Goal: Communication & Community: Share content

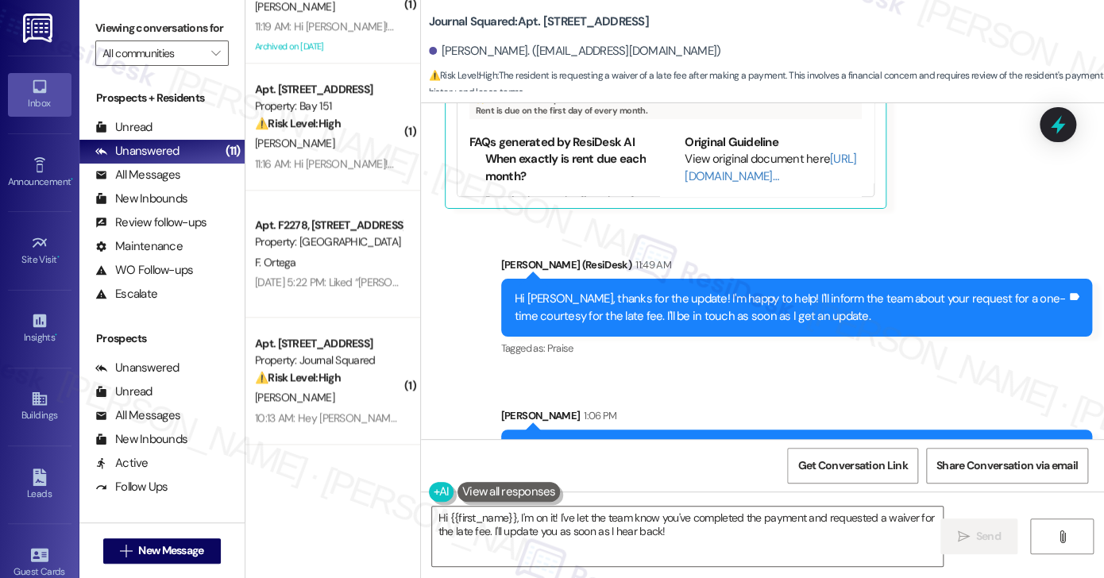
scroll to position [932, 0]
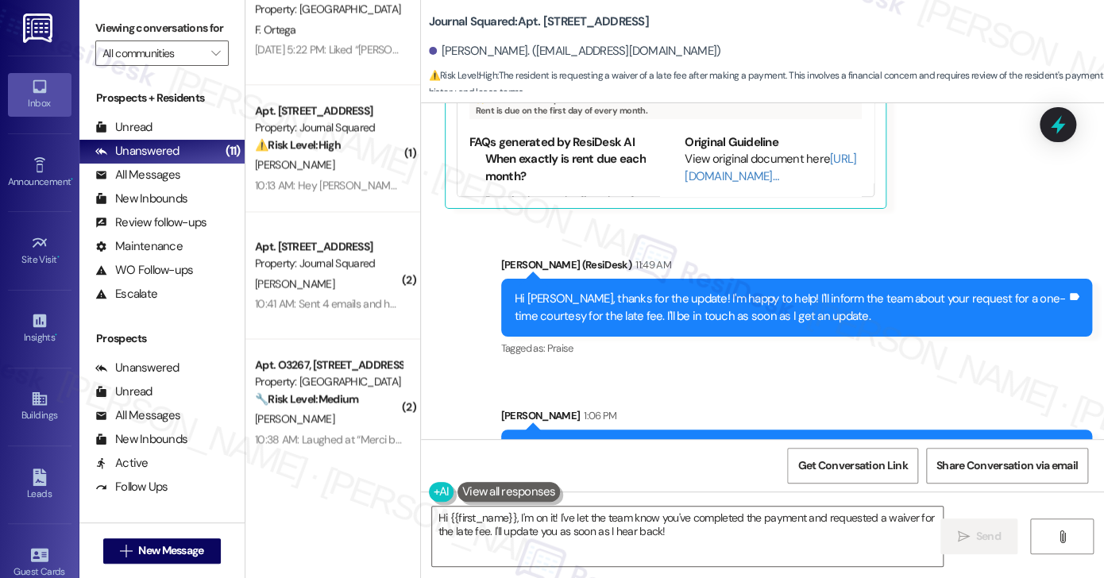
click at [723, 442] on div "Hi [PERSON_NAME], one of our site team members will be happy to forward your re…" at bounding box center [791, 467] width 552 height 51
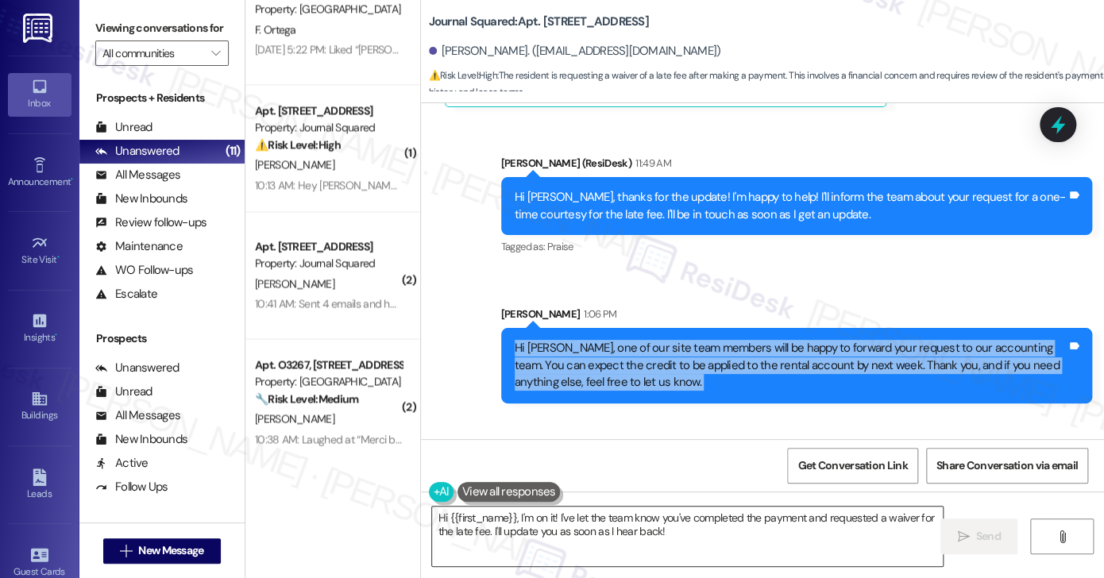
scroll to position [12554, 0]
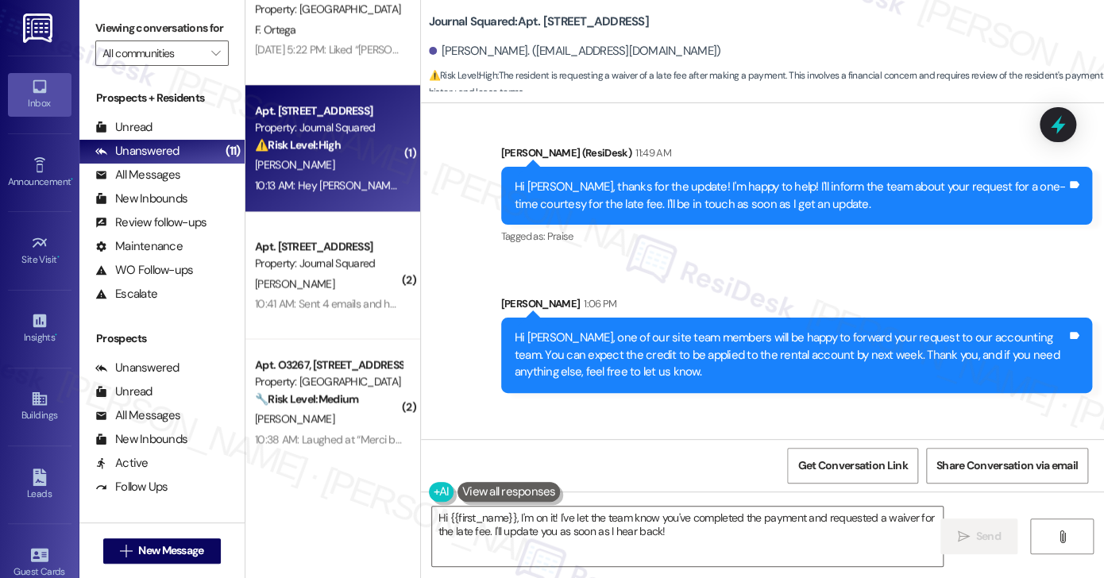
click at [338, 195] on div "10:13 AM: Hey [PERSON_NAME], we appreciate your text! We'll be back at 11AM to …" at bounding box center [328, 186] width 150 height 20
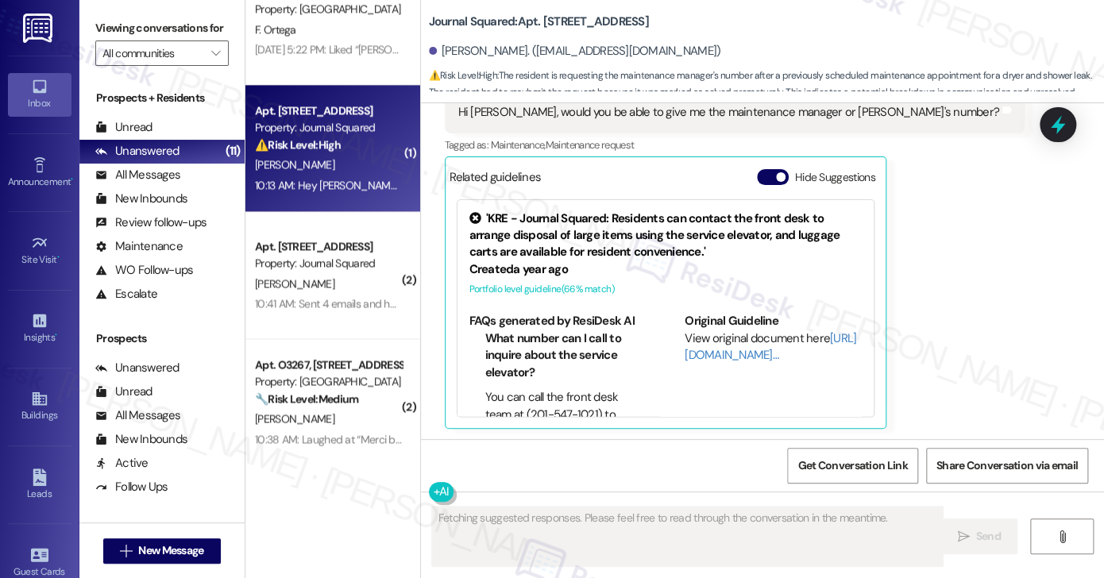
scroll to position [1312, 0]
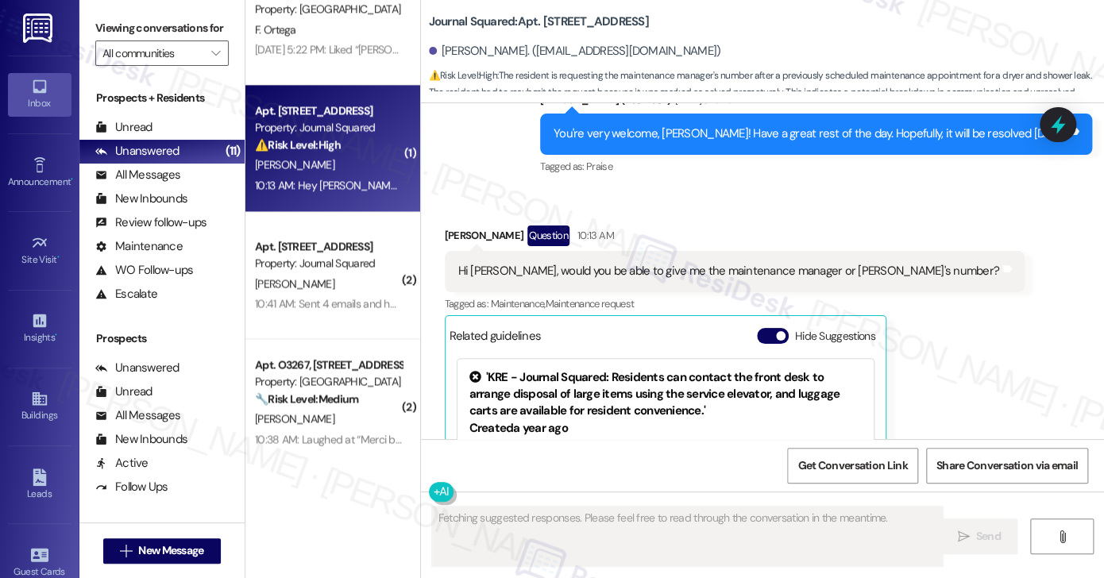
click at [524, 275] on div "Hi [PERSON_NAME], would you be able to give me the maintenance manager or [PERS…" at bounding box center [728, 271] width 541 height 17
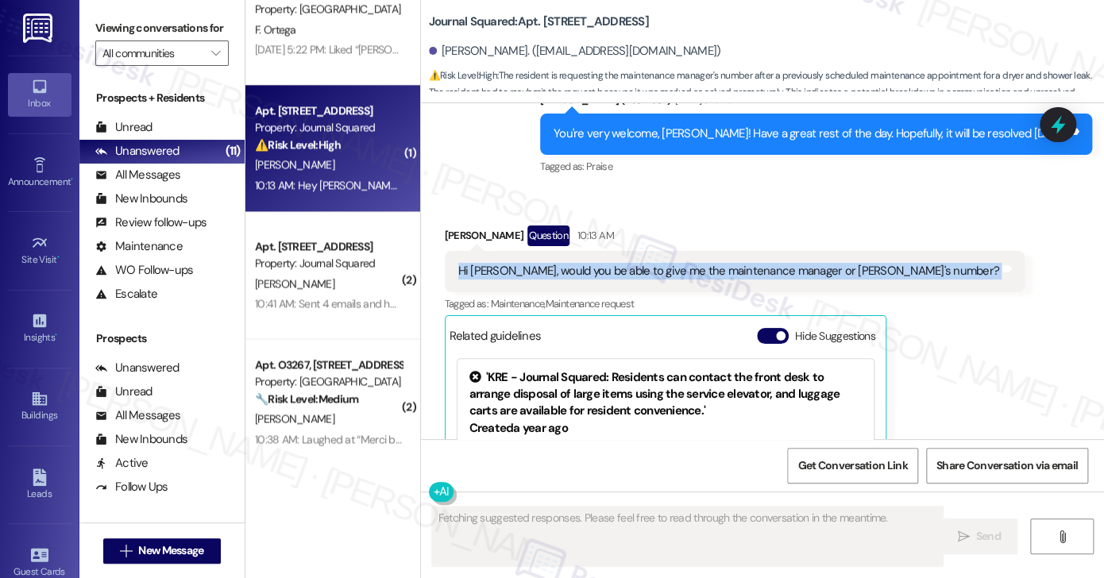
click at [524, 275] on div "Hi [PERSON_NAME], would you be able to give me the maintenance manager or [PERS…" at bounding box center [728, 271] width 541 height 17
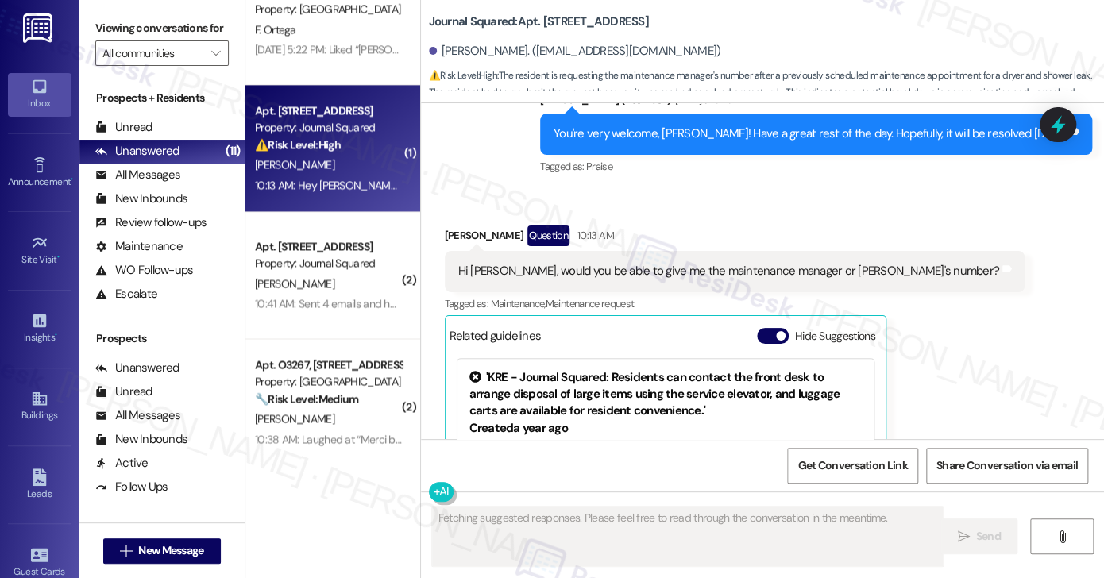
click at [748, 215] on div "Received via SMS [PERSON_NAME] Question 10:13 AM Hi [PERSON_NAME], would you be…" at bounding box center [735, 406] width 604 height 385
click at [705, 273] on div "Hi [PERSON_NAME], would you be able to give me the maintenance manager or [PERS…" at bounding box center [728, 271] width 541 height 17
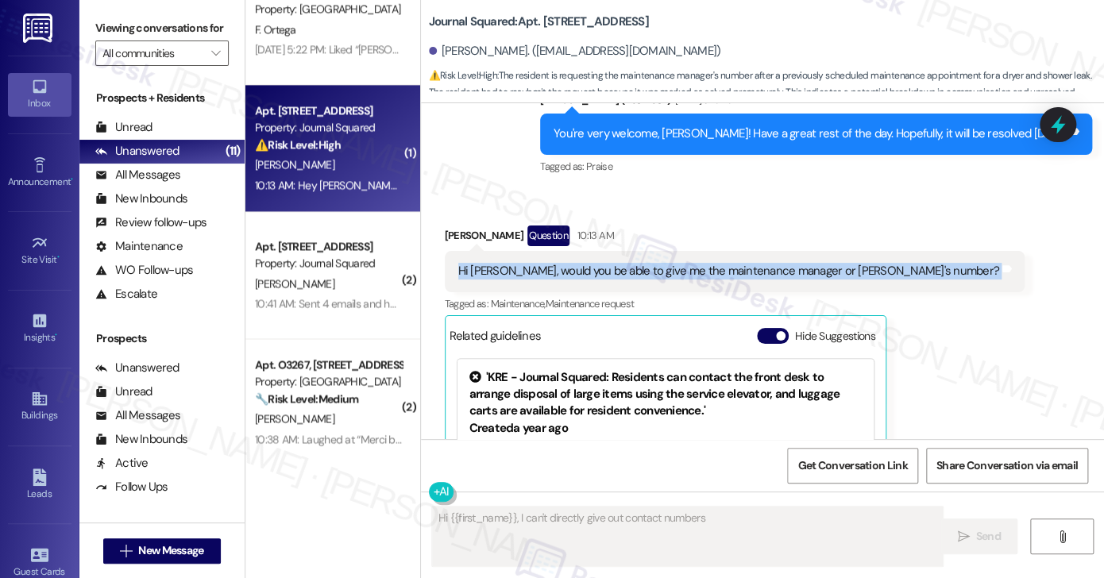
click at [705, 273] on div "Hi [PERSON_NAME], would you be able to give me the maintenance manager or [PERS…" at bounding box center [728, 271] width 541 height 17
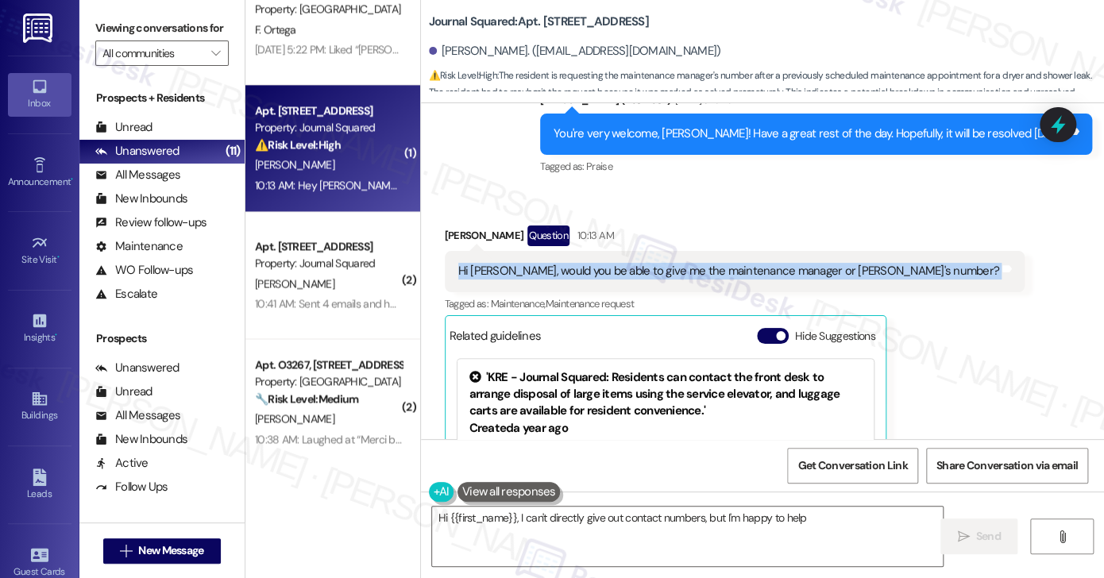
click at [827, 126] on div "You're very welcome, [PERSON_NAME]! Have a great rest of the day. Hopefully, it…" at bounding box center [810, 133] width 513 height 17
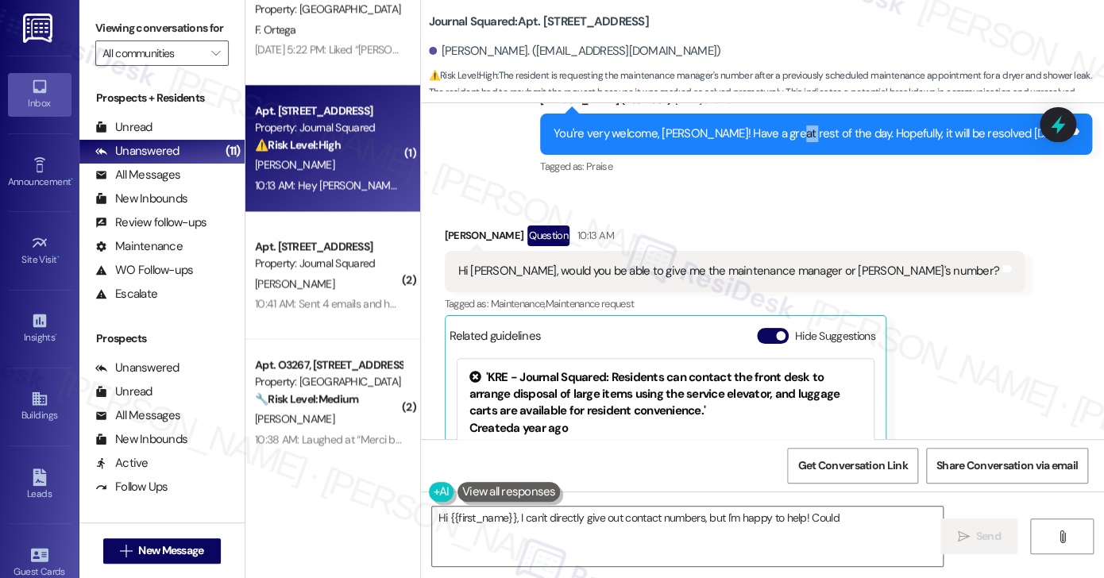
click at [827, 126] on div "You're very welcome, [PERSON_NAME]! Have a great rest of the day. Hopefully, it…" at bounding box center [810, 133] width 513 height 17
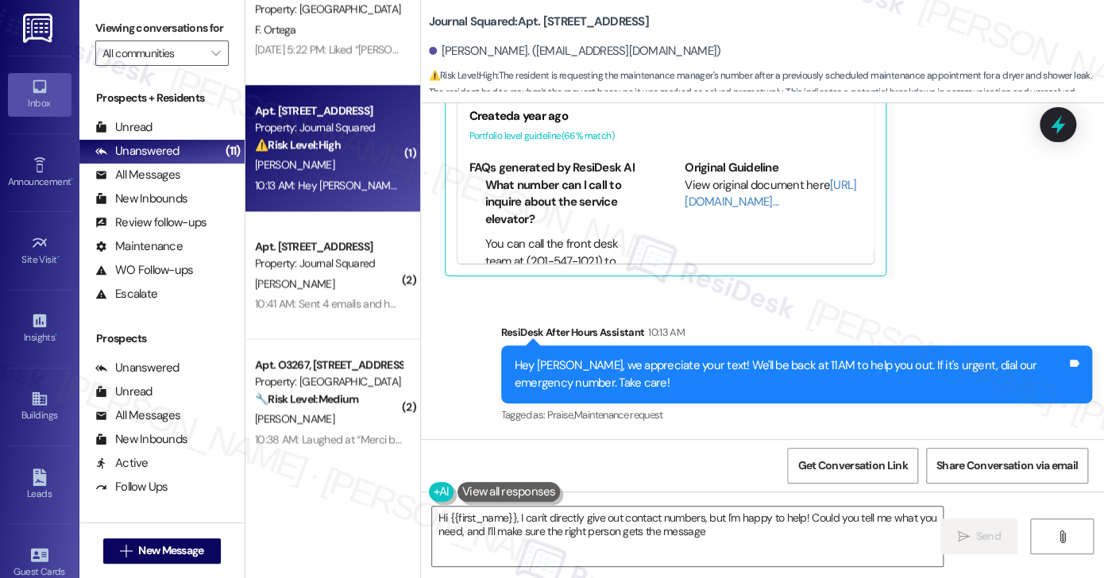
scroll to position [1385, 0]
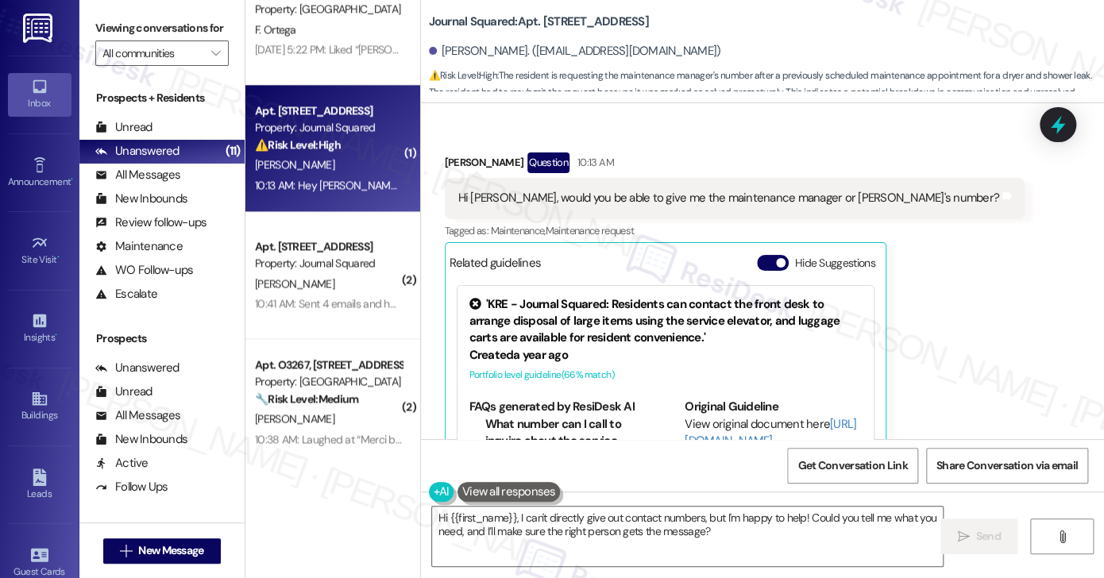
click at [559, 199] on div "Hi [PERSON_NAME], would you be able to give me the maintenance manager or [PERS…" at bounding box center [728, 198] width 541 height 17
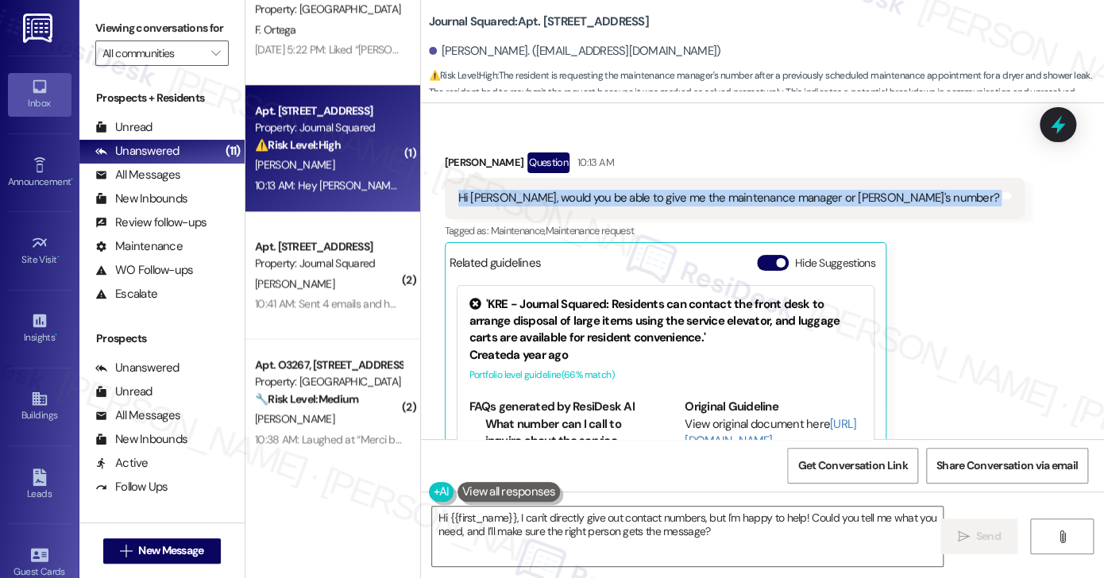
click at [559, 199] on div "Hi [PERSON_NAME], would you be able to give me the maintenance manager or [PERS…" at bounding box center [728, 198] width 541 height 17
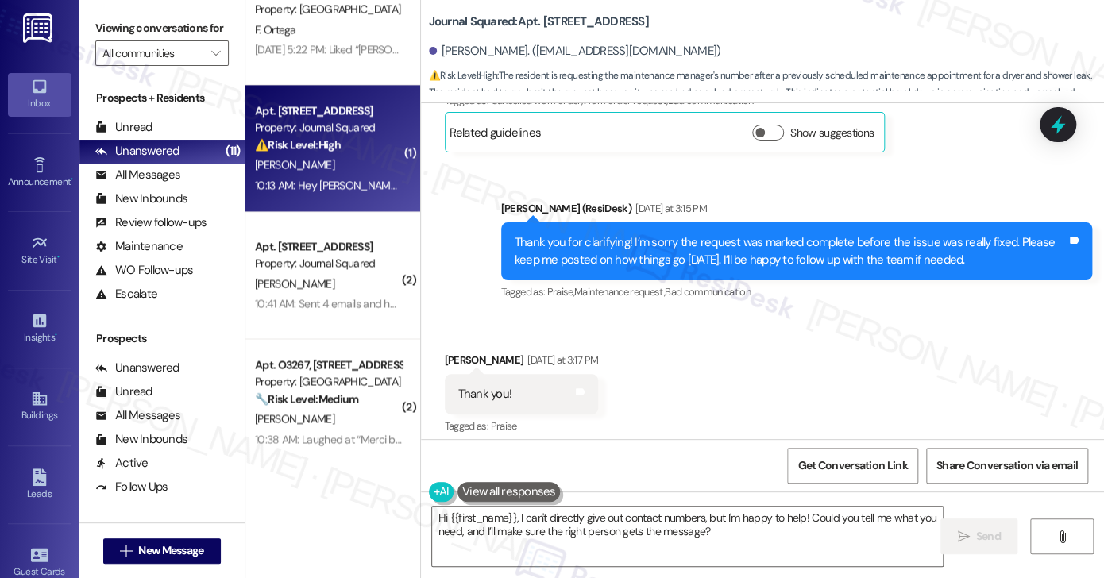
scroll to position [909, 0]
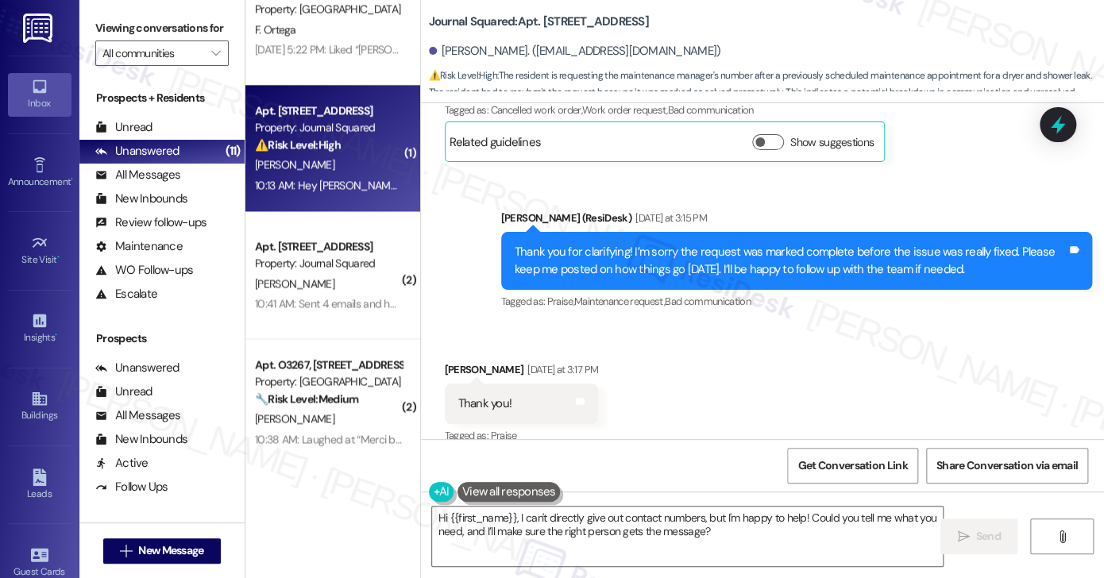
click at [684, 252] on div "Thank you for clarifying! I’m sorry the request was marked complete before the …" at bounding box center [791, 261] width 552 height 34
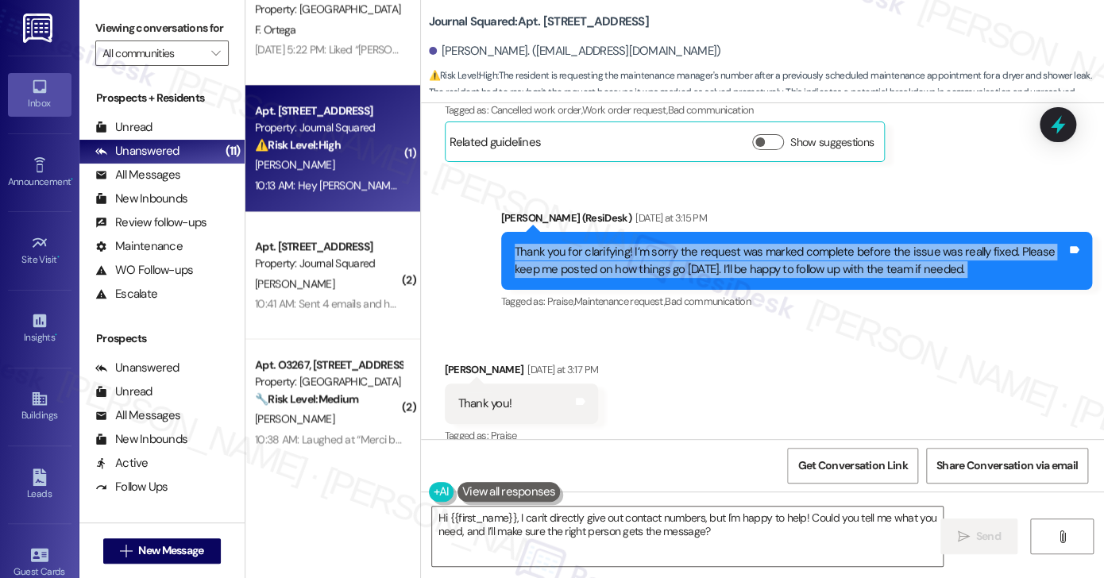
click at [684, 252] on div "Thank you for clarifying! I’m sorry the request was marked complete before the …" at bounding box center [791, 261] width 552 height 34
click at [733, 533] on textarea "Hi {{first_name}}, I can't directly give out contact numbers, but I'm happy to …" at bounding box center [687, 537] width 511 height 60
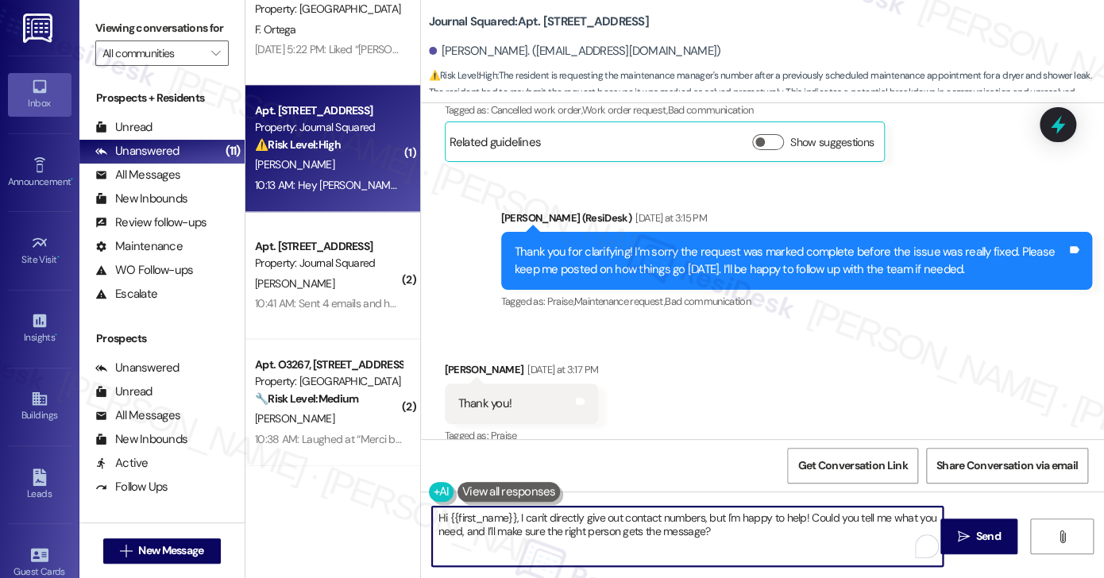
drag, startPoint x: 733, startPoint y: 533, endPoint x: 585, endPoint y: 532, distance: 148.5
click at [585, 532] on textarea "Hi {{first_name}}, I can't directly give out contact numbers, but I'm happy to …" at bounding box center [687, 537] width 511 height 60
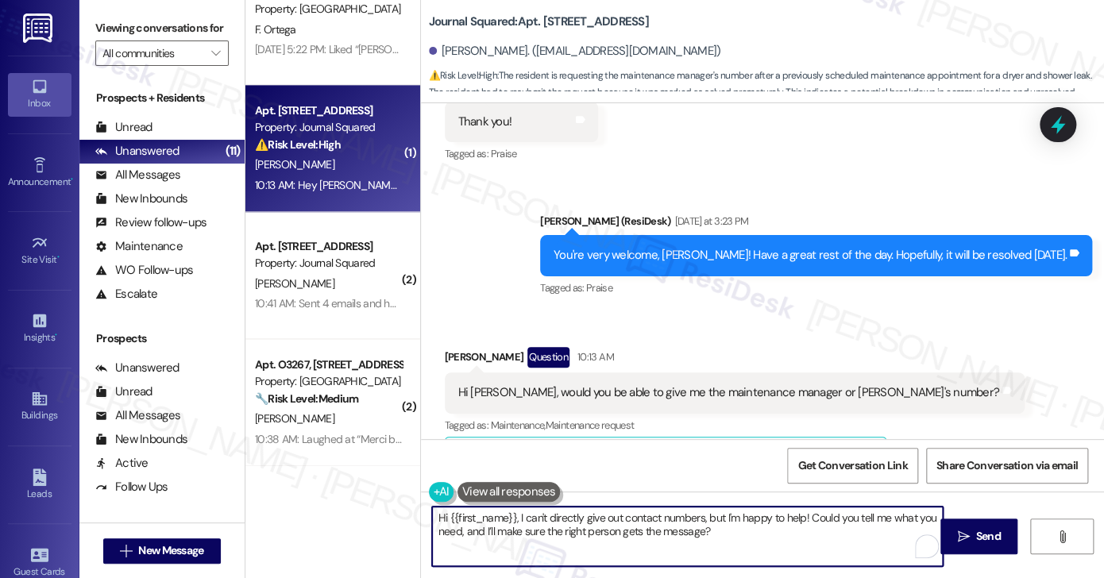
scroll to position [1226, 0]
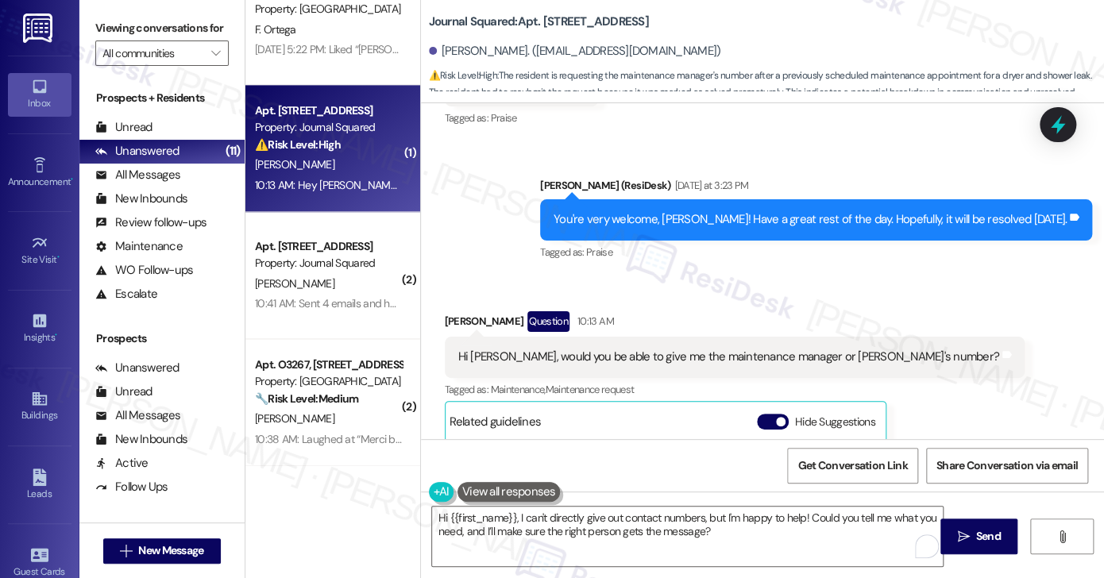
click at [551, 25] on b "Journal Squared: Apt. [STREET_ADDRESS]" at bounding box center [539, 22] width 220 height 17
copy b "5410"
click at [118, 21] on label "Viewing conversations for" at bounding box center [161, 28] width 133 height 25
click at [543, 22] on b "Journal Squared: Apt. [STREET_ADDRESS]" at bounding box center [539, 22] width 220 height 17
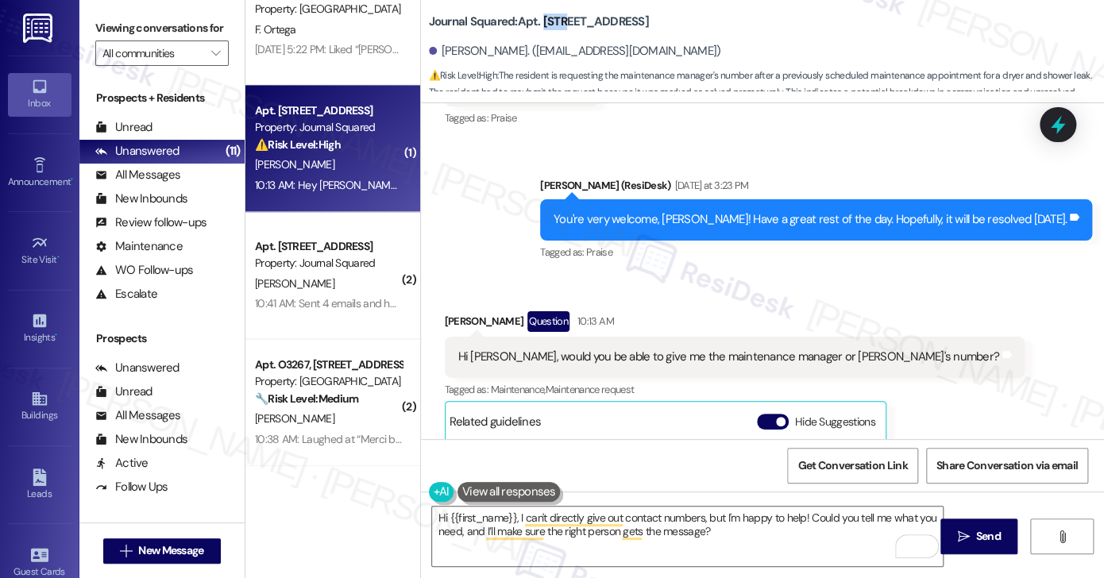
click at [543, 22] on b "Journal Squared: Apt. [STREET_ADDRESS]" at bounding box center [539, 22] width 220 height 17
copy b "5410"
click at [133, 6] on div "Viewing conversations for All communities " at bounding box center [161, 41] width 165 height 82
click at [535, 23] on b "Journal Squared: Apt. [STREET_ADDRESS]" at bounding box center [539, 22] width 220 height 17
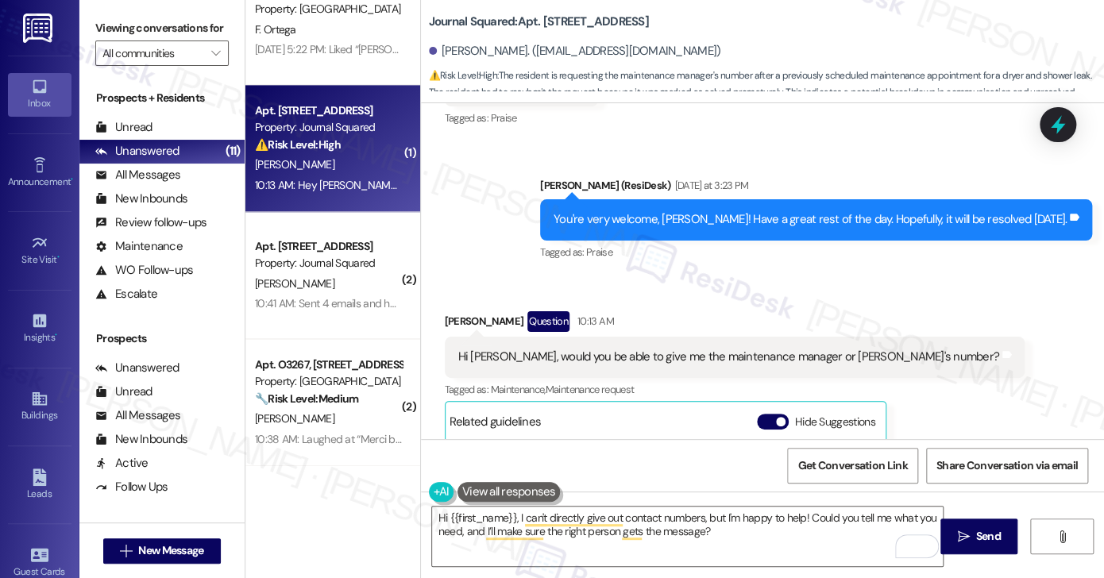
click at [163, 26] on label "Viewing conversations for" at bounding box center [161, 28] width 133 height 25
click at [159, 21] on label "Viewing conversations for" at bounding box center [161, 28] width 133 height 25
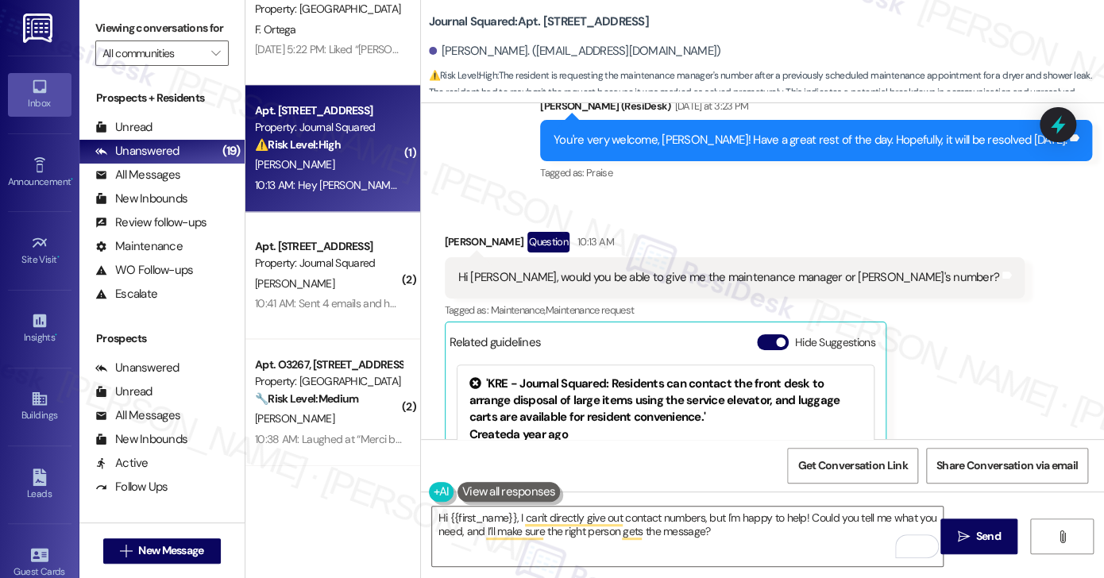
scroll to position [159, 0]
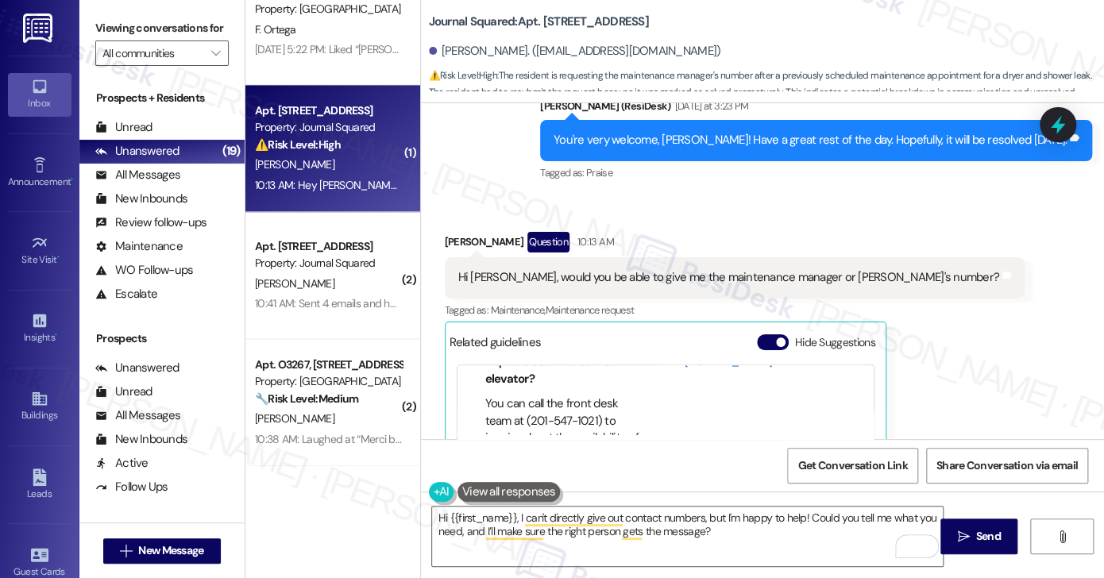
click at [597, 272] on div "Hi [PERSON_NAME], would you be able to give me the maintenance manager or [PERS…" at bounding box center [728, 277] width 541 height 17
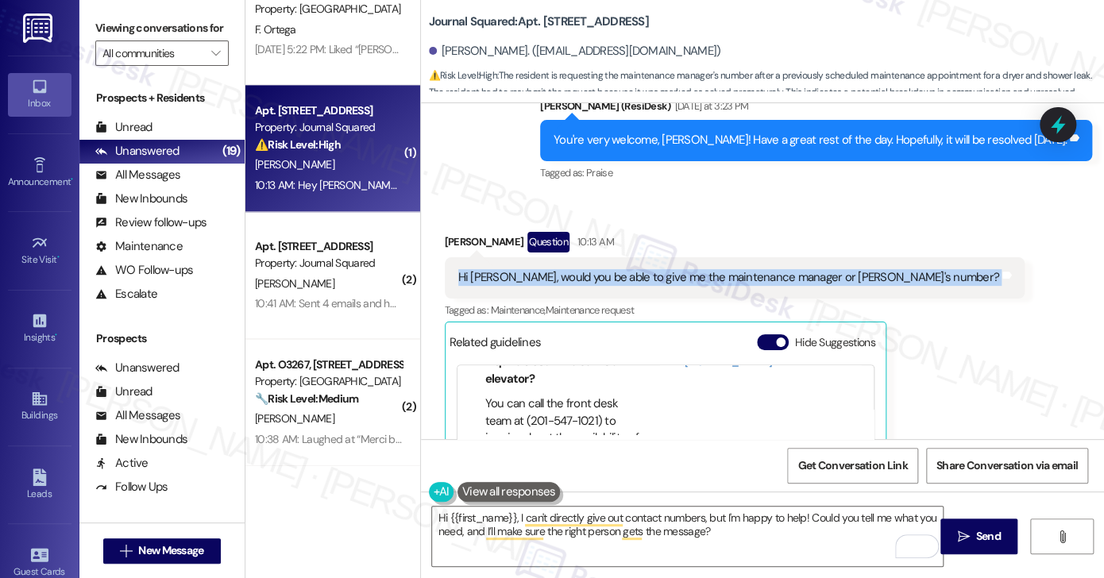
click at [597, 272] on div "Hi [PERSON_NAME], would you be able to give me the maintenance manager or [PERS…" at bounding box center [728, 277] width 541 height 17
click at [137, 31] on label "Viewing conversations for" at bounding box center [161, 28] width 133 height 25
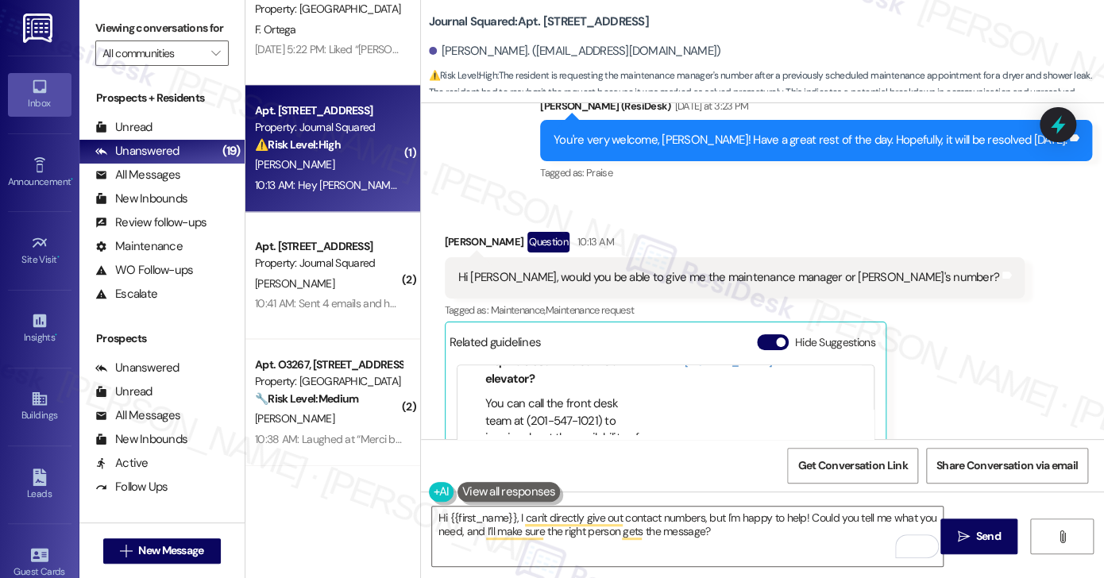
click at [545, 26] on b "Journal Squared: Apt. [STREET_ADDRESS]" at bounding box center [539, 22] width 220 height 17
copy b "5410"
click at [142, 39] on label "Viewing conversations for" at bounding box center [161, 28] width 133 height 25
click at [170, 26] on label "Viewing conversations for" at bounding box center [161, 28] width 133 height 25
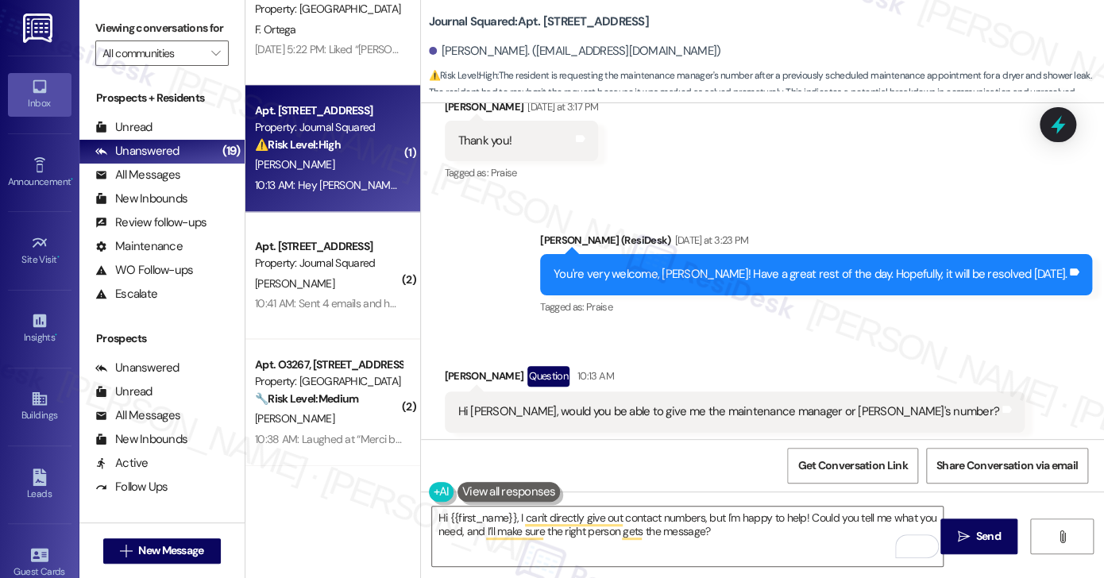
scroll to position [1306, 0]
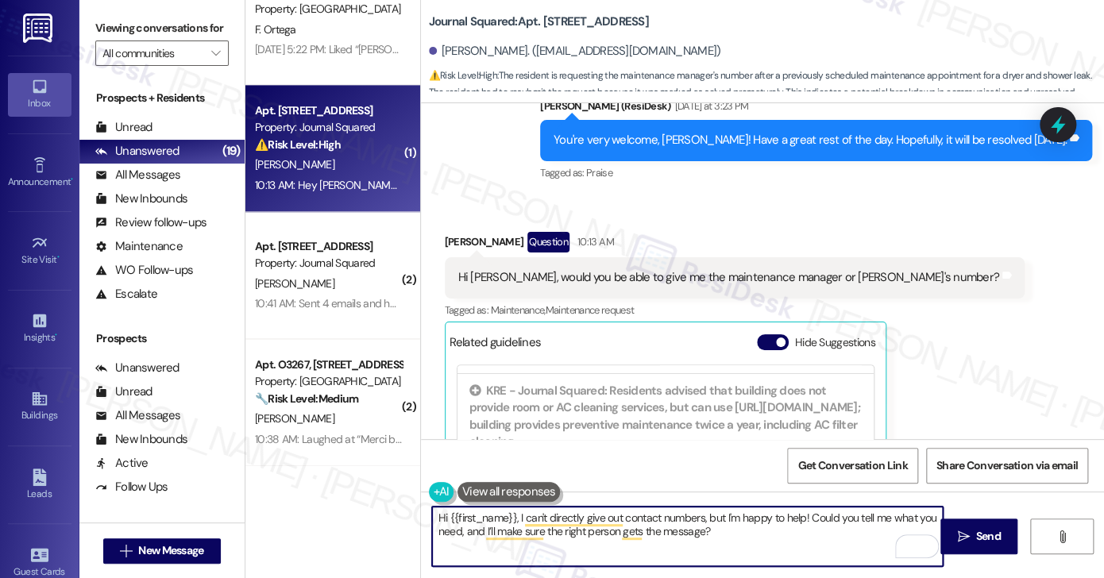
click at [511, 517] on textarea "Hi {{first_name}}, I can't directly give out contact numbers, but I'm happy to …" at bounding box center [687, 537] width 511 height 60
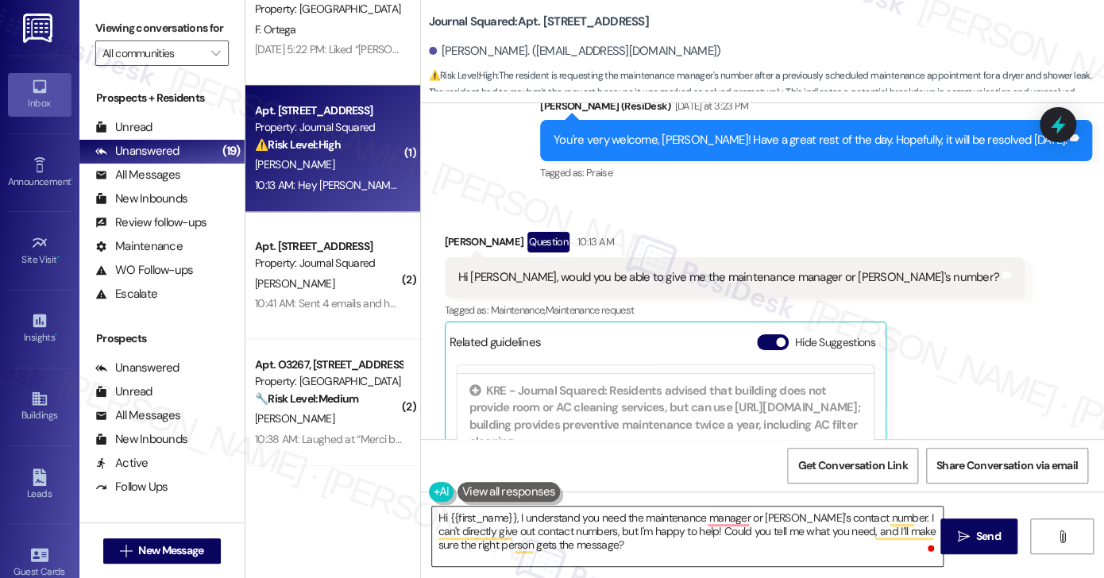
click at [781, 535] on textarea "Hi {{first_name}}, I understand you need the maintenance manager or [PERSON_NAM…" at bounding box center [687, 537] width 511 height 60
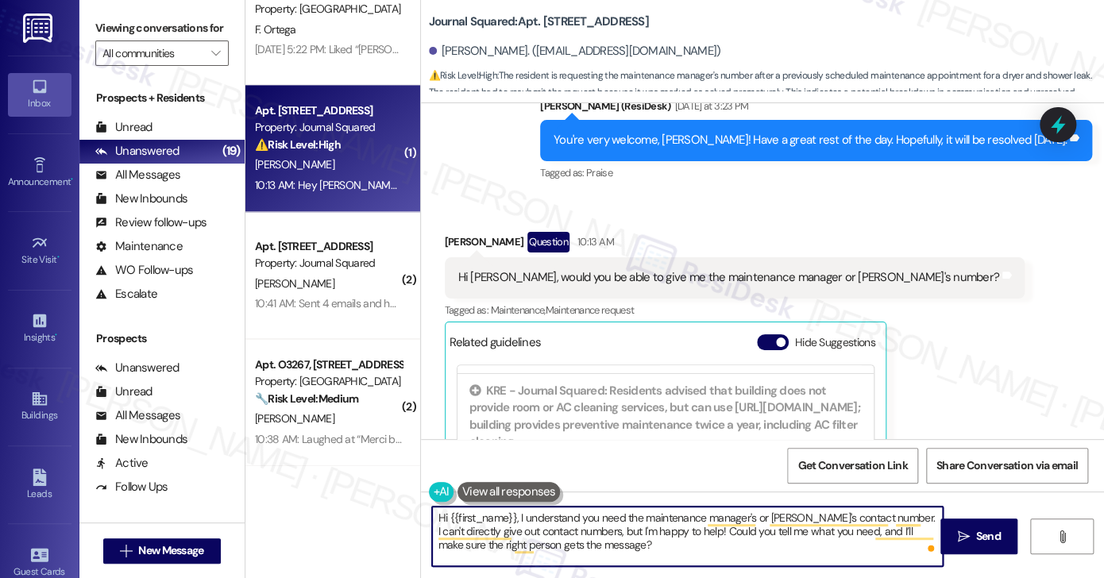
click at [886, 517] on textarea "Hi {{first_name}}, I understand you need the maintenance manager's or [PERSON_N…" at bounding box center [687, 537] width 511 height 60
click at [893, 517] on textarea "Hi {{first_name}}, I understand you need the maintenance manager's or [PERSON_N…" at bounding box center [687, 537] width 511 height 60
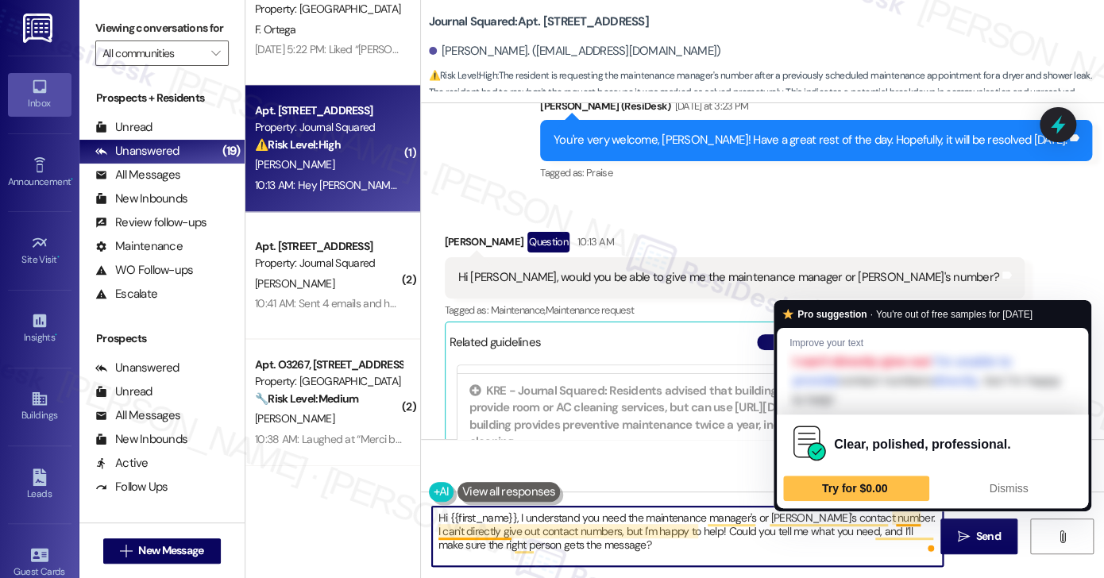
click at [887, 515] on textarea "Hi {{first_name}}, I understand you need the maintenance manager's or [PERSON_N…" at bounding box center [687, 537] width 511 height 60
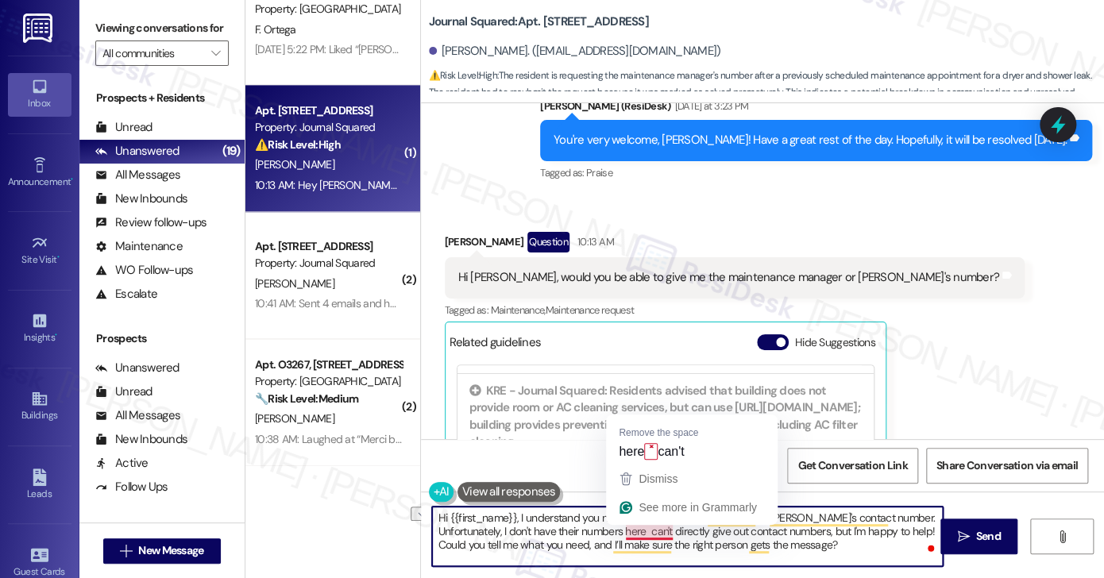
drag, startPoint x: 826, startPoint y: 531, endPoint x: 615, endPoint y: 533, distance: 211.3
click at [615, 533] on textarea "Hi {{first_name}}, I understand you need the maintenance manager's or [PERSON_N…" at bounding box center [687, 537] width 511 height 60
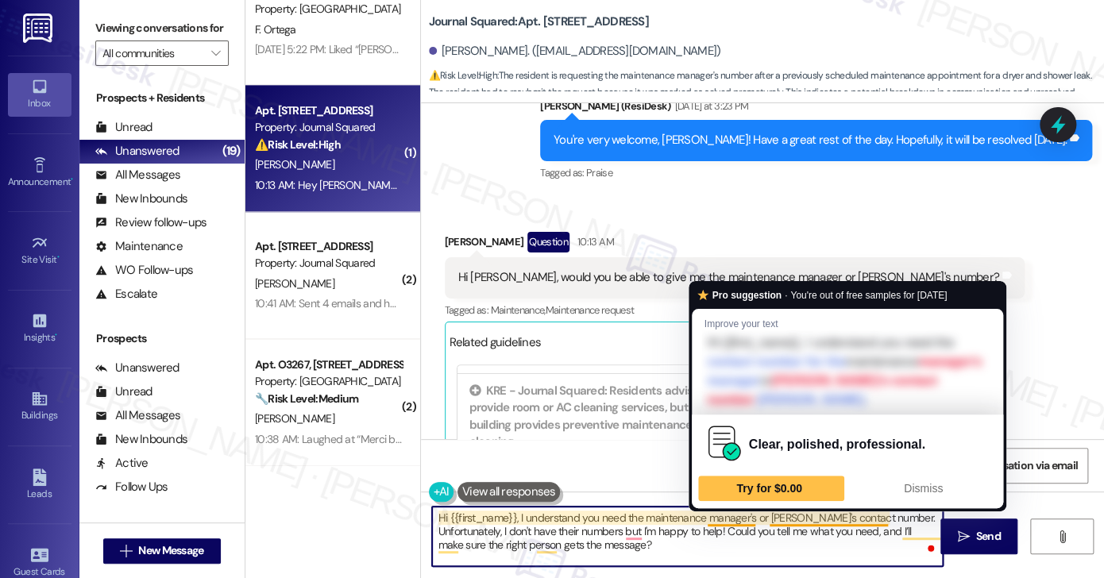
click at [740, 530] on textarea "Hi {{first_name}}, I understand you need the maintenance manager's or [PERSON_N…" at bounding box center [687, 537] width 511 height 60
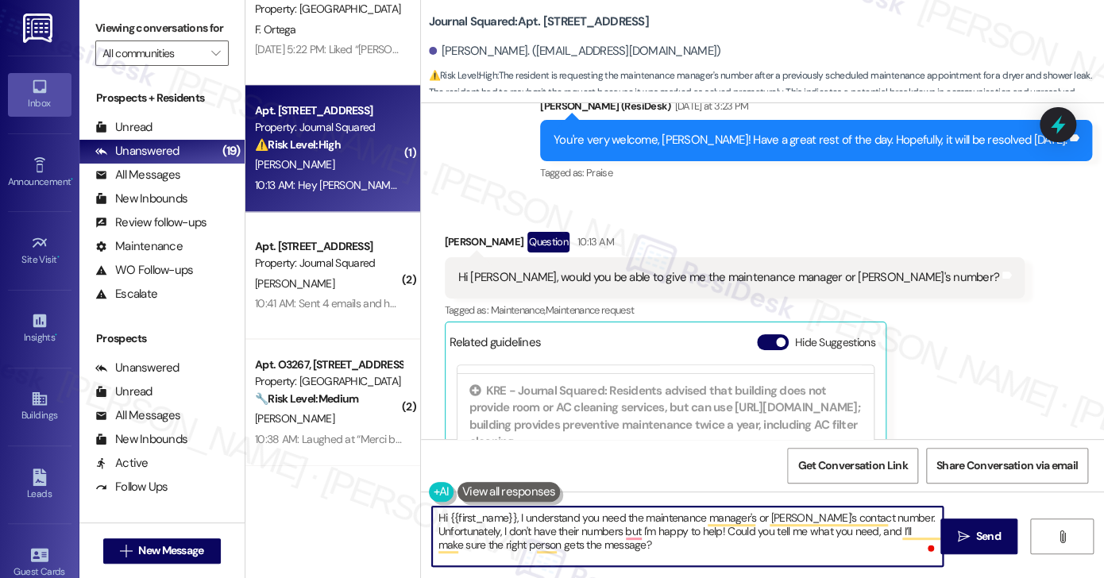
click at [724, 528] on textarea "Hi {{first_name}}, I understand you need the maintenance manager's or [PERSON_N…" at bounding box center [687, 537] width 511 height 60
click at [641, 549] on textarea "Hi {{first_name}}, I understand you need the maintenance manager's or [PERSON_N…" at bounding box center [687, 537] width 511 height 60
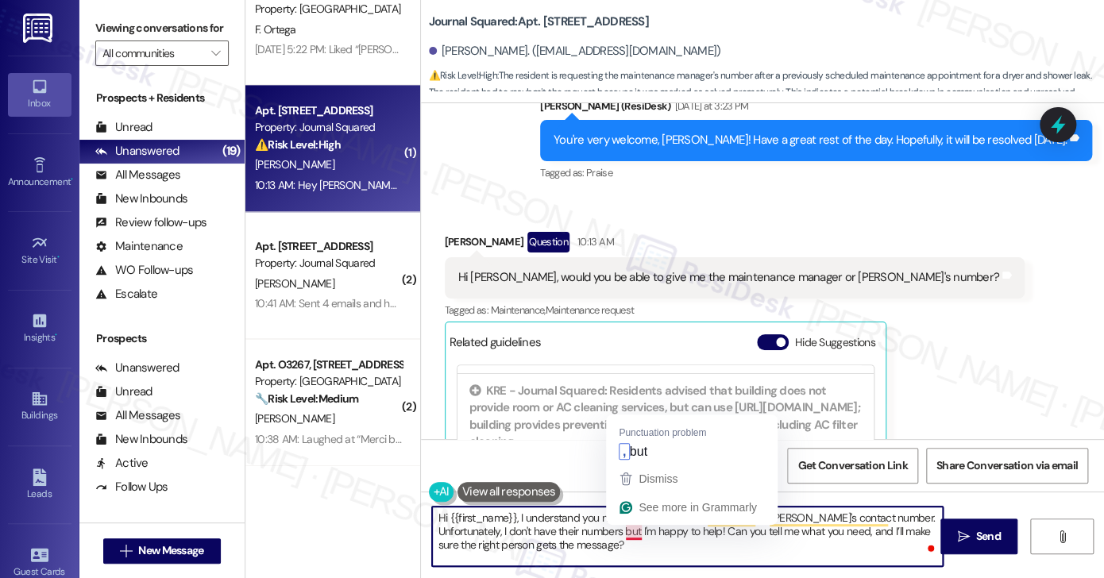
type textarea "Hi {{first_name}}, I understand you need the maintenance manager's or [PERSON_N…"
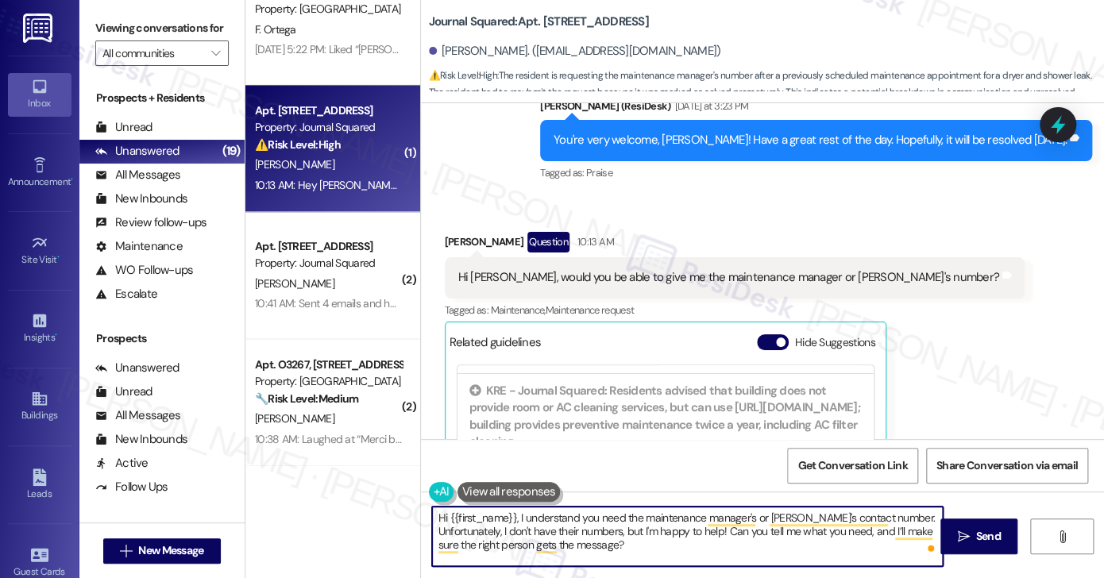
click at [645, 553] on textarea "Hi {{first_name}}, I understand you need the maintenance manager's or [PERSON_N…" at bounding box center [687, 537] width 511 height 60
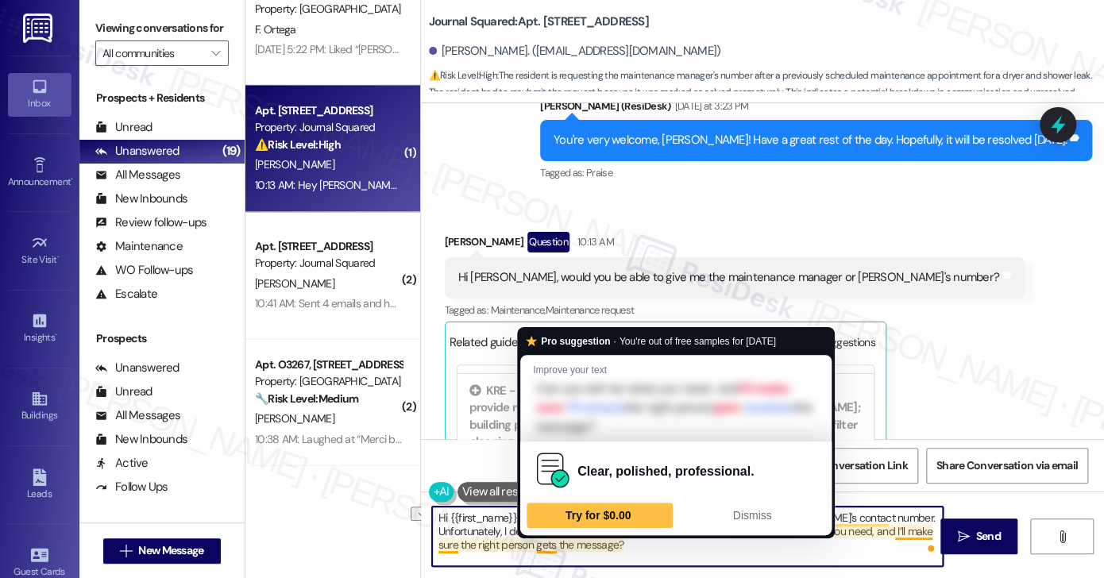
drag, startPoint x: 683, startPoint y: 553, endPoint x: 538, endPoint y: 548, distance: 145.4
click at [538, 548] on textarea "Hi {{first_name}}, I understand you need the maintenance manager's or [PERSON_N…" at bounding box center [687, 537] width 511 height 60
click at [555, 546] on textarea "Hi {{first_name}}, I understand you need the maintenance manager's or [PERSON_N…" at bounding box center [687, 537] width 511 height 60
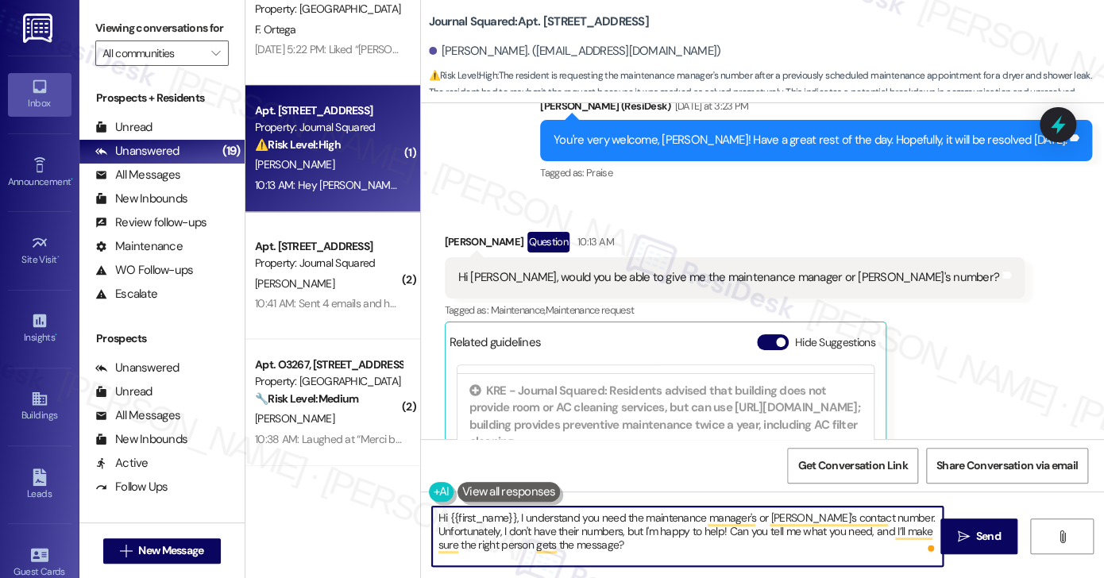
click at [651, 554] on textarea "Hi {{first_name}}, I understand you need the maintenance manager's or [PERSON_N…" at bounding box center [687, 537] width 511 height 60
drag, startPoint x: 623, startPoint y: 546, endPoint x: 725, endPoint y: 535, distance: 103.0
click at [725, 535] on textarea "Hi {{first_name}}, I understand you need the maintenance manager's or [PERSON_N…" at bounding box center [687, 537] width 511 height 60
click at [590, 517] on textarea "Hi {{first_name}}, I understand you need the maintenance manager's or [PERSON_N…" at bounding box center [687, 537] width 511 height 60
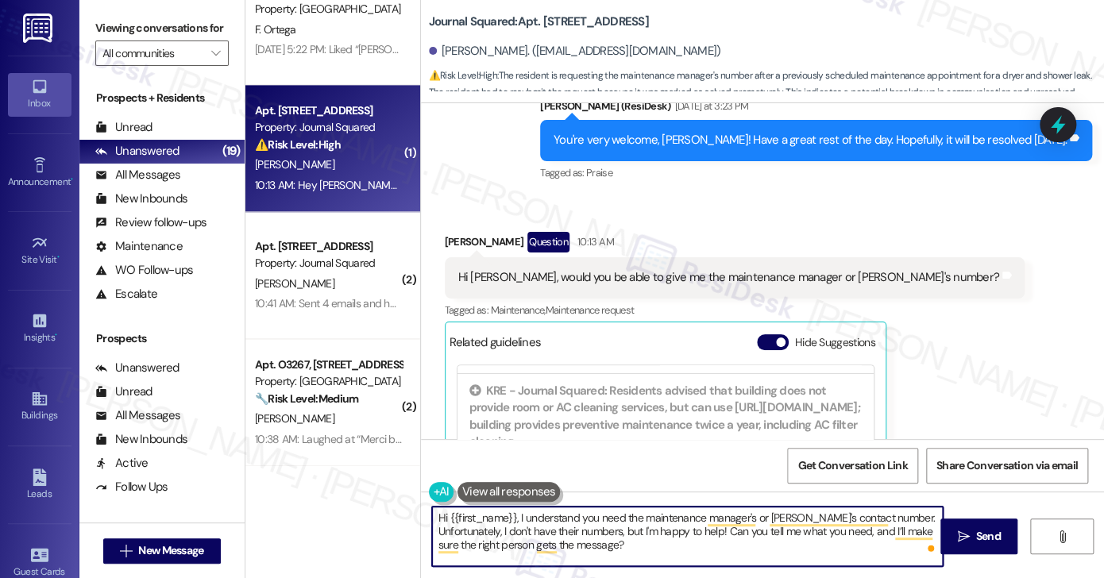
click at [590, 517] on textarea "Hi {{first_name}}, I understand you need the maintenance manager's or [PERSON_N…" at bounding box center [687, 537] width 511 height 60
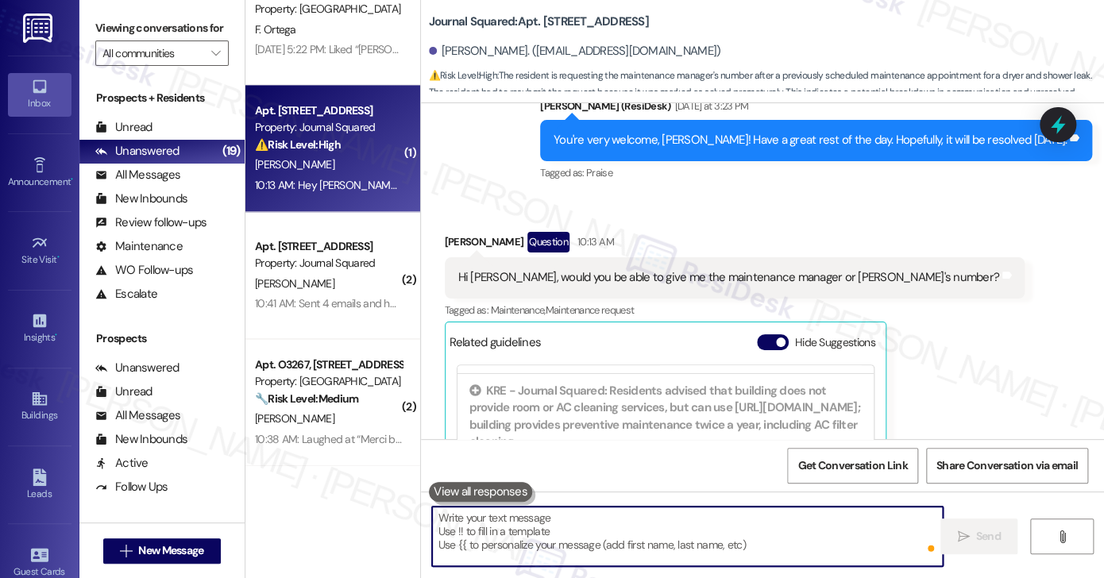
drag, startPoint x: 893, startPoint y: 173, endPoint x: 909, endPoint y: 168, distance: 16.8
click at [894, 173] on div "Tagged as: Praise Click to highlight conversations about Praise" at bounding box center [816, 172] width 552 height 23
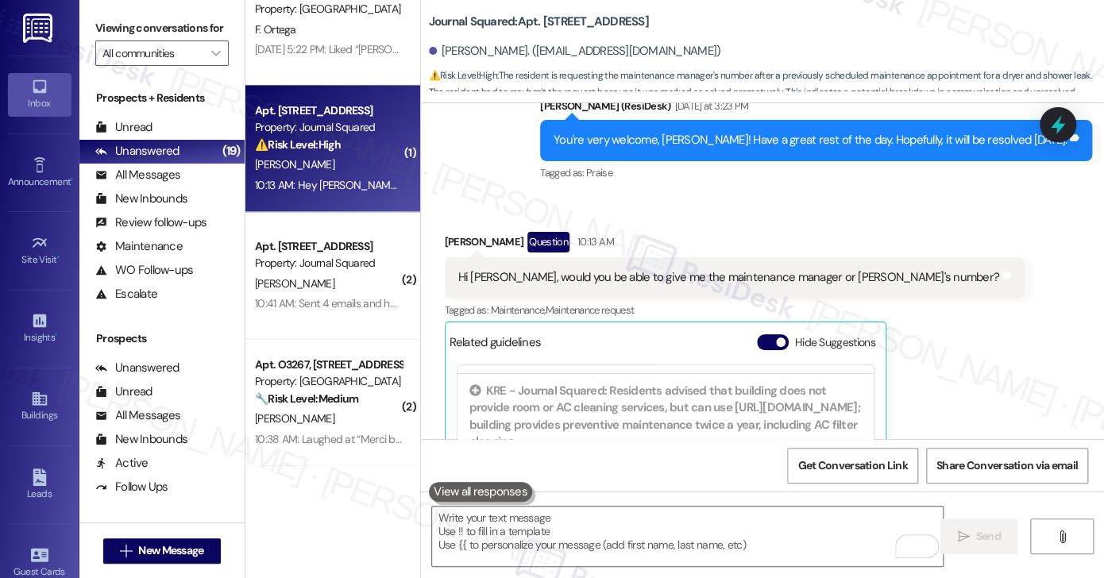
click at [167, 13] on div "Viewing conversations for All communities " at bounding box center [161, 41] width 165 height 82
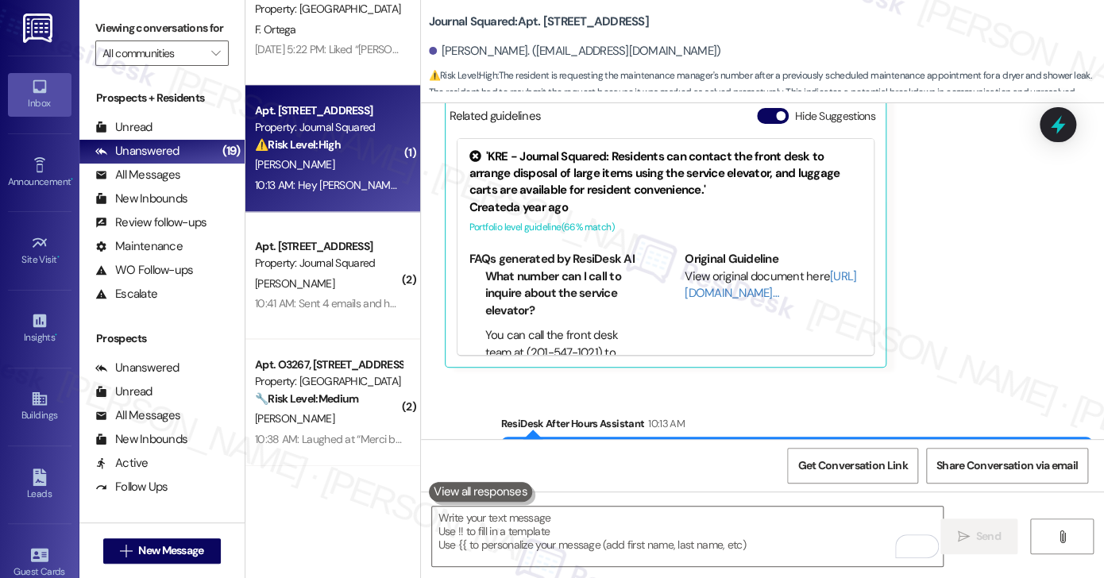
scroll to position [1465, 0]
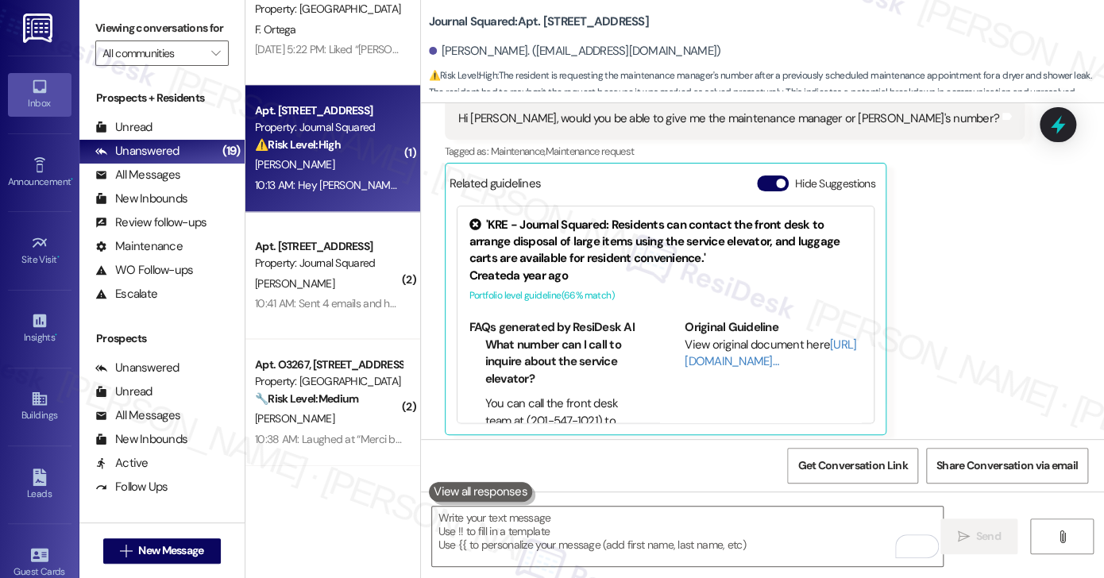
click at [763, 176] on div "Hide Suggestions" at bounding box center [819, 184] width 125 height 17
click at [762, 182] on button "Hide Suggestions" at bounding box center [773, 184] width 32 height 16
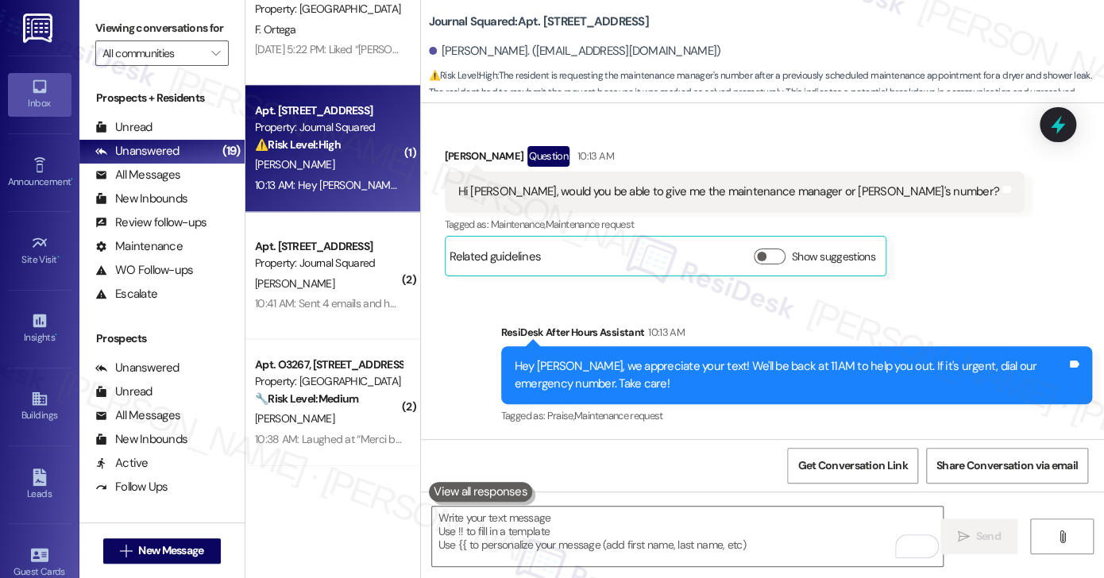
click at [168, 27] on label "Viewing conversations for" at bounding box center [161, 28] width 133 height 25
click at [175, 33] on label "Viewing conversations for" at bounding box center [161, 28] width 133 height 25
click at [497, 525] on textarea "To enrich screen reader interactions, please activate Accessibility in Grammarl…" at bounding box center [687, 537] width 511 height 60
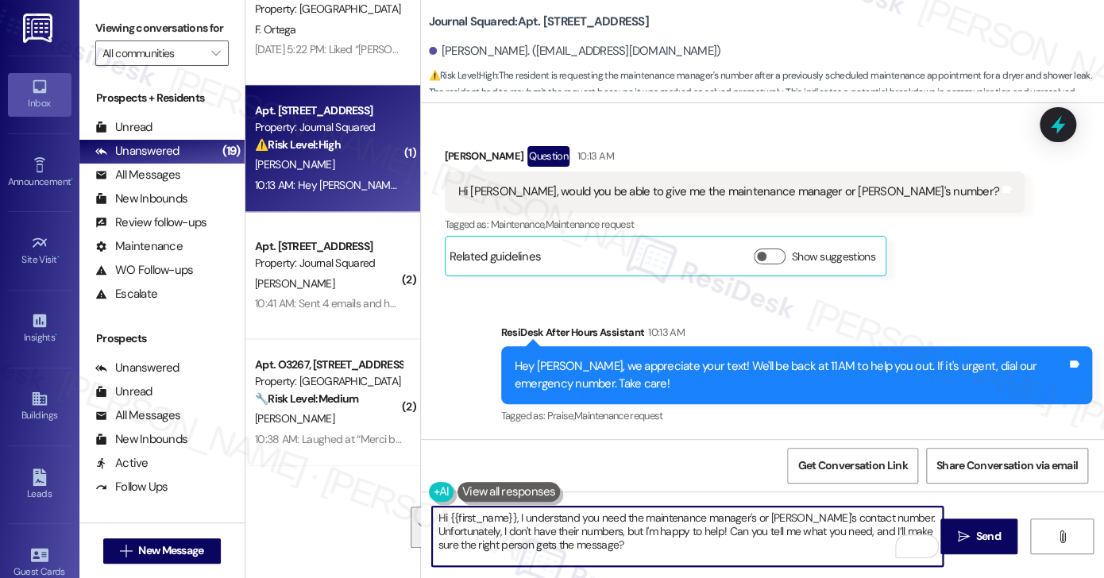
click at [521, 536] on textarea "Hi {{first_name}}, I understand you need the maintenance manager's or [PERSON_N…" at bounding box center [687, 537] width 511 height 60
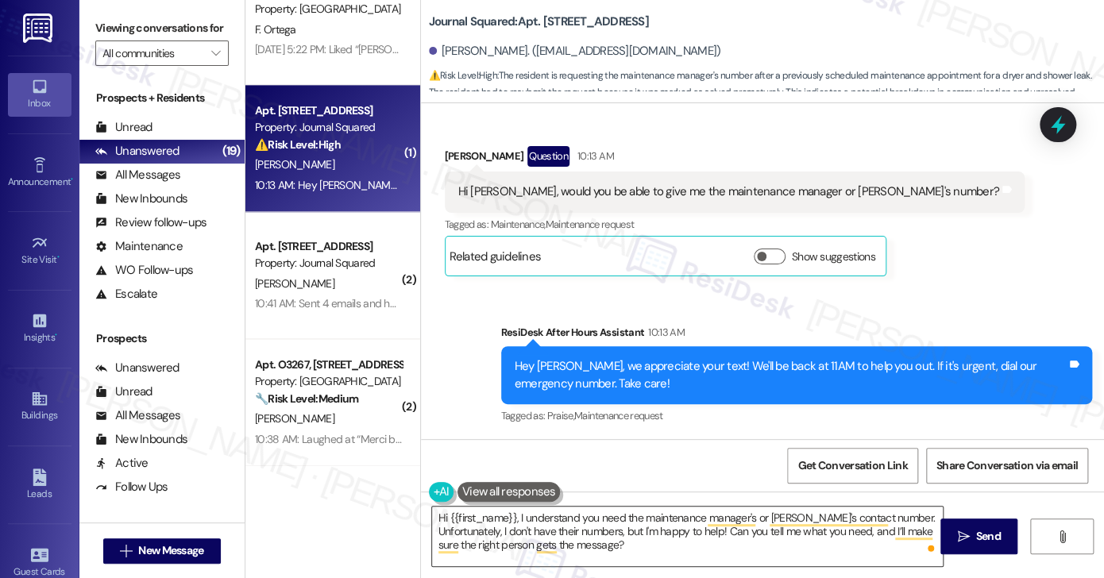
drag, startPoint x: 686, startPoint y: 567, endPoint x: 523, endPoint y: 519, distance: 169.9
click at [523, 519] on div "Hi {{first_name}}, I understand you need the maintenance manager's or [PERSON_N…" at bounding box center [763, 551] width 684 height 119
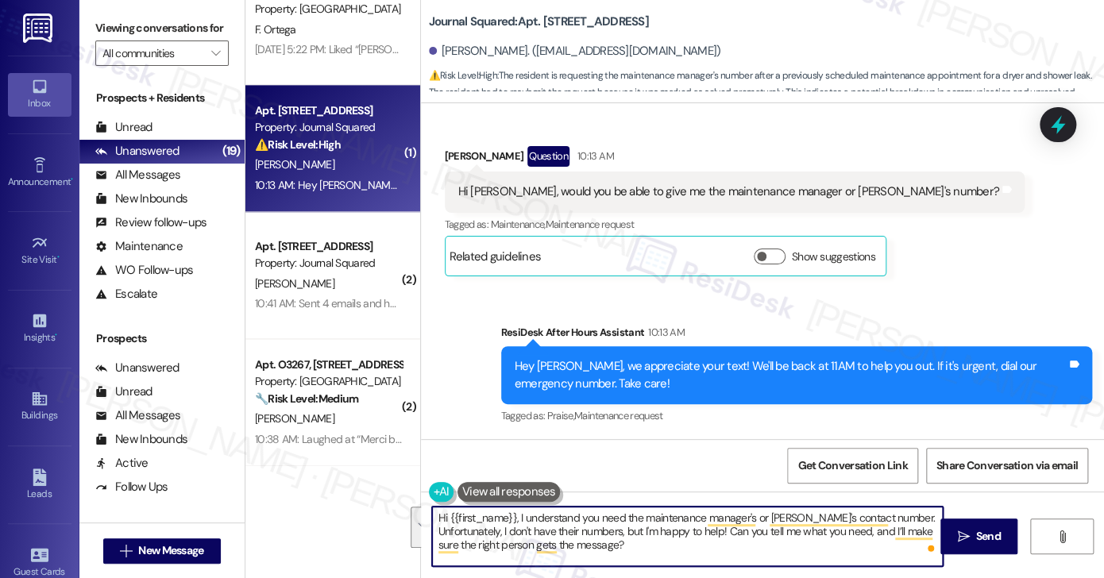
drag, startPoint x: 512, startPoint y: 513, endPoint x: 627, endPoint y: 543, distance: 119.1
click at [627, 543] on textarea "Hi {{first_name}}, I understand you need the maintenance manager's or [PERSON_N…" at bounding box center [687, 537] width 511 height 60
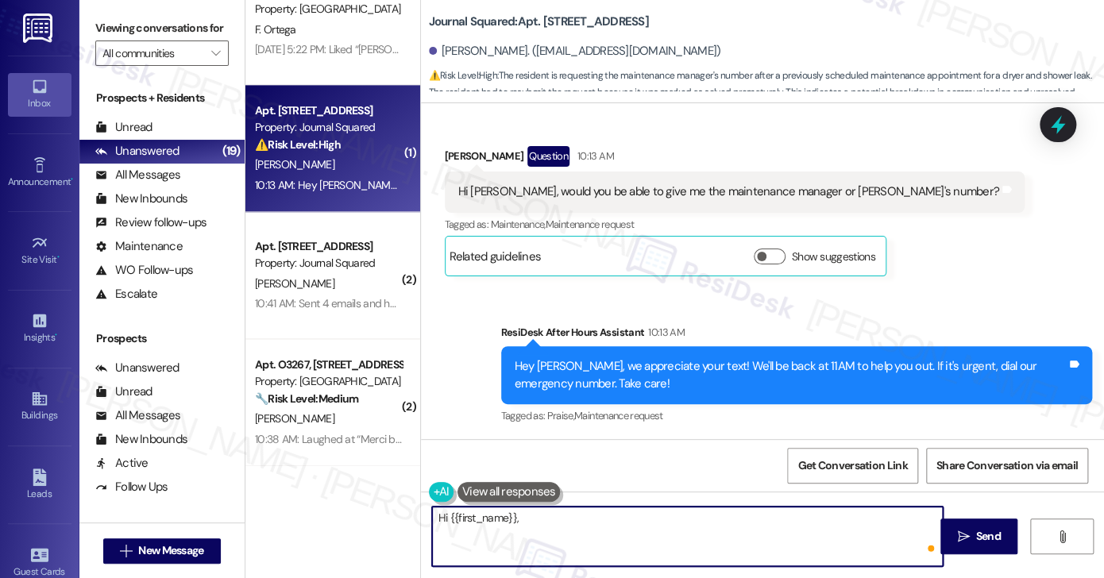
paste textarea "I understand you’re looking for the maintenance manager’s or [PERSON_NAME]’s co…"
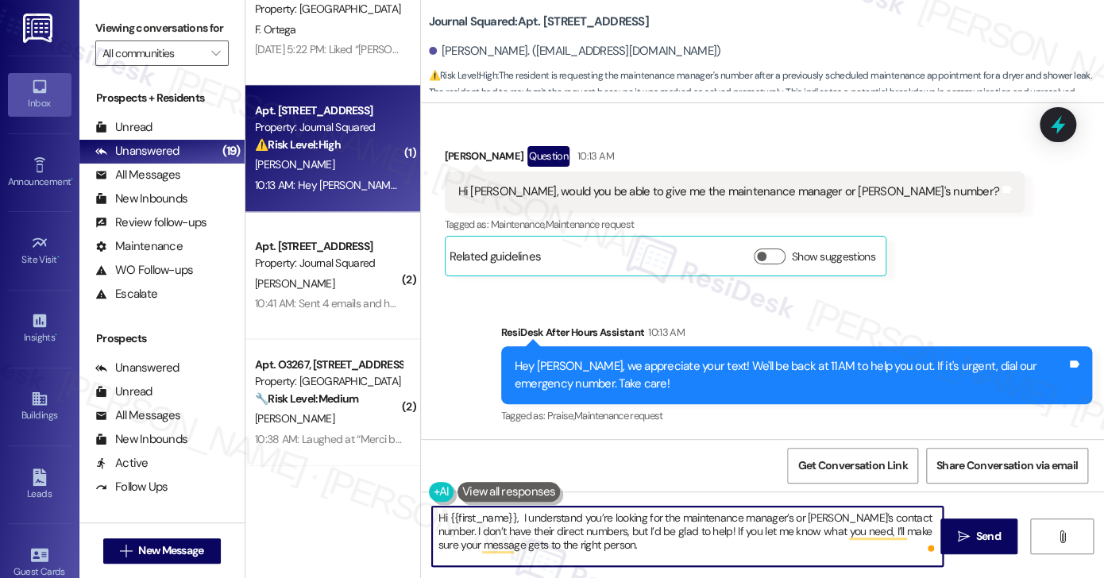
click at [515, 518] on textarea "Hi {{first_name}}, I understand you’re looking for the maintenance manager’s or…" at bounding box center [687, 537] width 511 height 60
click at [683, 530] on textarea "Hi {{first_name}}, I understand you’re looking for the maintenance manager’s or…" at bounding box center [687, 537] width 511 height 60
click at [743, 541] on textarea "Hi {{first_name}}, I understand you’re looking for the maintenance manager’s or…" at bounding box center [687, 537] width 511 height 60
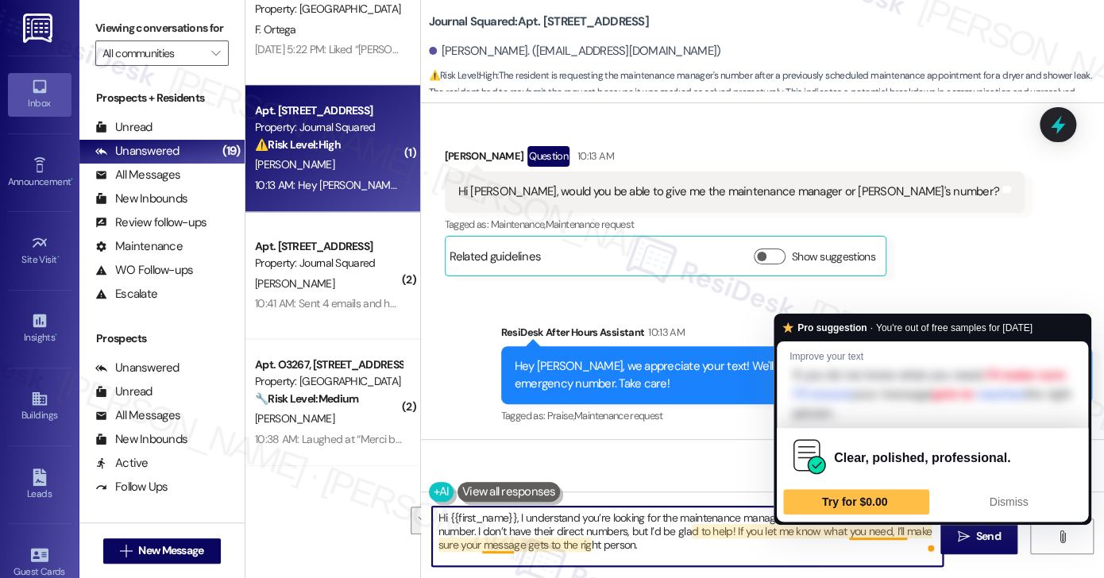
drag, startPoint x: 626, startPoint y: 550, endPoint x: 843, endPoint y: 533, distance: 217.5
click at [843, 533] on textarea "Hi {{first_name}}, I understand you’re looking for the maintenance manager’s or…" at bounding box center [687, 537] width 511 height 60
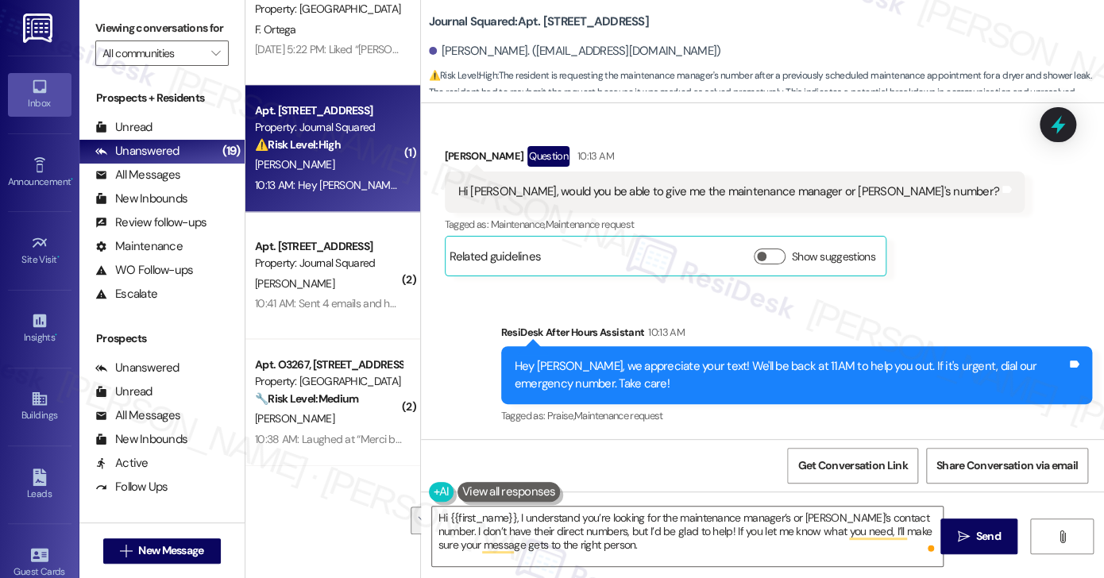
click at [139, 25] on label "Viewing conversations for" at bounding box center [161, 28] width 133 height 25
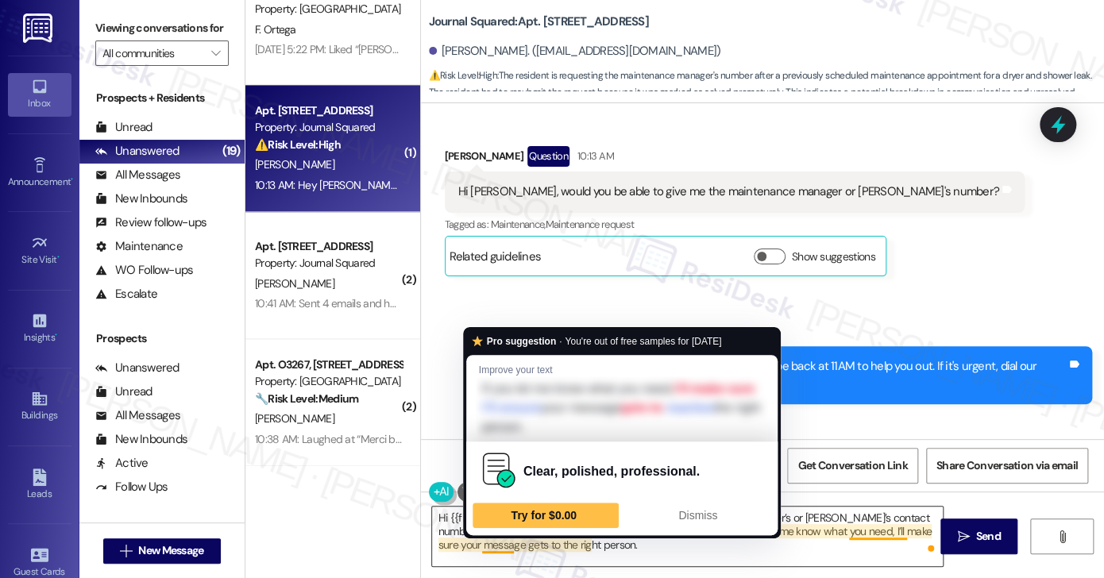
click at [502, 539] on textarea "Hi {{first_name}}, I understand you’re looking for the maintenance manager’s or…" at bounding box center [687, 537] width 511 height 60
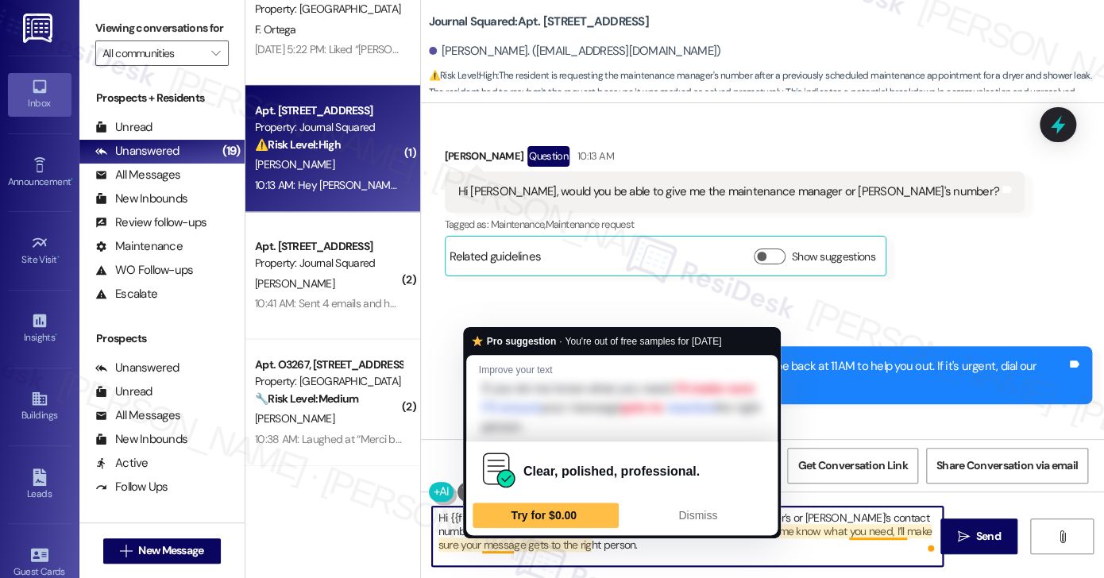
click at [502, 539] on textarea "Hi {{first_name}}, I understand you’re looking for the maintenance manager’s or…" at bounding box center [687, 537] width 511 height 60
click at [633, 550] on textarea "Hi {{first_name}}, I understand you’re looking for the maintenance manager’s or…" at bounding box center [687, 537] width 511 height 60
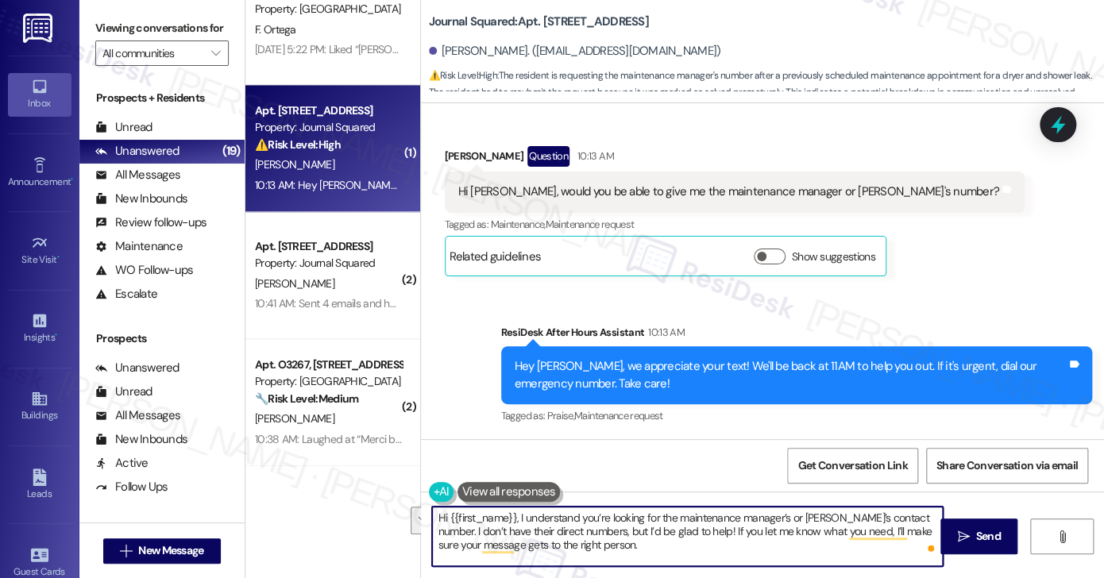
drag, startPoint x: 650, startPoint y: 550, endPoint x: 684, endPoint y: 527, distance: 41.2
click at [684, 527] on textarea "Hi {{first_name}}, I understand you’re looking for the maintenance manager’s or…" at bounding box center [687, 537] width 511 height 60
click at [733, 531] on textarea "Hi {{first_name}}, I understand you’re looking for the maintenance manager’s or…" at bounding box center [687, 537] width 511 height 60
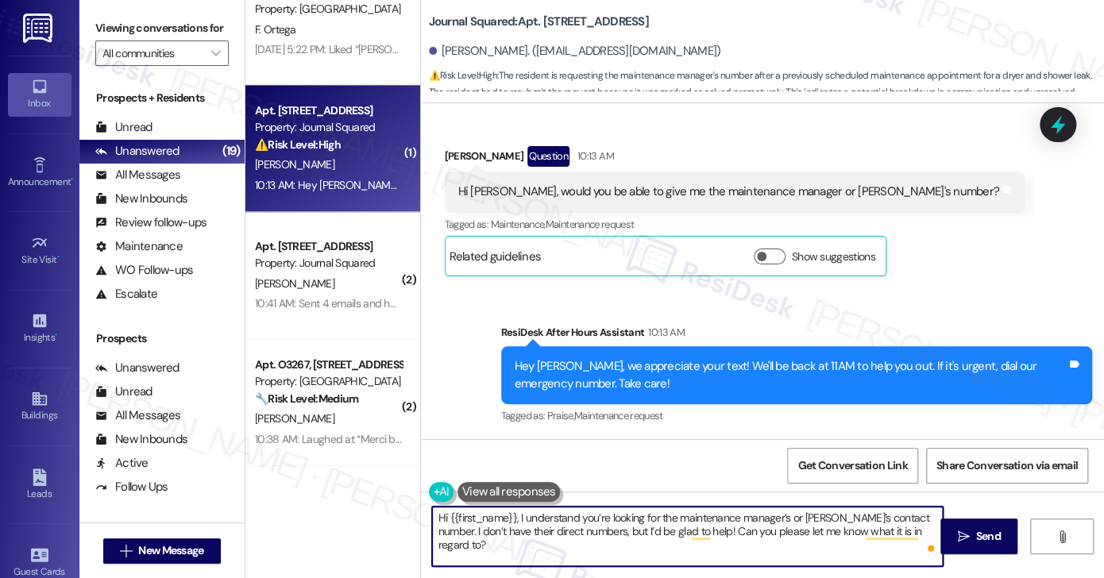
click at [720, 530] on textarea "Hi {{first_name}}, I understand you’re looking for the maintenance manager’s or…" at bounding box center [687, 537] width 511 height 60
click at [805, 530] on textarea "Hi {{first_name}}, I understand you’re looking for the maintenance manager’s or…" at bounding box center [687, 537] width 511 height 60
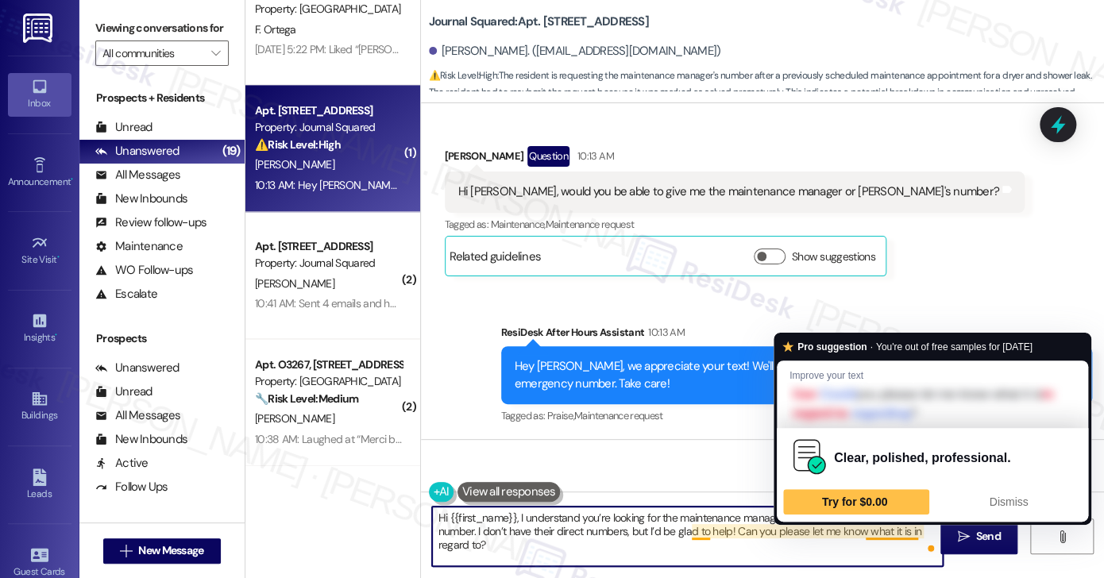
click at [711, 532] on textarea "Hi {{first_name}}, I understand you’re looking for the maintenance manager’s or…" at bounding box center [687, 537] width 511 height 60
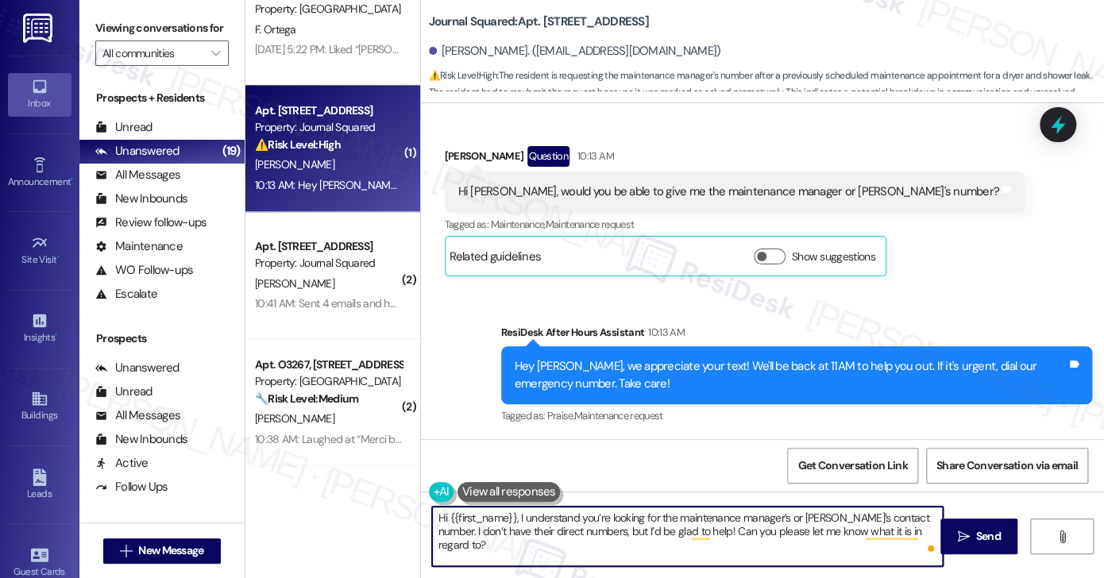
click at [711, 532] on textarea "Hi {{first_name}}, I understand you’re looking for the maintenance manager’s or…" at bounding box center [687, 537] width 511 height 60
click at [924, 534] on textarea "Hi {{first_name}}, I understand you’re looking for the maintenance manager’s or…" at bounding box center [687, 537] width 511 height 60
type textarea "Hi {{first_name}}, I understand you’re looking for the maintenance manager’s or…"
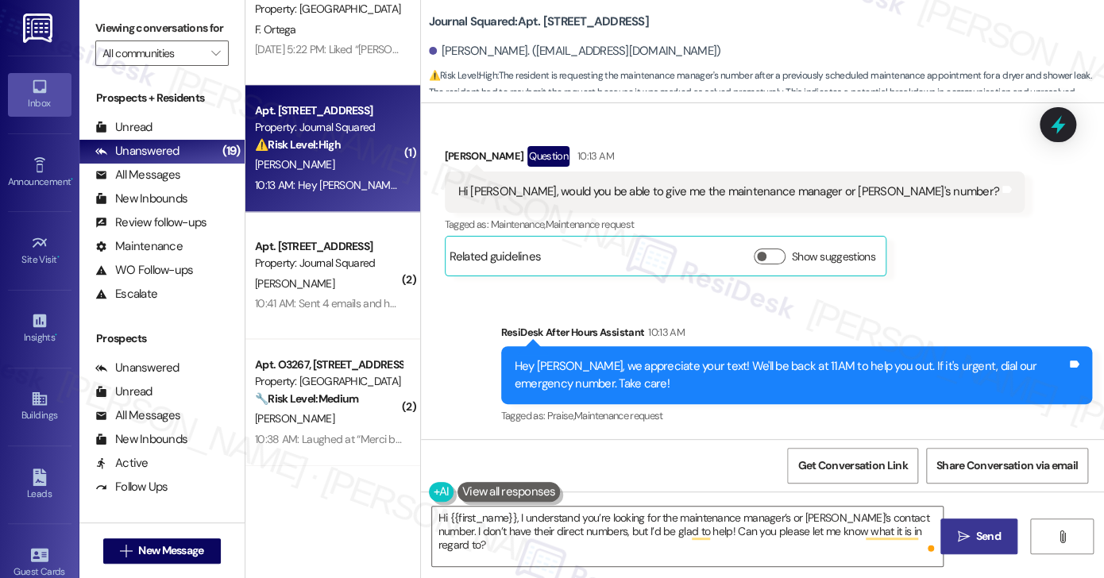
click at [959, 531] on icon "" at bounding box center [963, 537] width 12 height 13
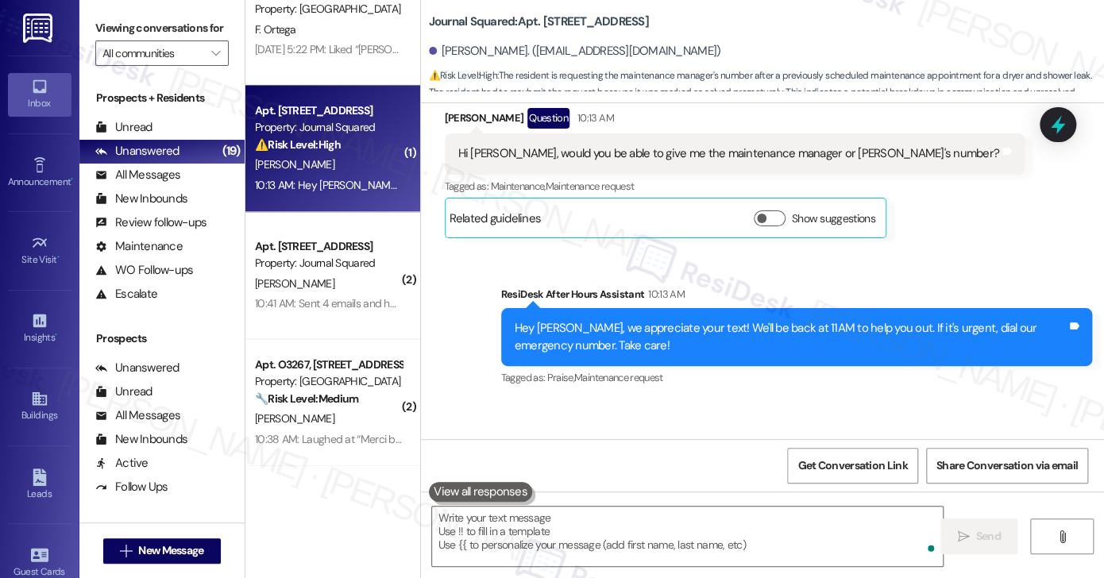
scroll to position [1519, 0]
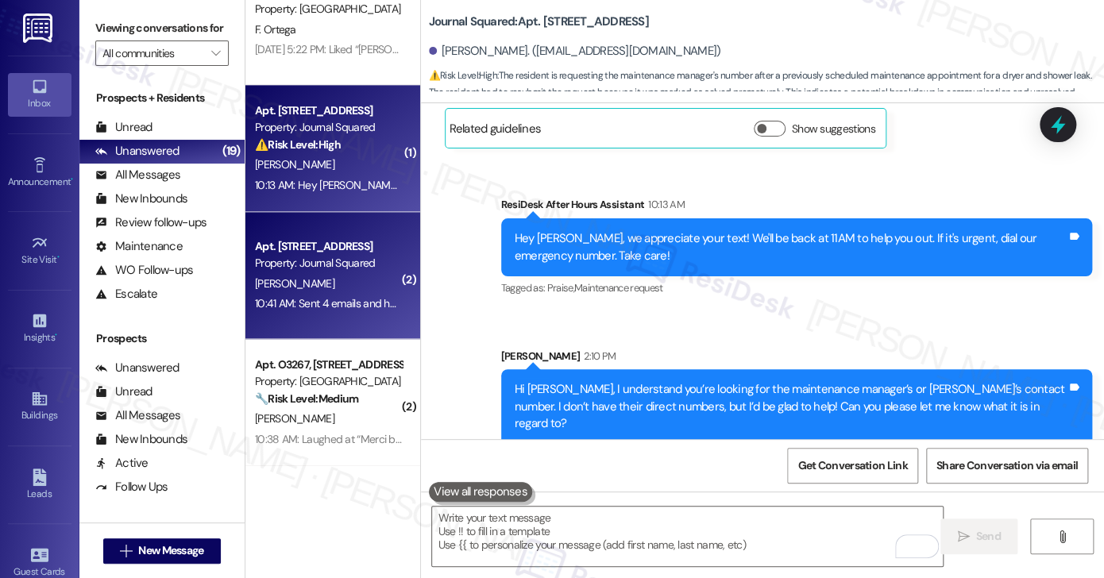
click at [333, 247] on div "Apt. [STREET_ADDRESS]" at bounding box center [328, 246] width 147 height 17
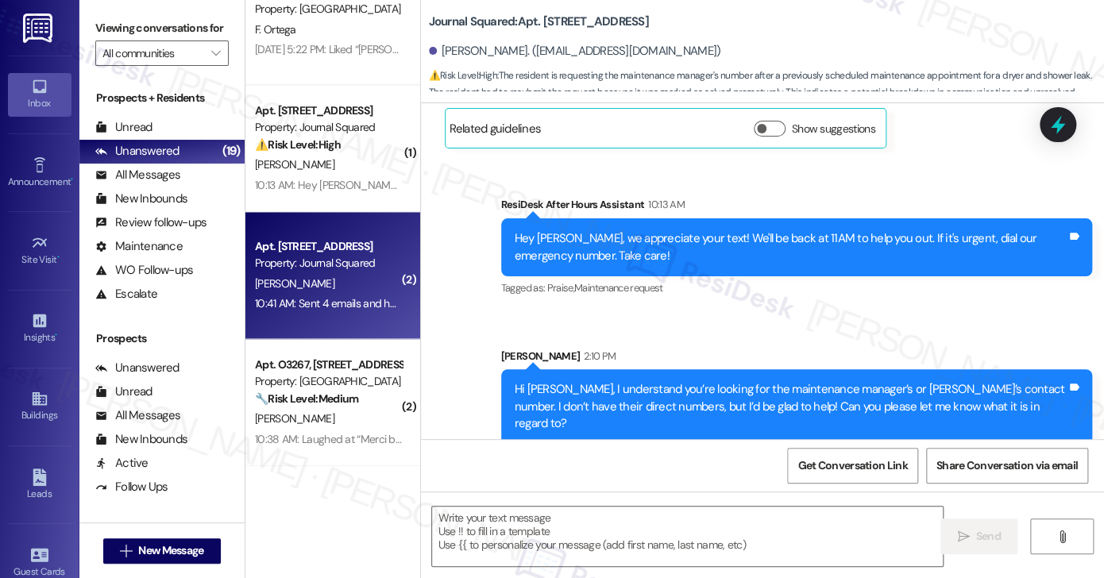
type textarea "Fetching suggested responses. Please feel free to read through the conversation…"
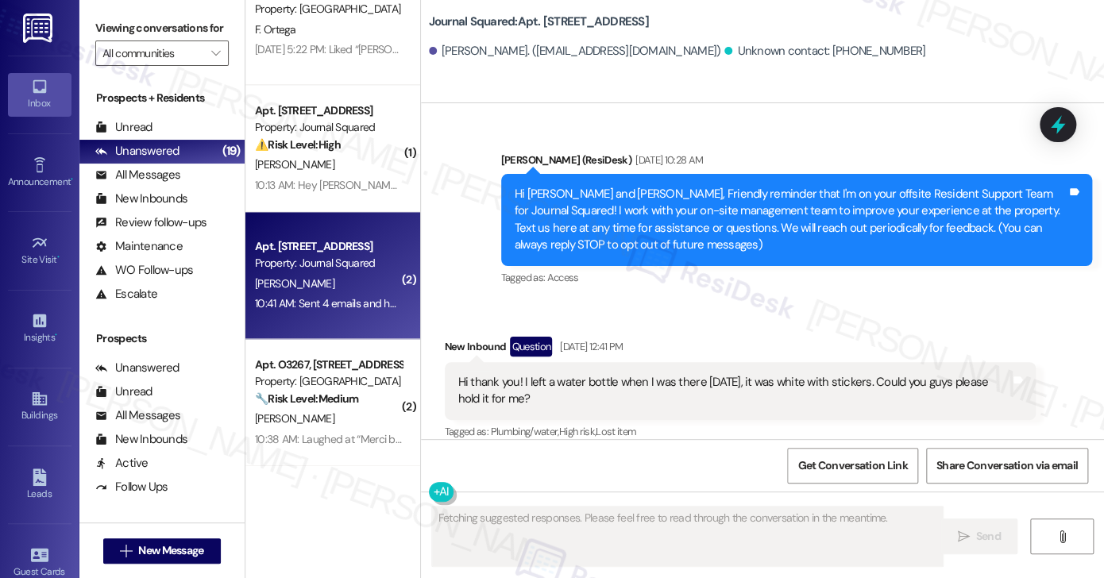
scroll to position [43681, 0]
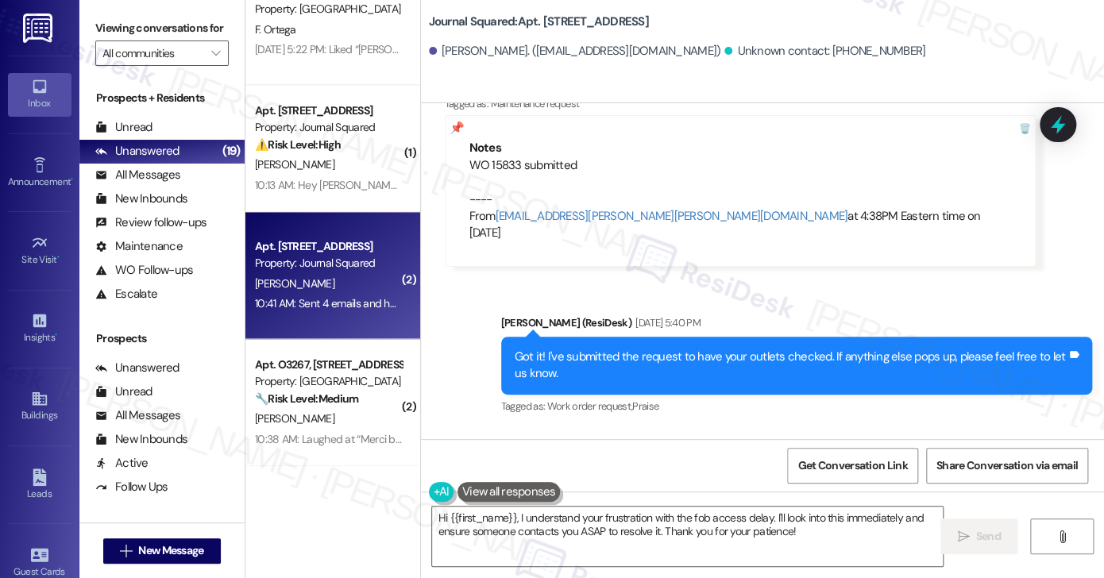
scroll to position [43602, 0]
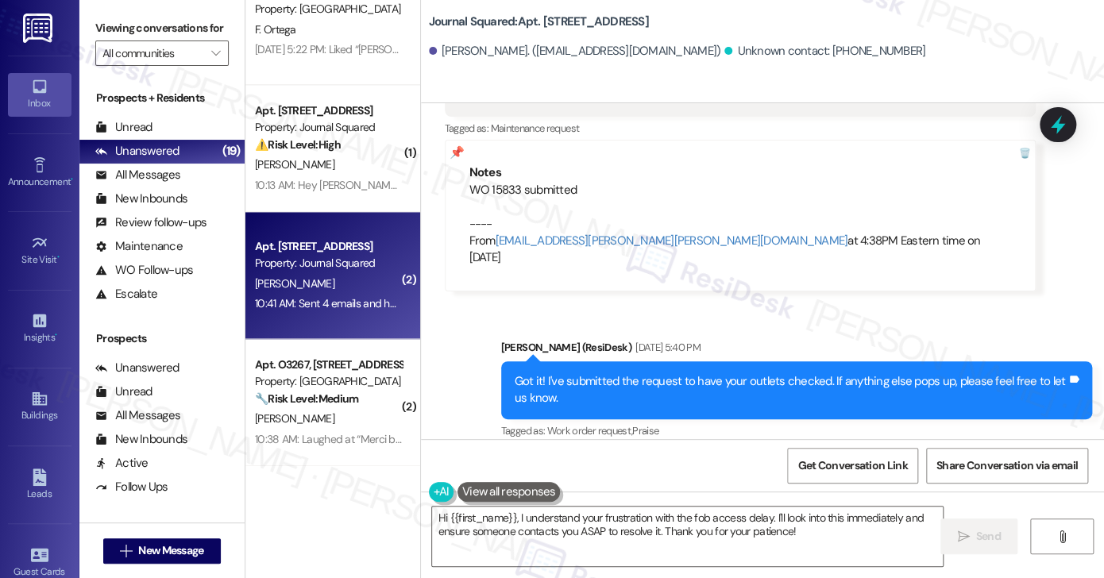
scroll to position [43681, 0]
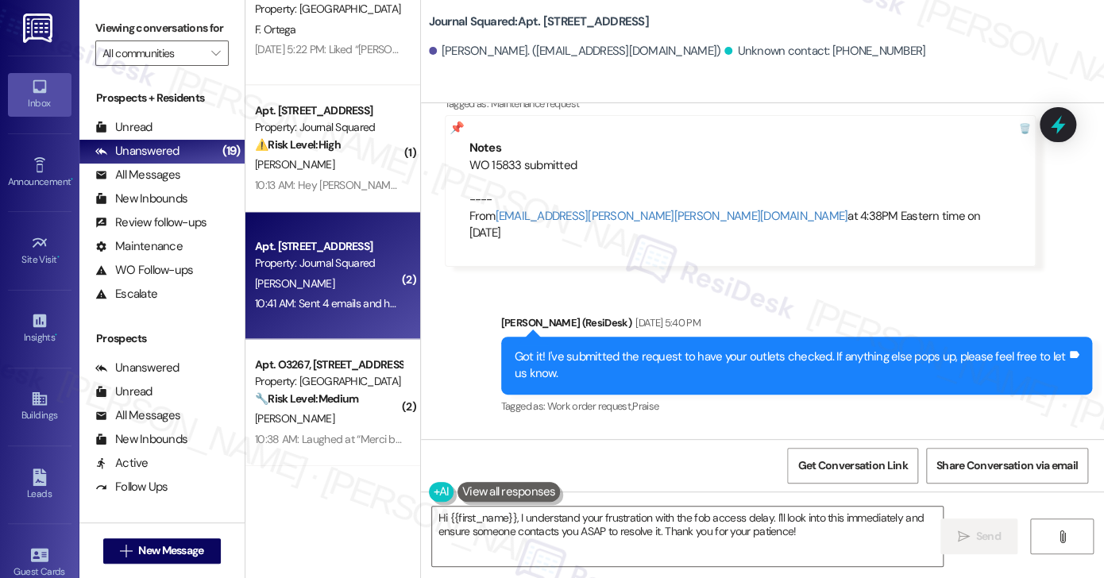
click at [569, 519] on textarea "Hi {{first_name}}, I understand your frustration with the fob access delay. I'l…" at bounding box center [687, 537] width 511 height 60
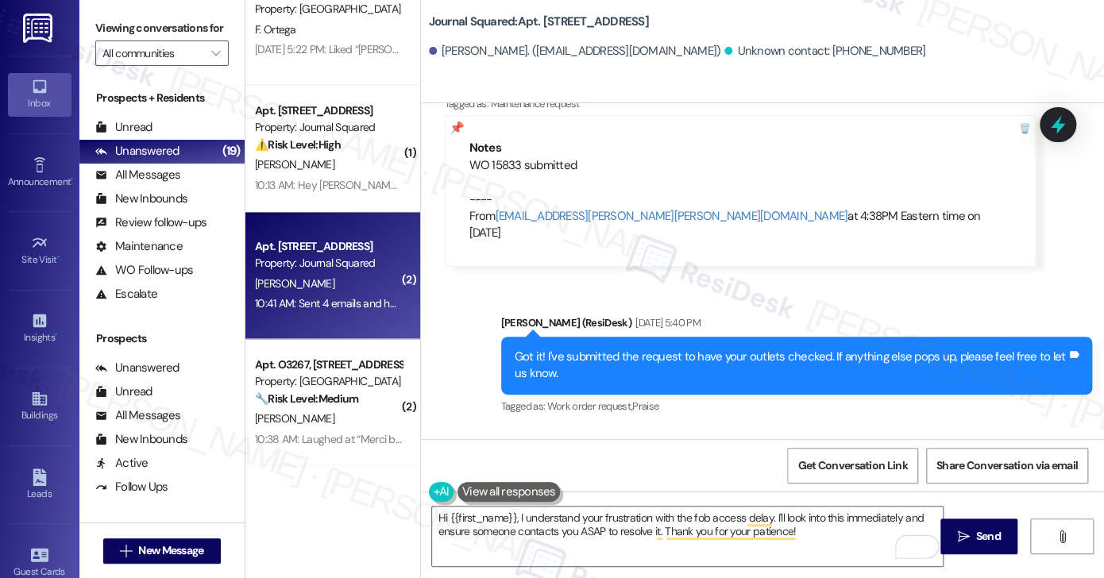
copy div "[PERSON_NAME]"
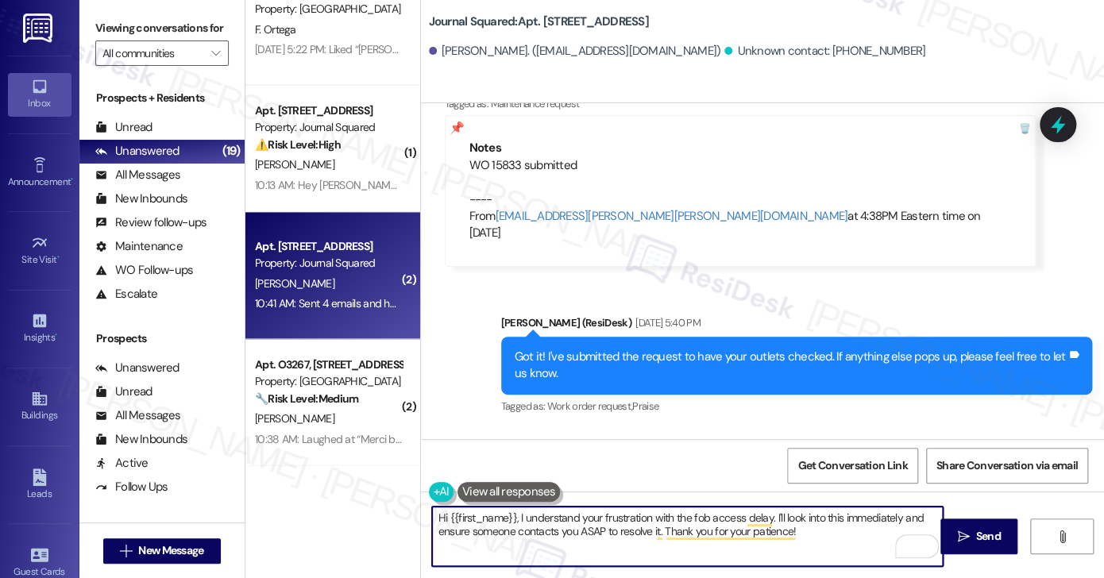
drag, startPoint x: 442, startPoint y: 517, endPoint x: 508, endPoint y: 508, distance: 67.3
click at [508, 508] on textarea "Hi {{first_name}}, I understand your frustration with the fob access delay. I'l…" at bounding box center [687, 537] width 511 height 60
paste textarea "[PERSON_NAME]"
click at [591, 515] on textarea "Hi [PERSON_NAME], I understand your frustration with the fob access delay. I'll…" at bounding box center [687, 537] width 511 height 60
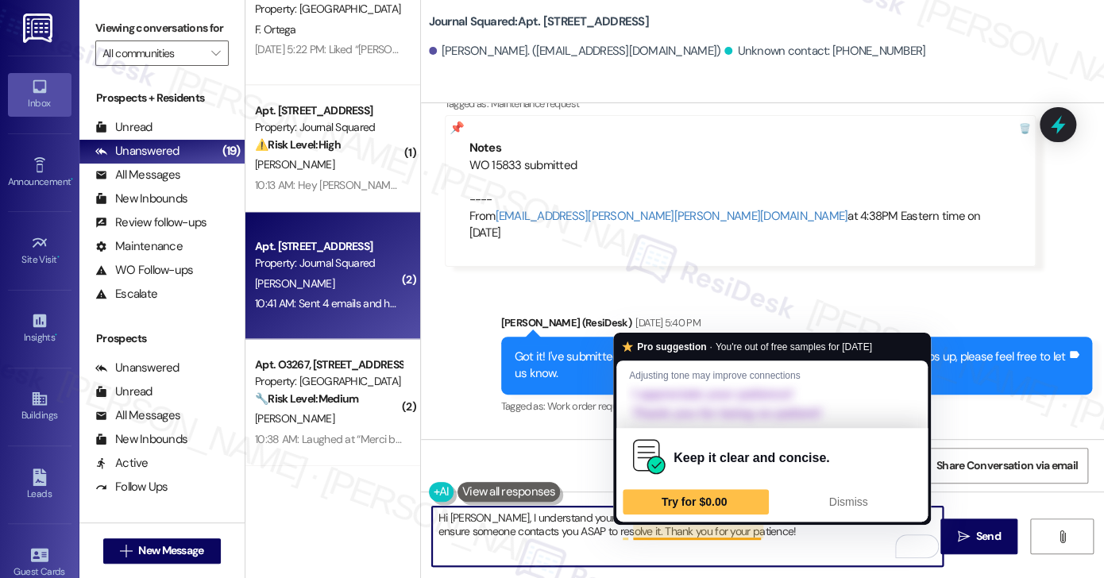
click at [790, 528] on textarea "Hi [PERSON_NAME], I understand your concern with the fob access delay. I'll loo…" at bounding box center [687, 537] width 511 height 60
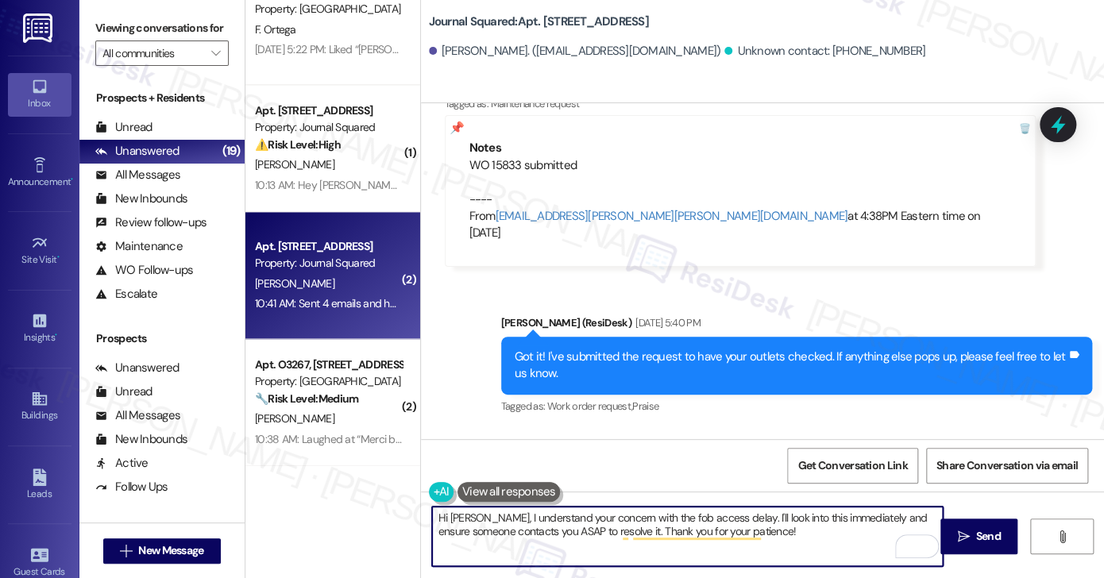
click at [707, 517] on textarea "Hi [PERSON_NAME], I understand your concern with the fob access delay. I'll loo…" at bounding box center [687, 537] width 511 height 60
drag, startPoint x: 735, startPoint y: 531, endPoint x: 708, endPoint y: 520, distance: 29.2
click at [708, 520] on textarea "Hi [PERSON_NAME], I understand your concern with the fob access. I'll look into…" at bounding box center [687, 537] width 511 height 60
click at [716, 520] on textarea "Hi [PERSON_NAME], I understand your concern with the fob access. I'll look into…" at bounding box center [687, 537] width 511 height 60
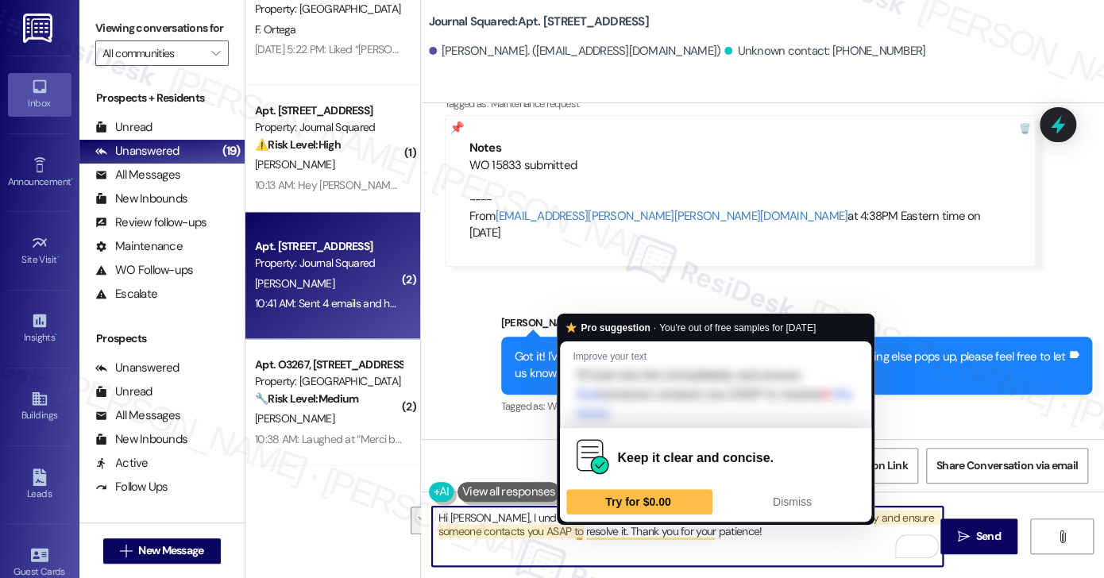
drag, startPoint x: 713, startPoint y: 516, endPoint x: 575, endPoint y: 527, distance: 138.6
click at [575, 527] on textarea "Hi [PERSON_NAME], I understand your concern with the fob access. I'll look into…" at bounding box center [687, 537] width 511 height 60
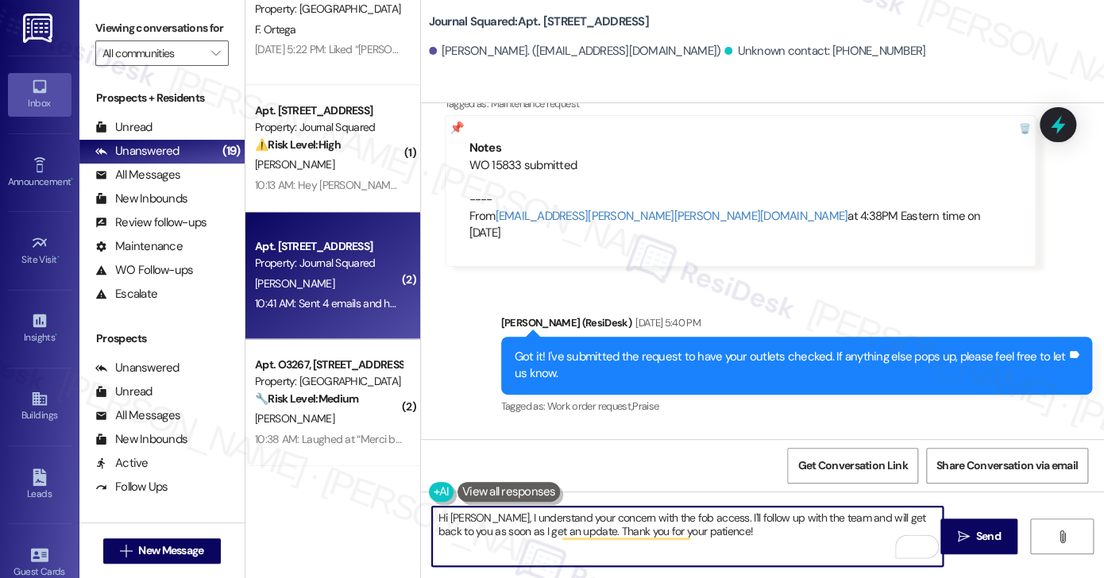
click at [724, 533] on textarea "Hi [PERSON_NAME], I understand your concern with the fob access. I'll follow up…" at bounding box center [687, 537] width 511 height 60
type textarea "Hi [PERSON_NAME], I understand your concern with the fob access. I'll follow up…"
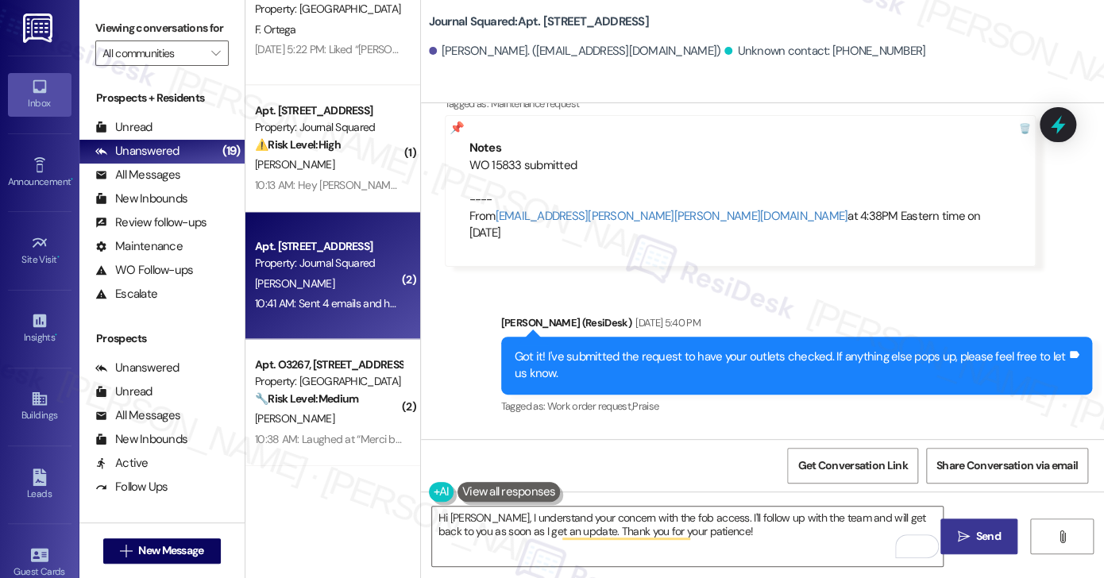
click at [959, 528] on span " Send" at bounding box center [979, 536] width 50 height 17
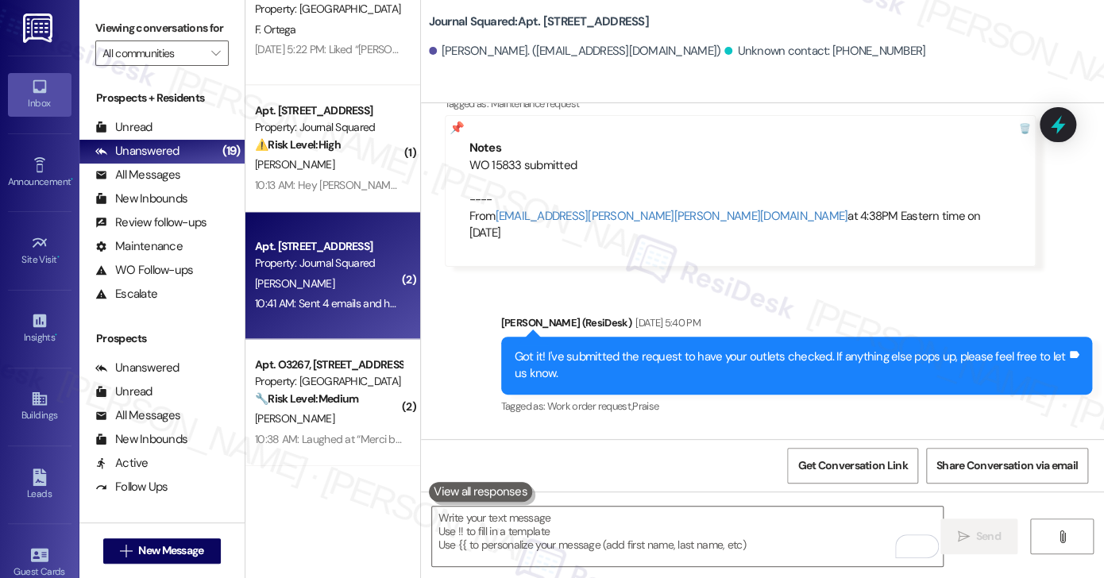
scroll to position [43809, 0]
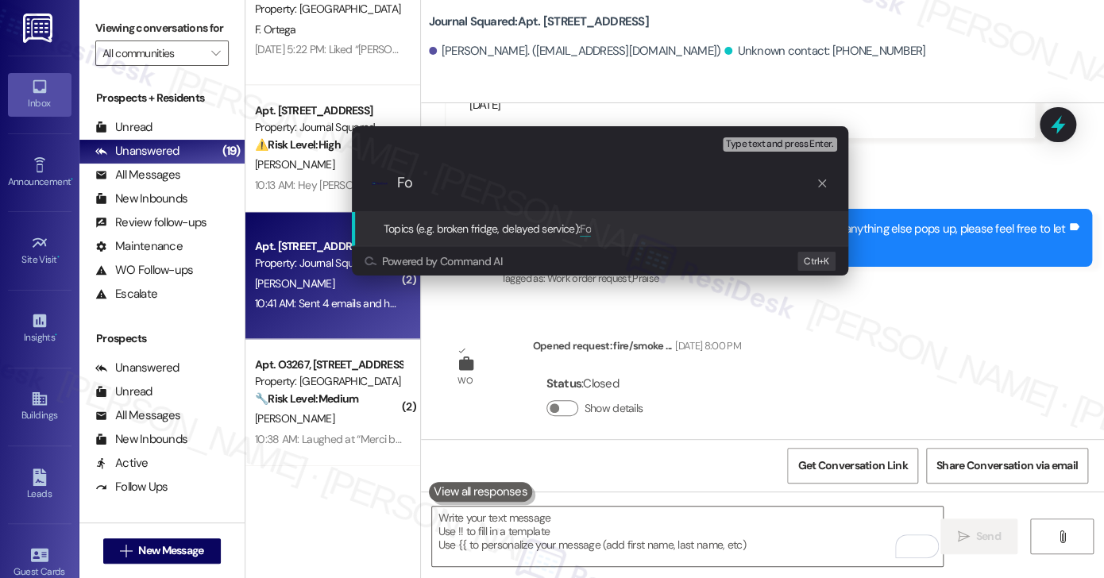
type input "F"
type input "Follow up on Fob replacement"
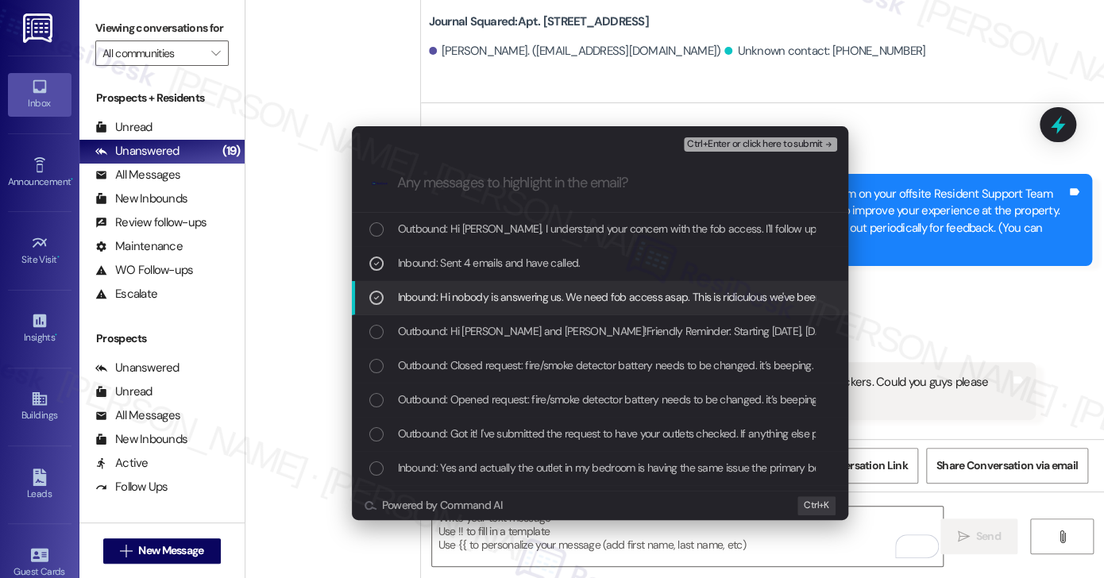
scroll to position [43809, 0]
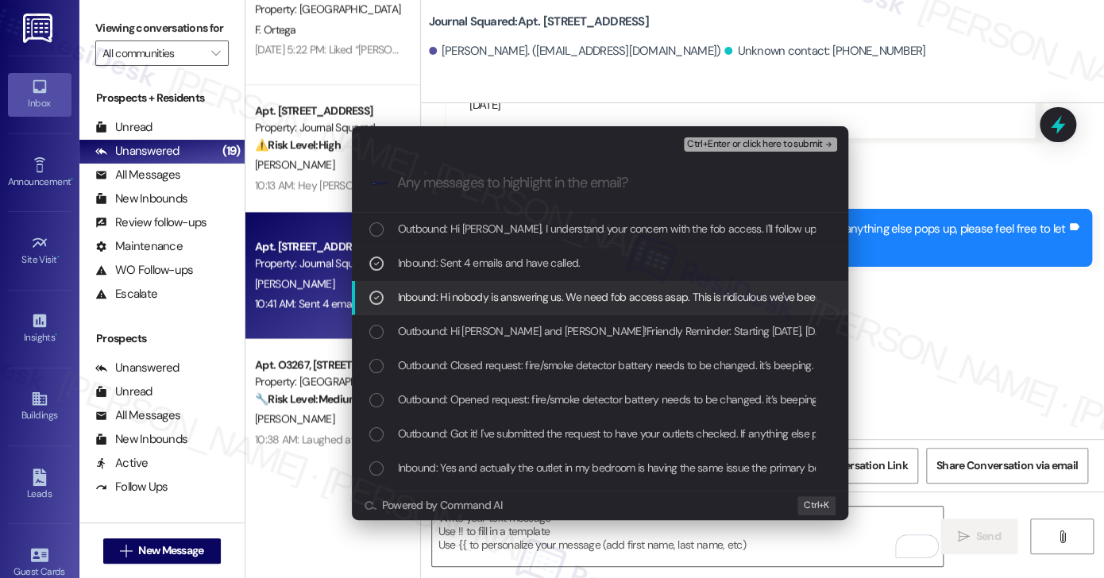
click at [953, 256] on div "Escalate Conversation Medium risk Follow up on Fob replacement Inbound: Sent 4 …" at bounding box center [552, 289] width 1104 height 578
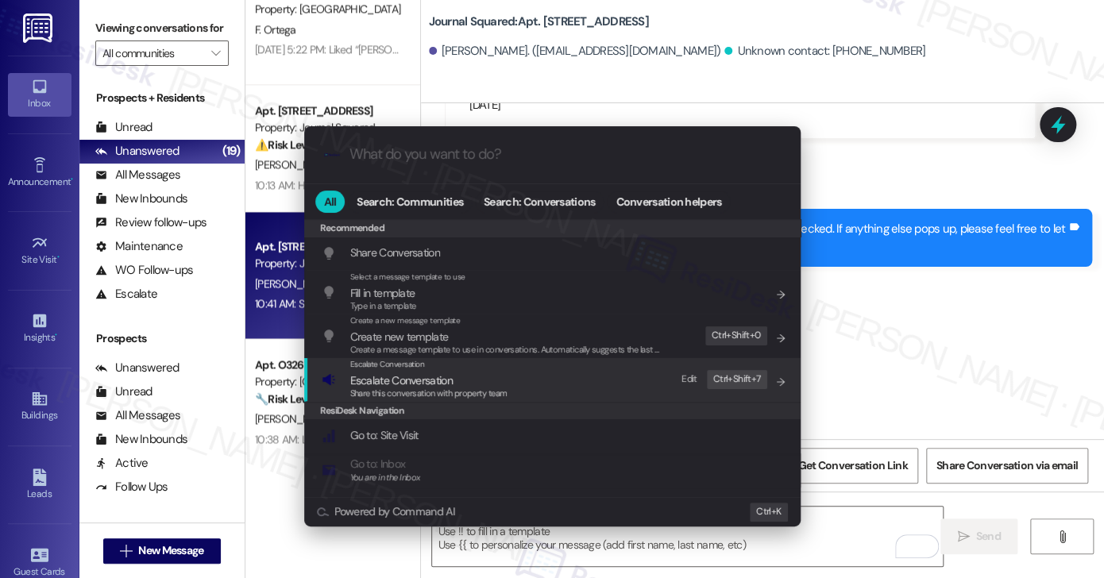
click at [950, 252] on div ".cls-1{fill:#0a055f;}.cls-2{fill:#0cc4c4;} resideskLogoBlueOrange All Search: C…" at bounding box center [552, 289] width 1104 height 578
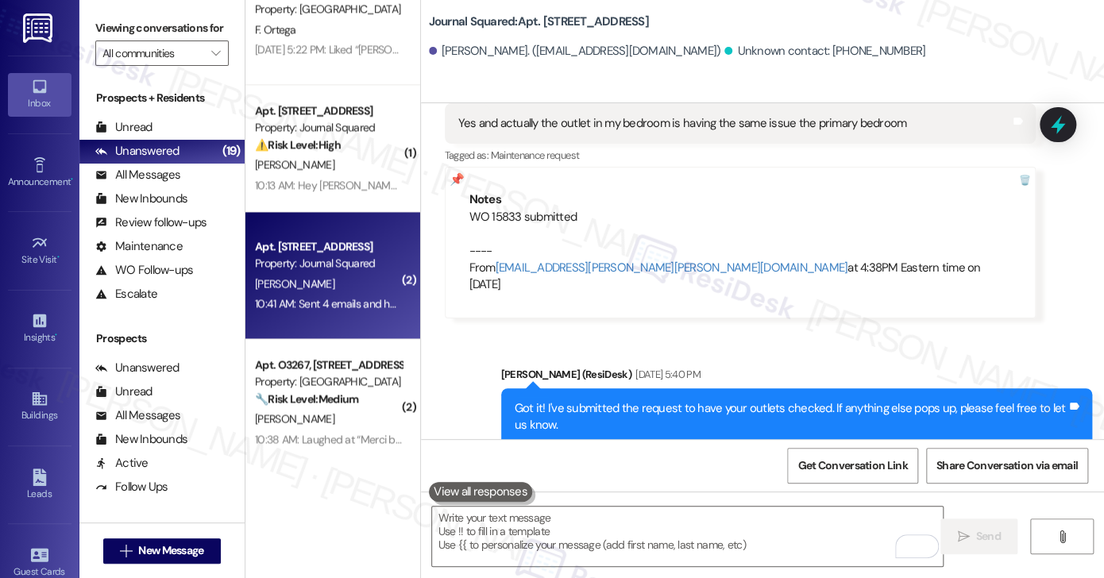
scroll to position [43491, 0]
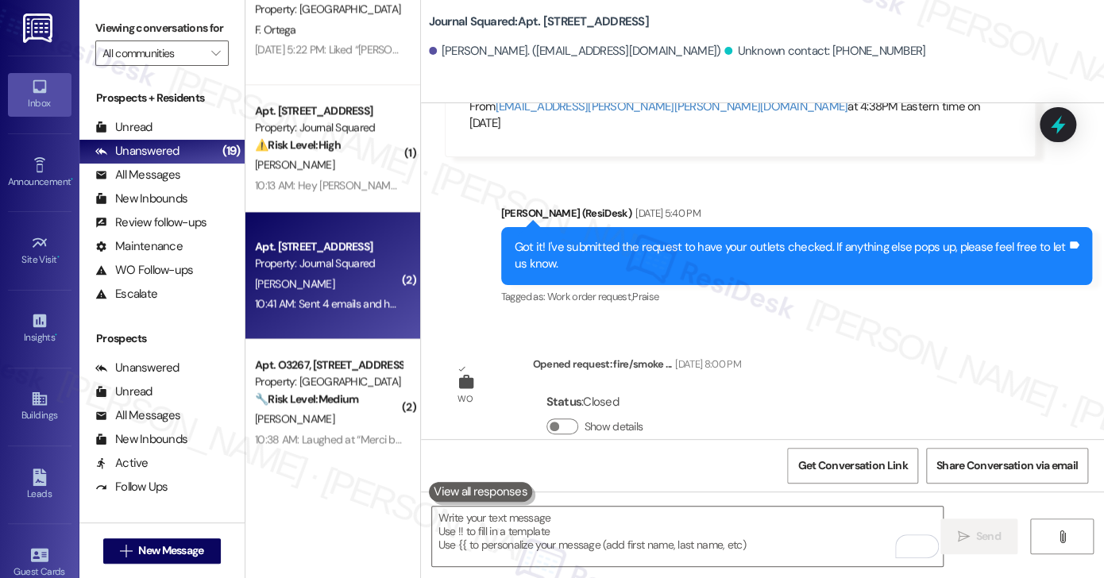
scroll to position [43809, 0]
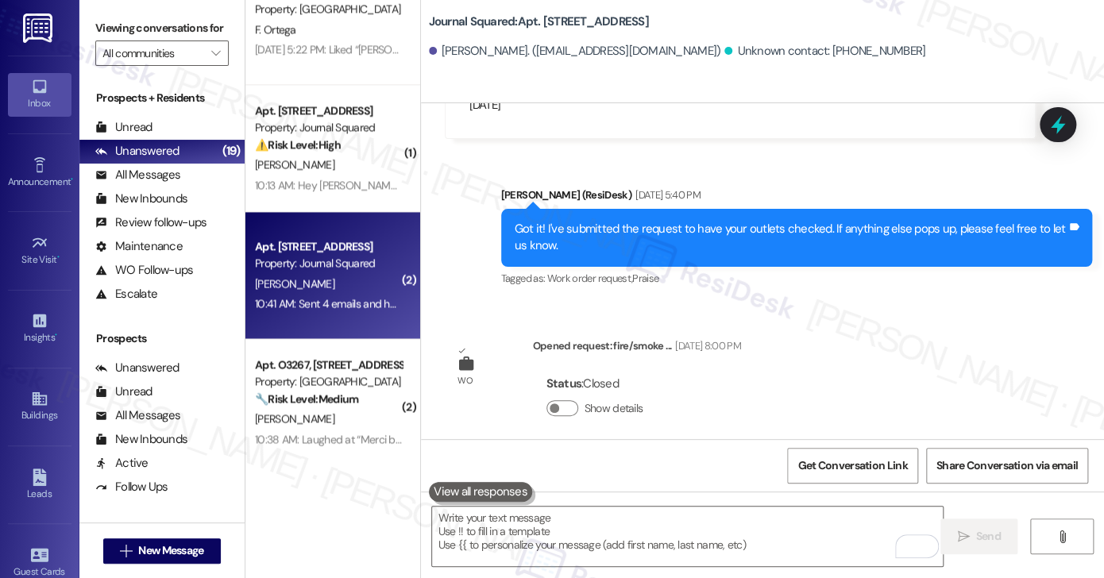
copy div "Hi nobody is answering us. We need fob access asap. This is ridiculous we've be…"
click at [149, 31] on label "Viewing conversations for" at bounding box center [161, 28] width 133 height 25
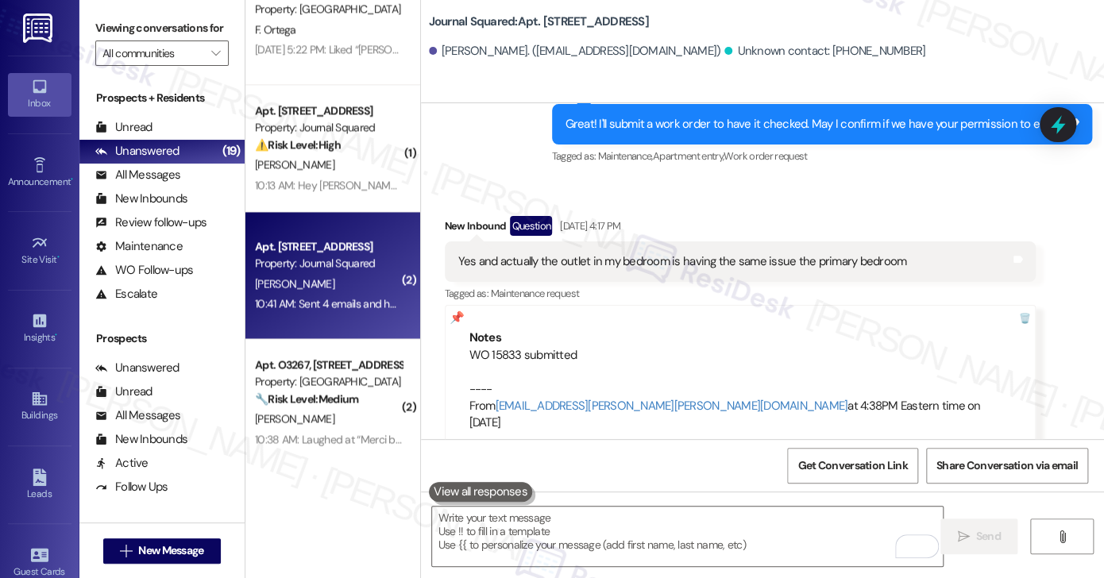
drag, startPoint x: 172, startPoint y: 27, endPoint x: 203, endPoint y: 34, distance: 31.8
click at [172, 27] on label "Viewing conversations for" at bounding box center [161, 28] width 133 height 25
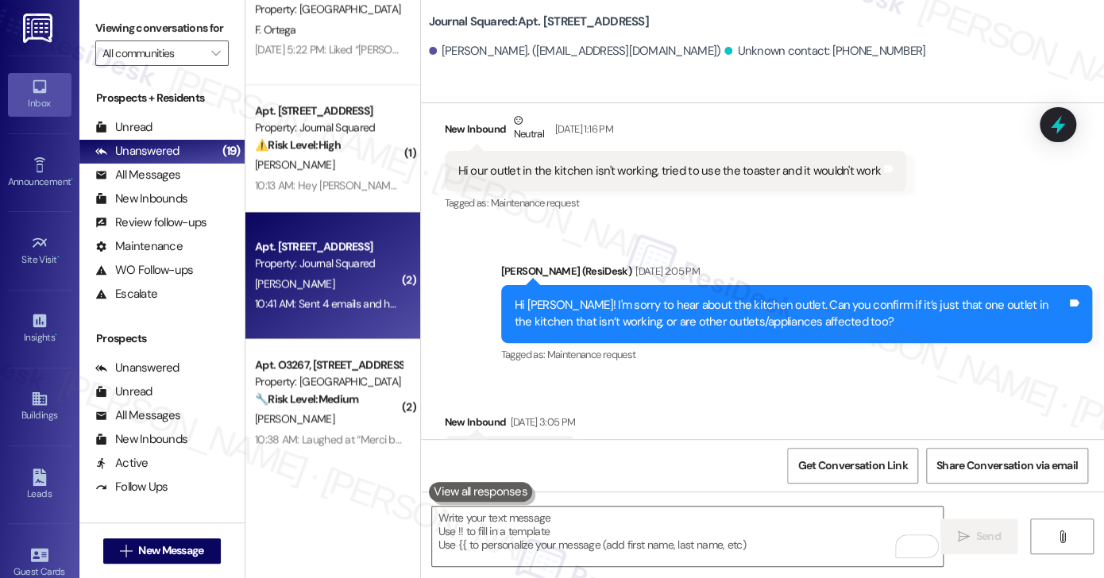
scroll to position [43015, 0]
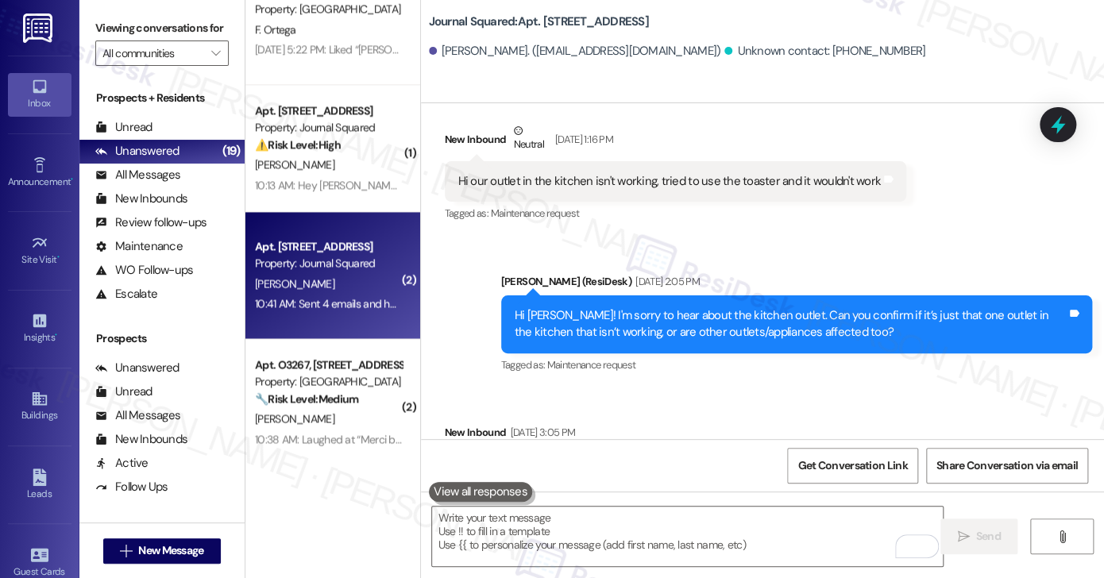
drag, startPoint x: 569, startPoint y: 252, endPoint x: 693, endPoint y: 258, distance: 123.3
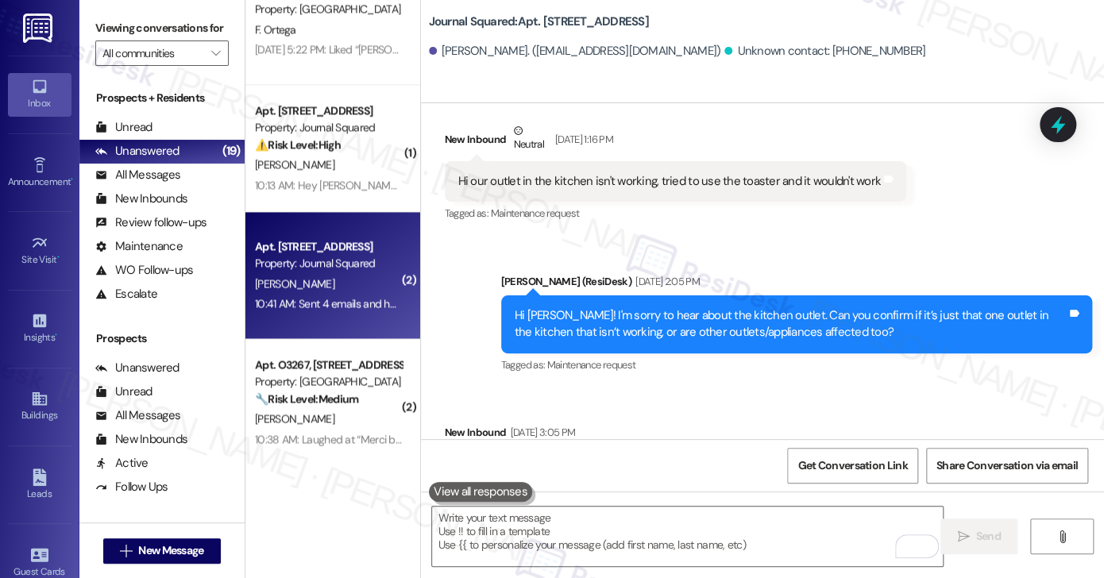
scroll to position [43253, 0]
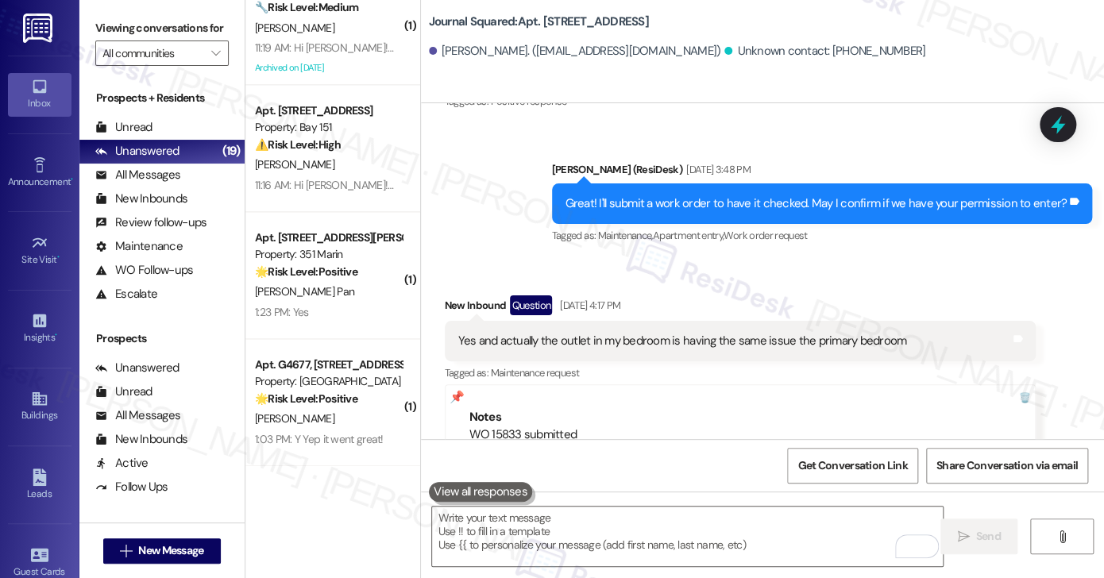
click at [125, 18] on label "Viewing conversations for" at bounding box center [161, 28] width 133 height 25
click at [594, 533] on textarea "To enrich screen reader interactions, please activate Accessibility in Grammarl…" at bounding box center [687, 537] width 511 height 60
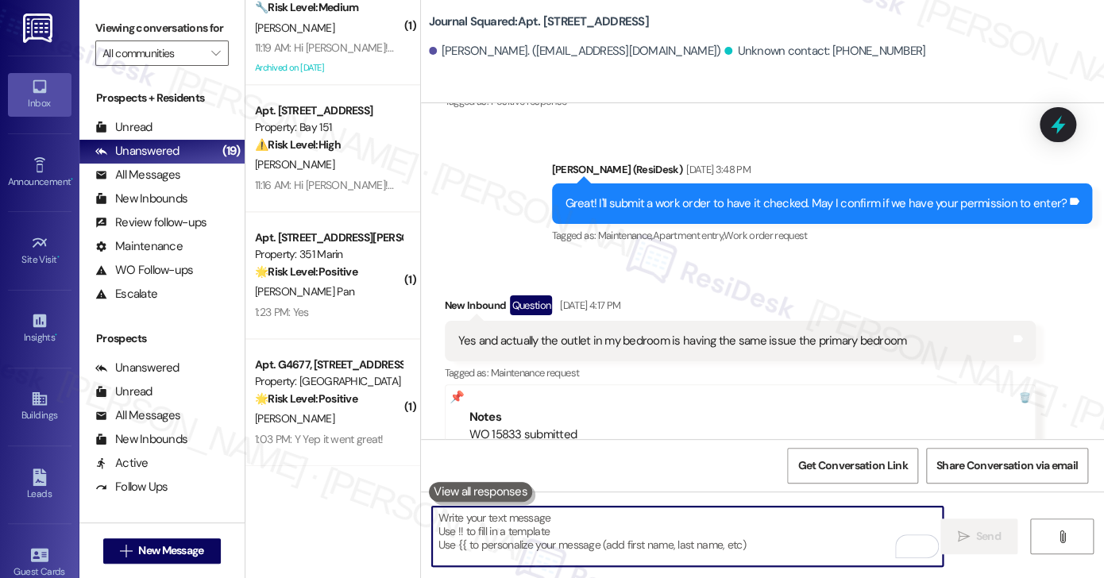
scroll to position [43809, 0]
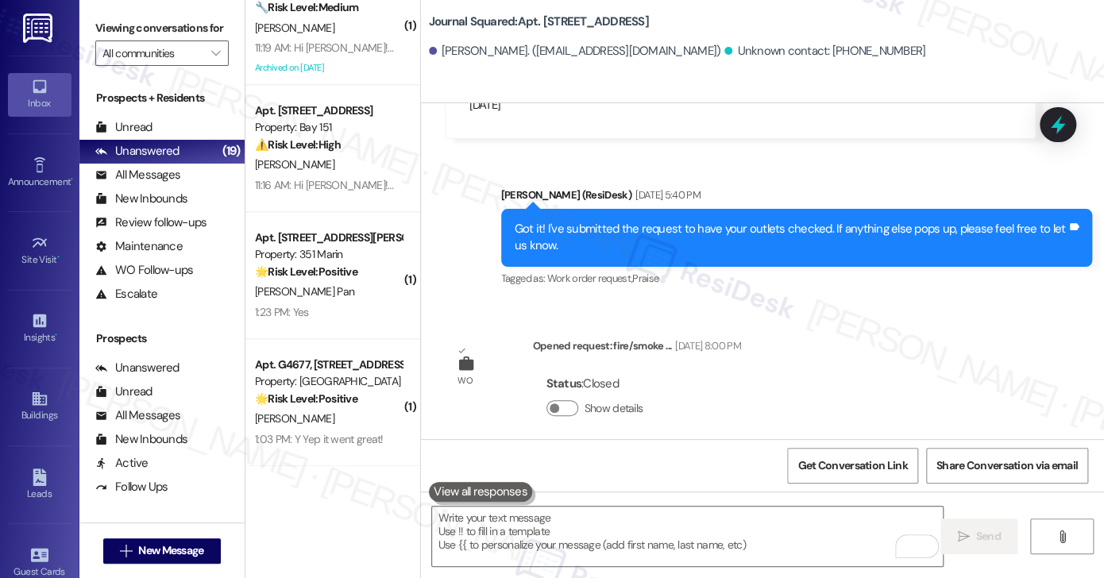
click at [151, 25] on label "Viewing conversations for" at bounding box center [161, 28] width 133 height 25
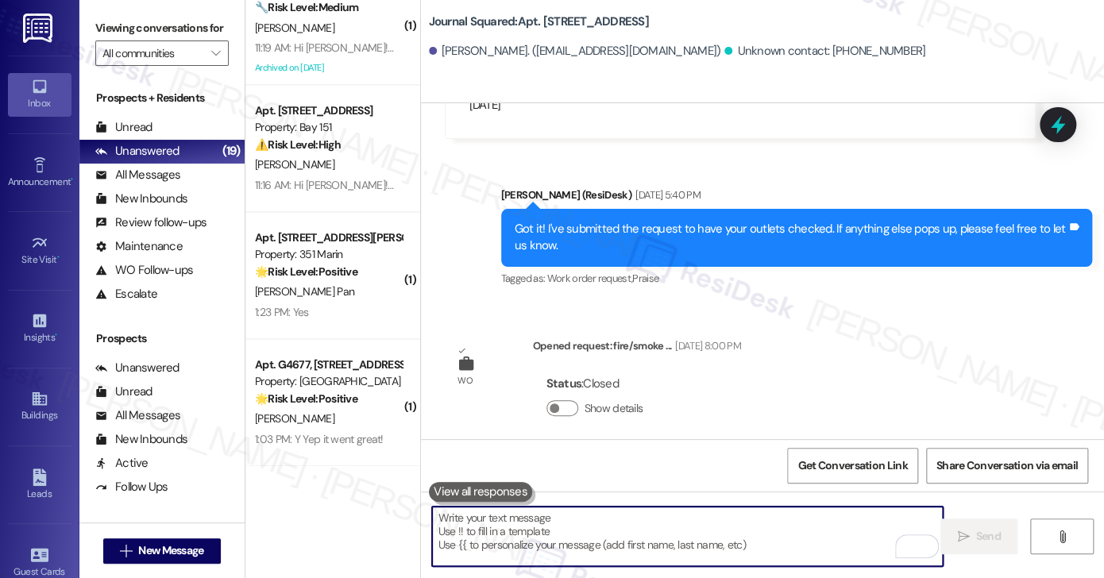
click at [610, 524] on textarea "To enrich screen reader interactions, please activate Accessibility in Grammarl…" at bounding box center [687, 537] width 511 height 60
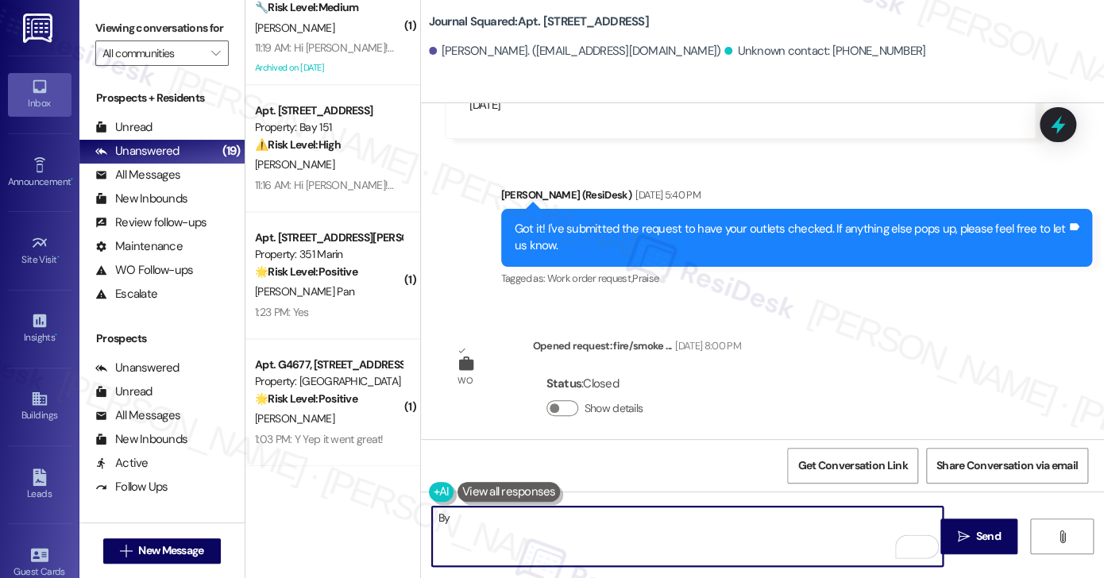
type textarea "B"
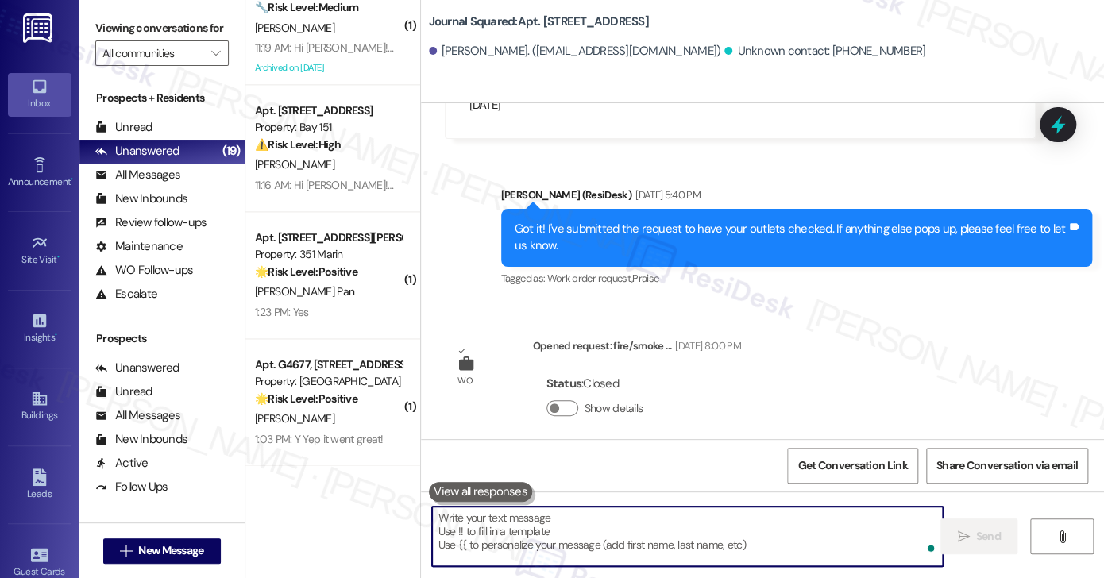
paste textarea "Just so I can follow up with the team right away, can you confirm: Which areas …"
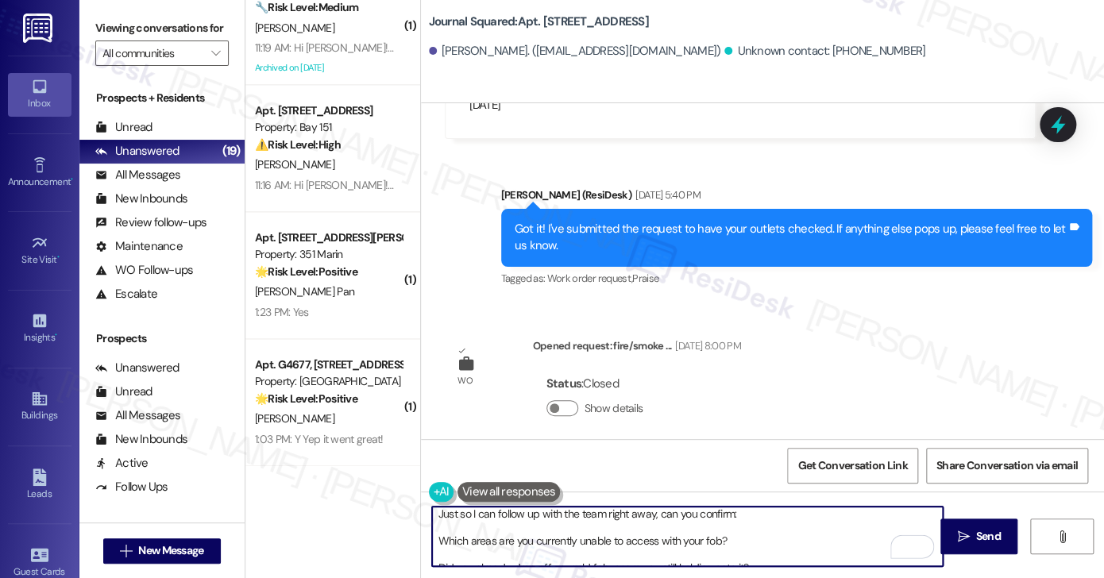
scroll to position [0, 0]
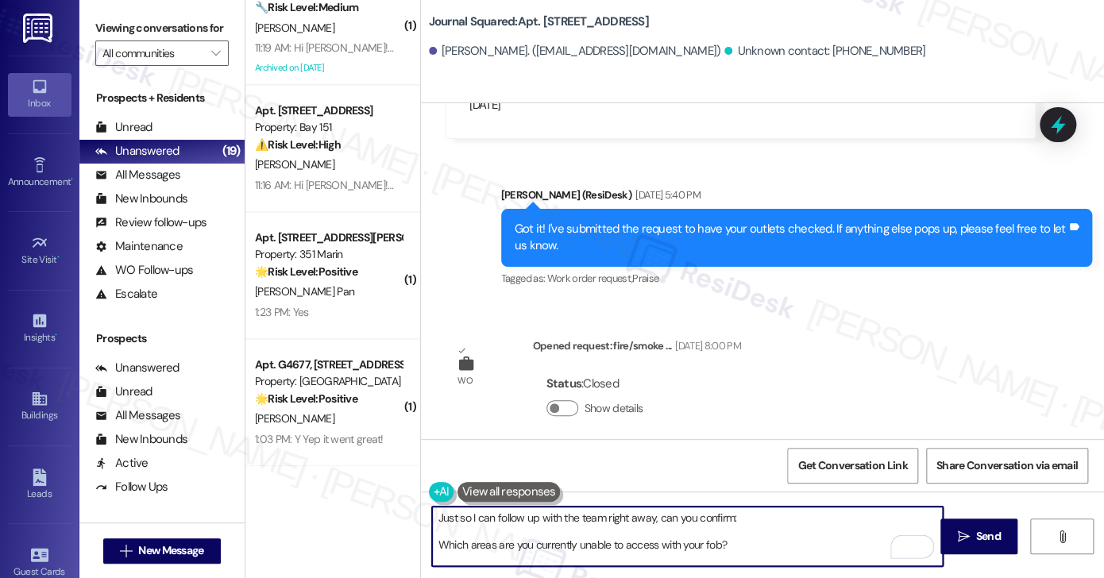
drag, startPoint x: 438, startPoint y: 543, endPoint x: 457, endPoint y: 529, distance: 23.8
click at [438, 543] on textarea "Just so I can follow up with the team right away, can you confirm: Which areas …" at bounding box center [687, 537] width 511 height 60
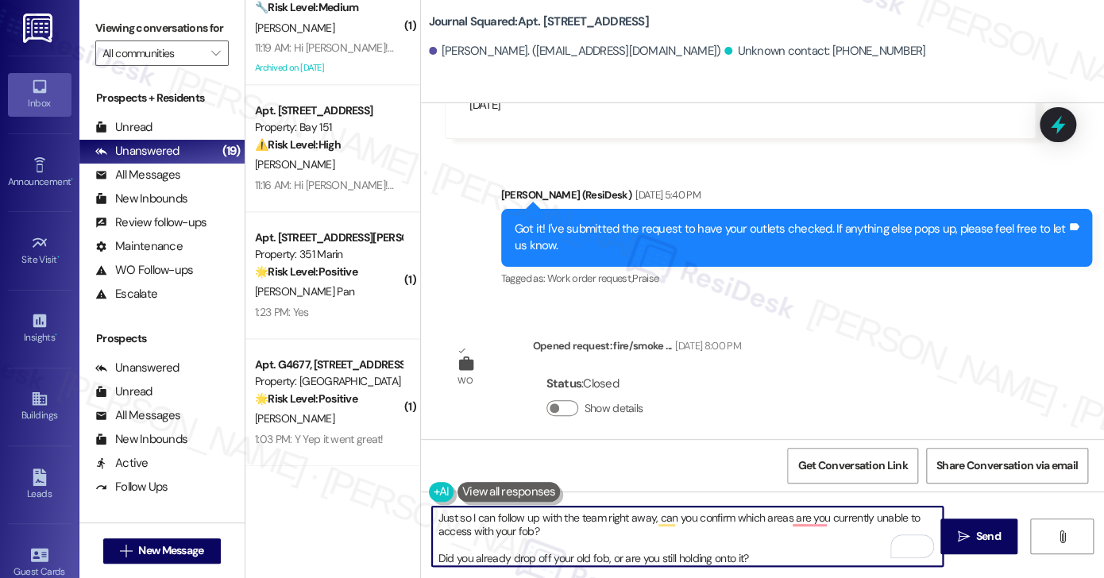
click at [544, 539] on textarea "Just so I can follow up with the team right away, can you confirm which areas a…" at bounding box center [687, 537] width 511 height 60
click at [432, 558] on textarea "Just so I can follow up with the team right away, can you confirm which areas a…" at bounding box center [687, 537] width 511 height 60
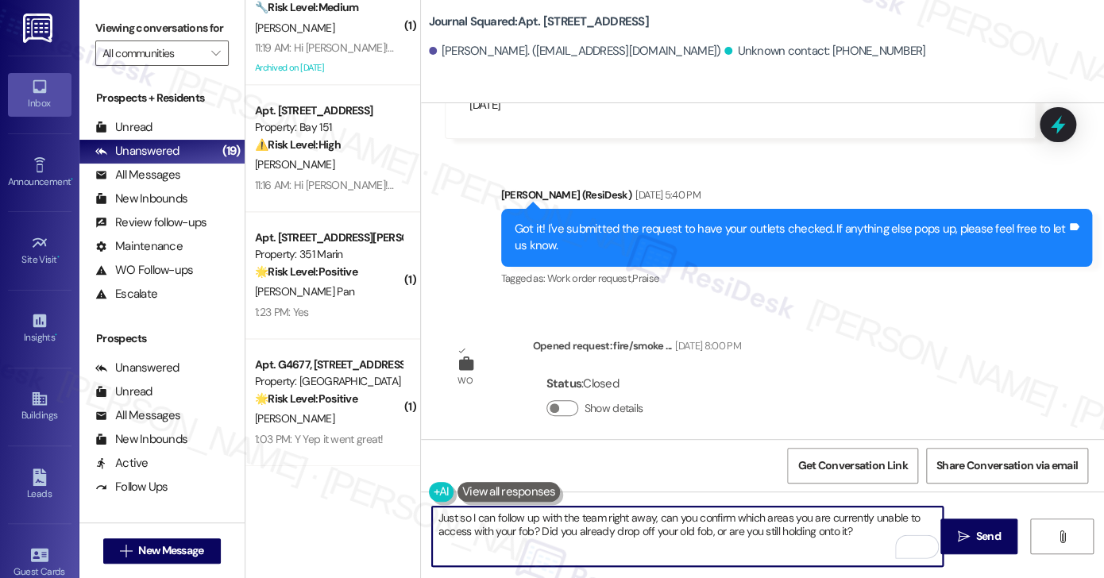
click at [523, 530] on textarea "Just so I can follow up with the team right away, can you confirm which areas y…" at bounding box center [687, 537] width 511 height 60
click at [524, 531] on textarea "Just so I can follow up with the team right away, can you confirm which areas y…" at bounding box center [687, 537] width 511 height 60
click at [534, 532] on textarea "Just so I can follow up with the team right away, can you confirm which areas y…" at bounding box center [687, 537] width 511 height 60
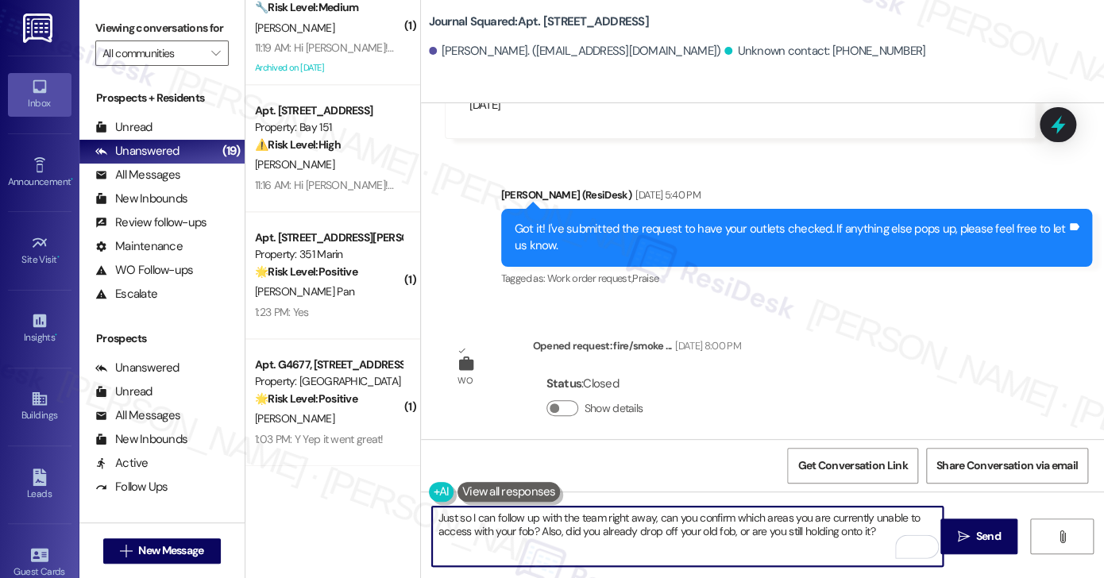
click at [893, 528] on textarea "Just so I can follow up with the team right away, can you confirm which areas y…" at bounding box center [687, 537] width 511 height 60
drag, startPoint x: 877, startPoint y: 529, endPoint x: 724, endPoint y: 536, distance: 152.7
click at [724, 536] on textarea "Just so I can follow up with the team right away, can you confirm which areas y…" at bounding box center [687, 537] width 511 height 60
click at [752, 530] on textarea "Just so I can follow up with the team right away, can you confirm which areas y…" at bounding box center [687, 537] width 511 height 60
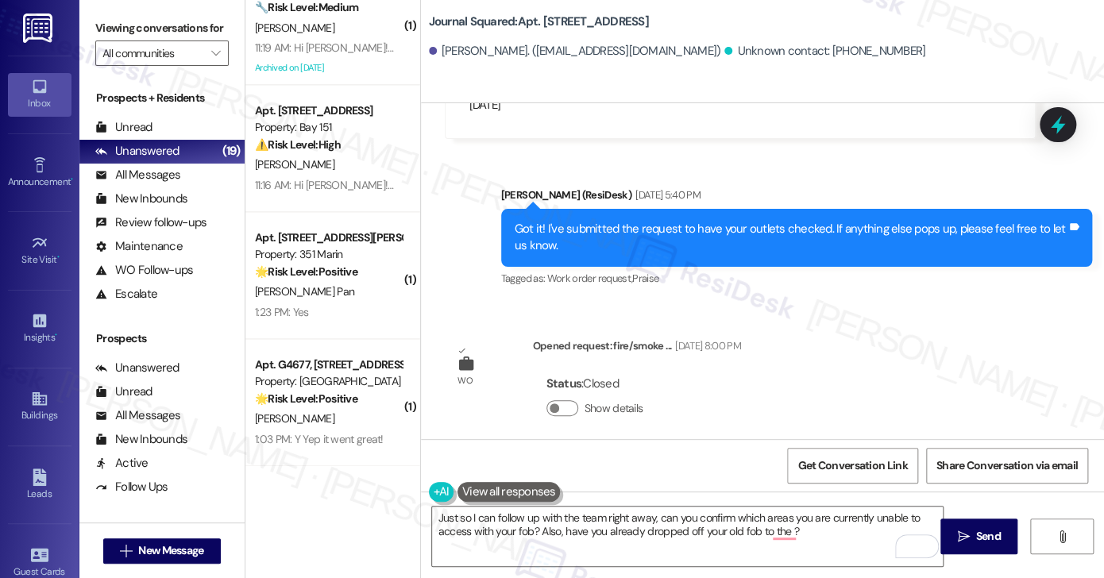
click at [125, 41] on label "Viewing conversations for" at bounding box center [161, 28] width 133 height 25
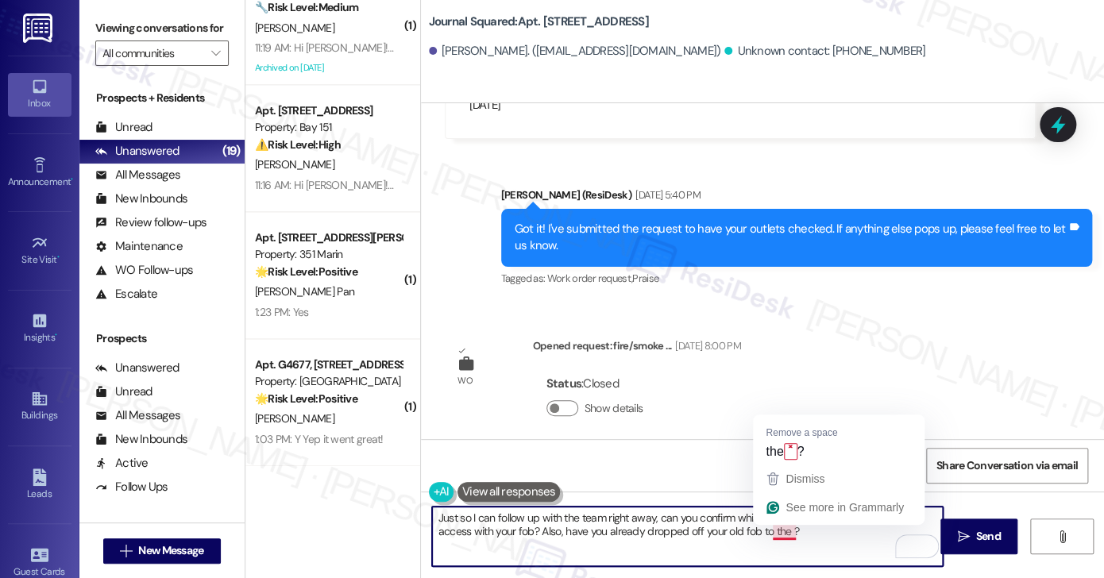
click at [782, 527] on textarea "Just so I can follow up with the team right away, can you confirm which areas y…" at bounding box center [687, 537] width 511 height 60
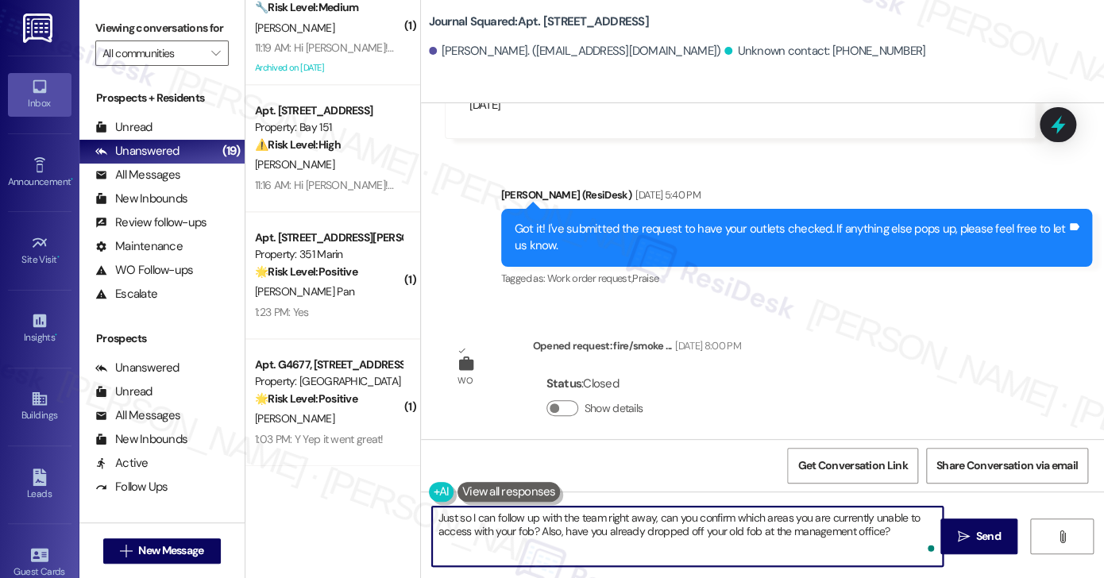
click at [535, 512] on textarea "Just so I can follow up with the team right away, can you confirm which areas y…" at bounding box center [687, 537] width 511 height 60
click at [801, 507] on textarea "Just so I can follow up with the team right away, can you confirm which areas y…" at bounding box center [687, 537] width 511 height 60
type textarea "Just so I can follow up with the team right away, can you confirm which areas y…"
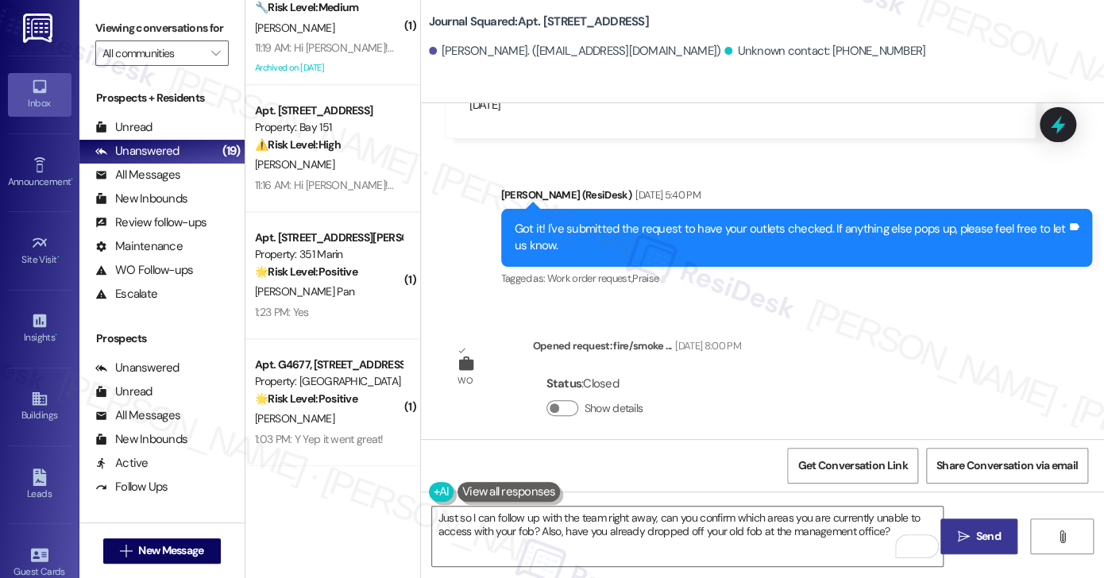
click at [967, 539] on icon "" at bounding box center [963, 537] width 12 height 13
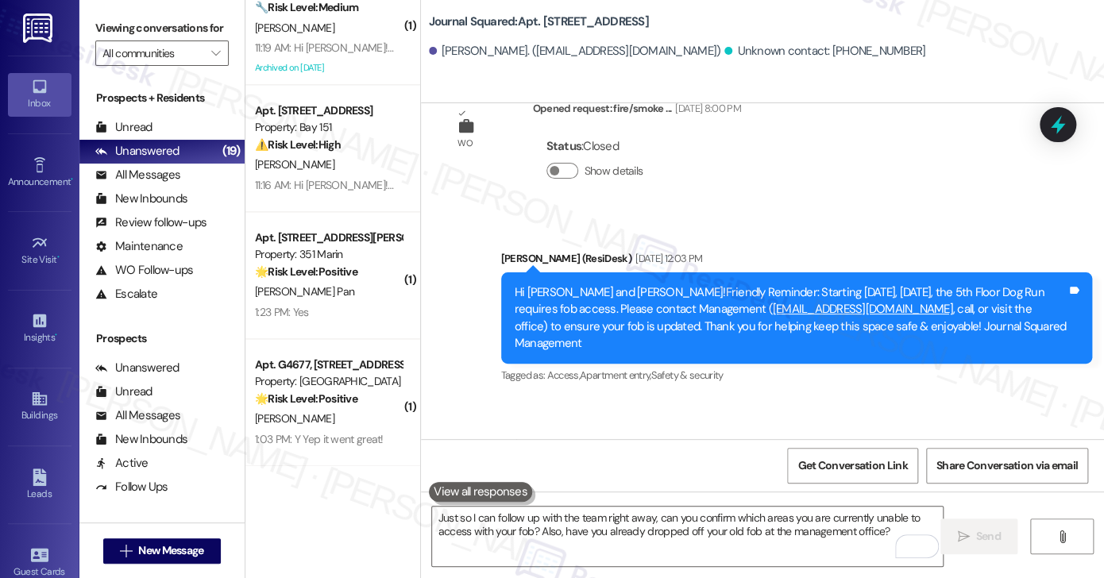
scroll to position [44047, 0]
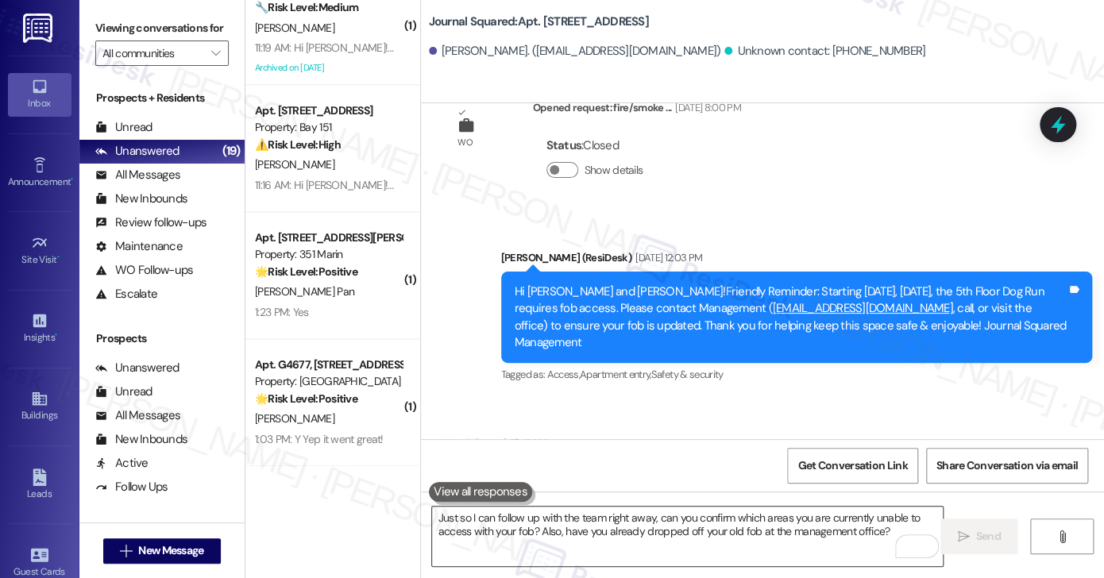
click at [554, 539] on textarea "Just so I can follow up with the team right away, can you confirm which areas y…" at bounding box center [687, 537] width 511 height 60
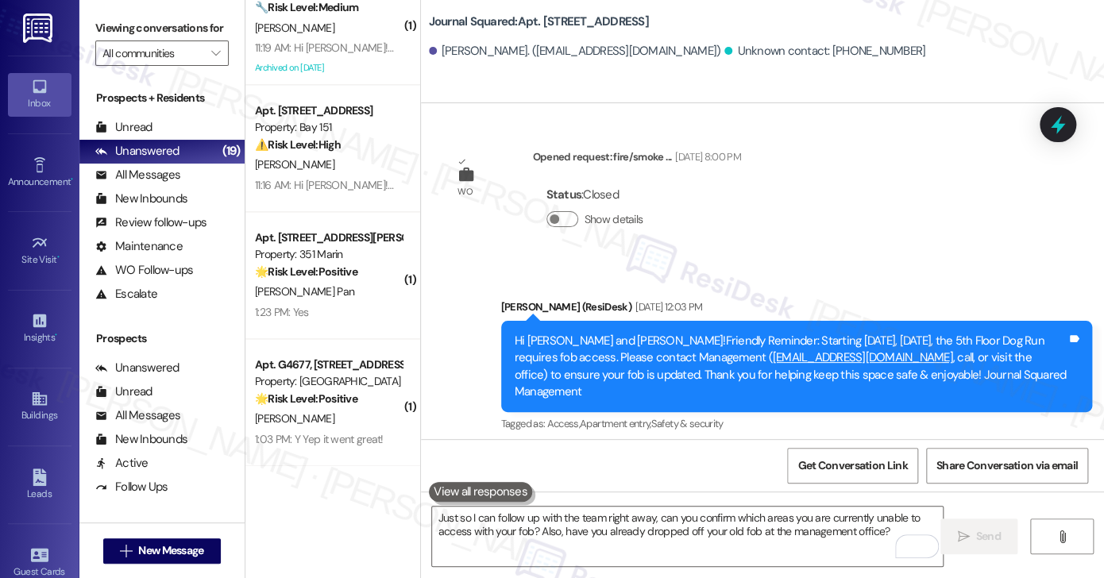
scroll to position [43809, 0]
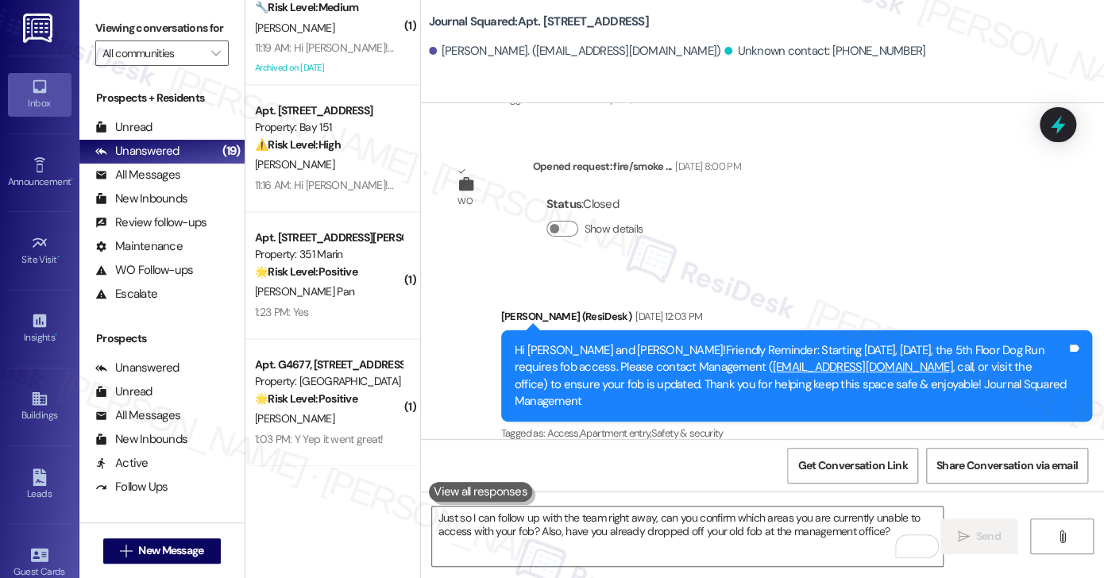
scroll to position [44047, 0]
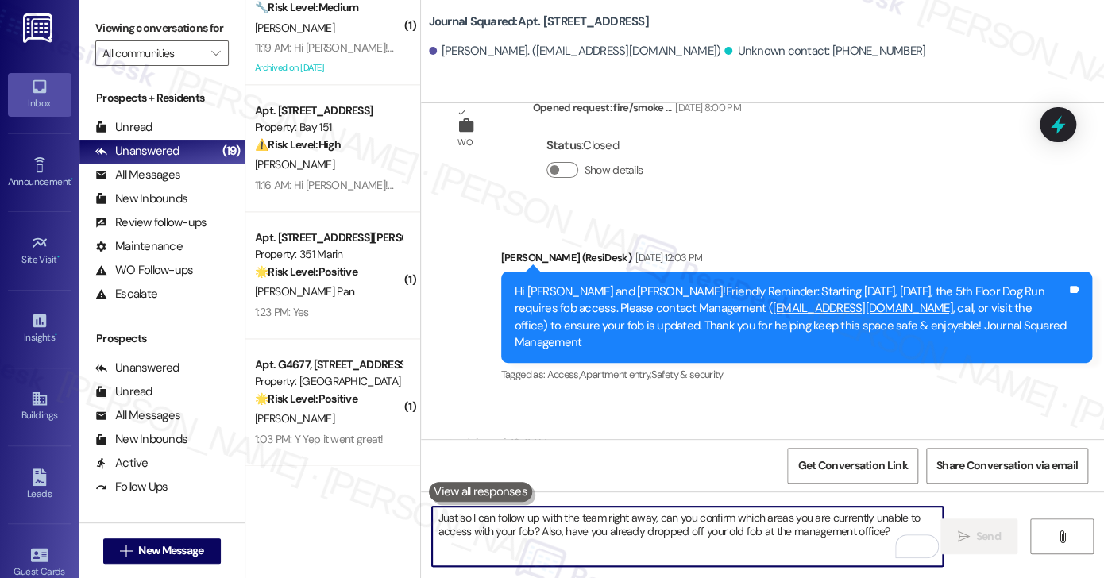
click at [545, 539] on textarea "Just so I can follow up with the team right away, can you confirm which areas y…" at bounding box center [687, 537] width 511 height 60
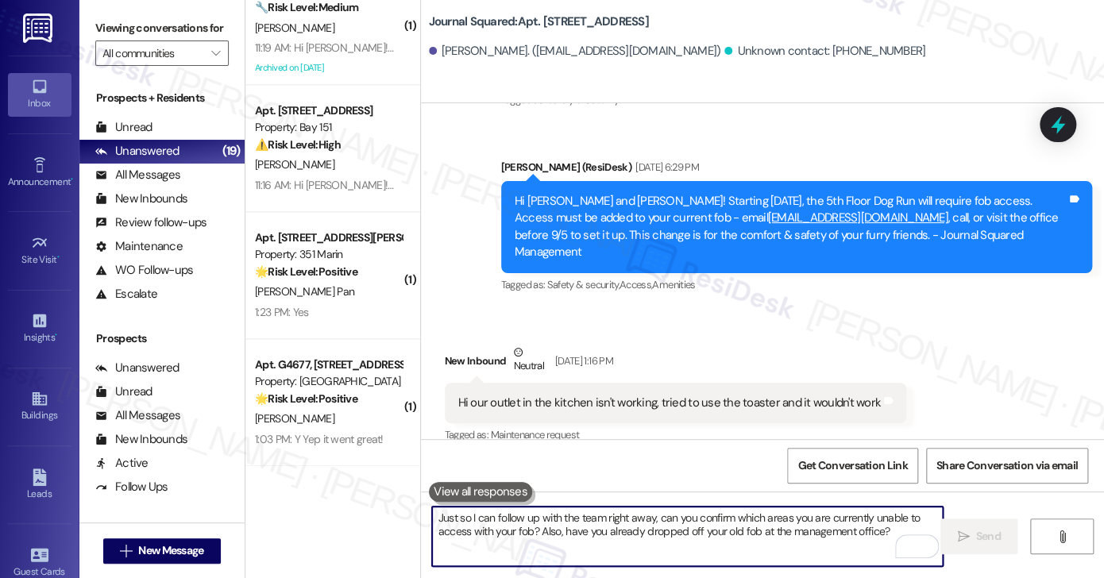
scroll to position [42777, 0]
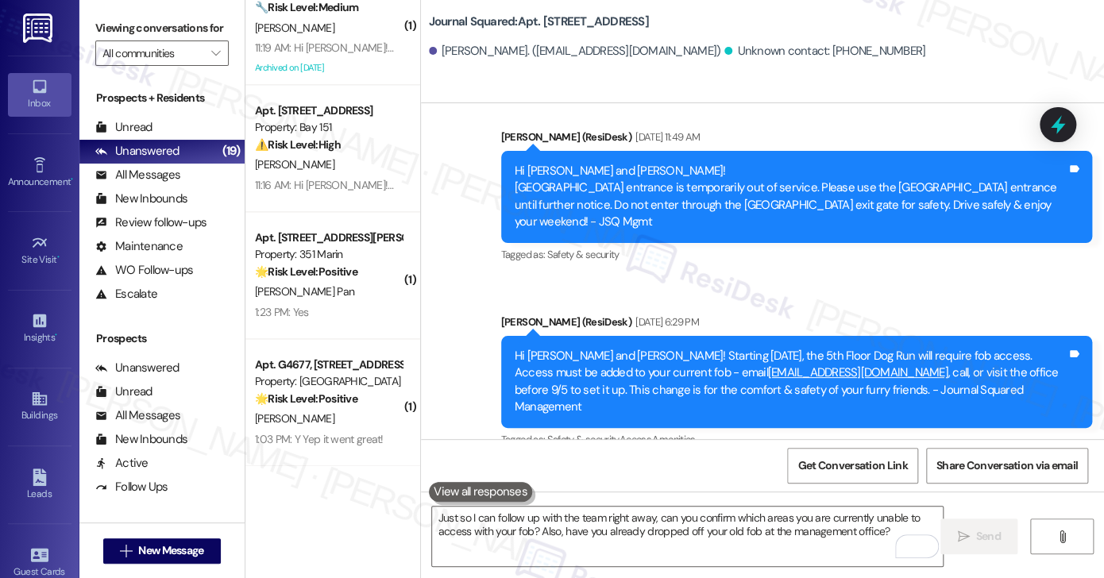
scroll to position [42538, 0]
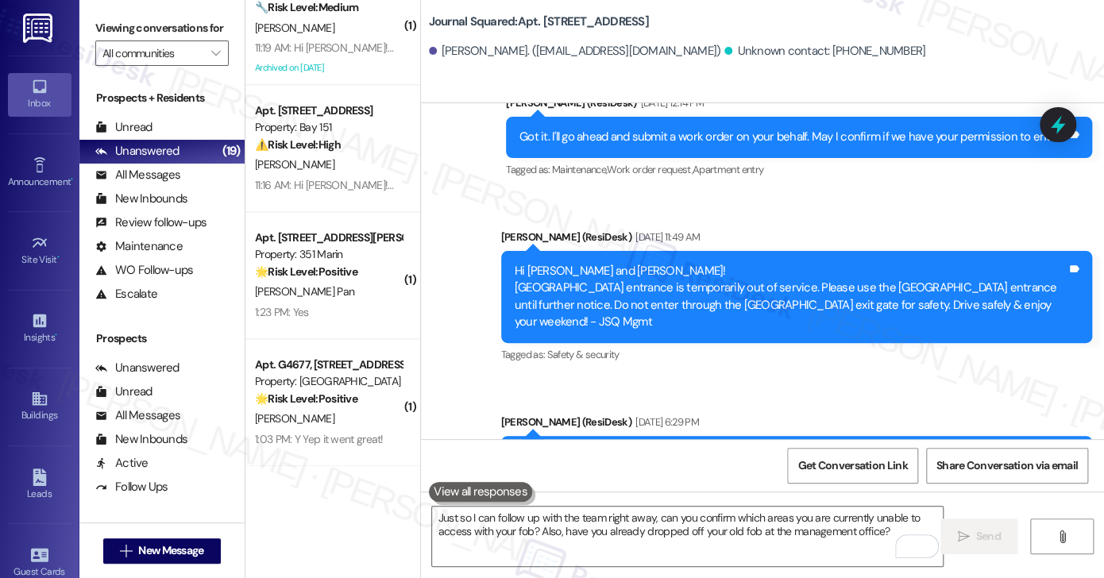
drag, startPoint x: 685, startPoint y: 303, endPoint x: 810, endPoint y: 305, distance: 124.7
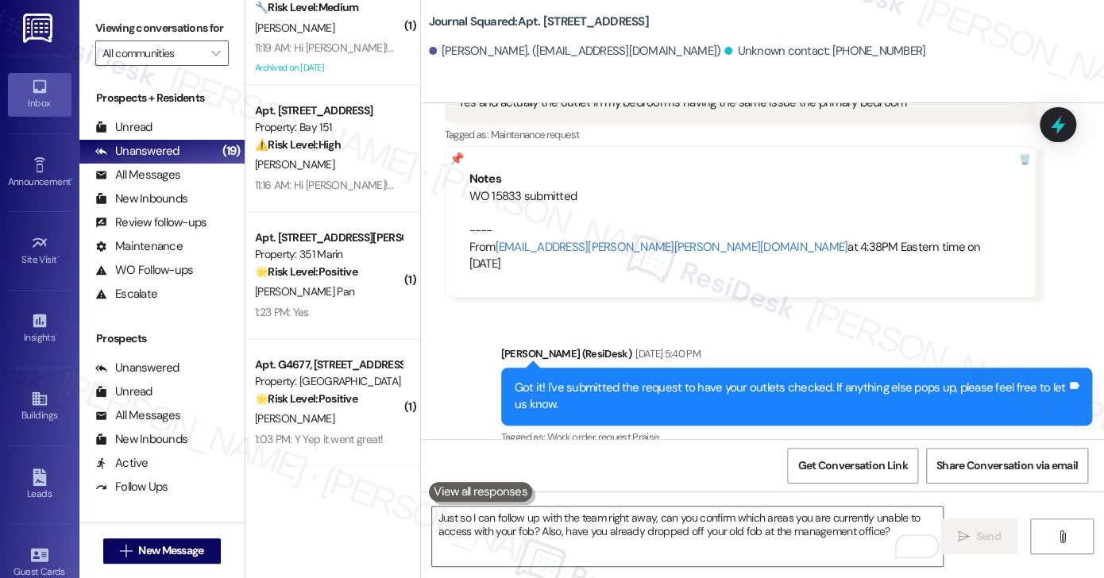
scroll to position [44047, 0]
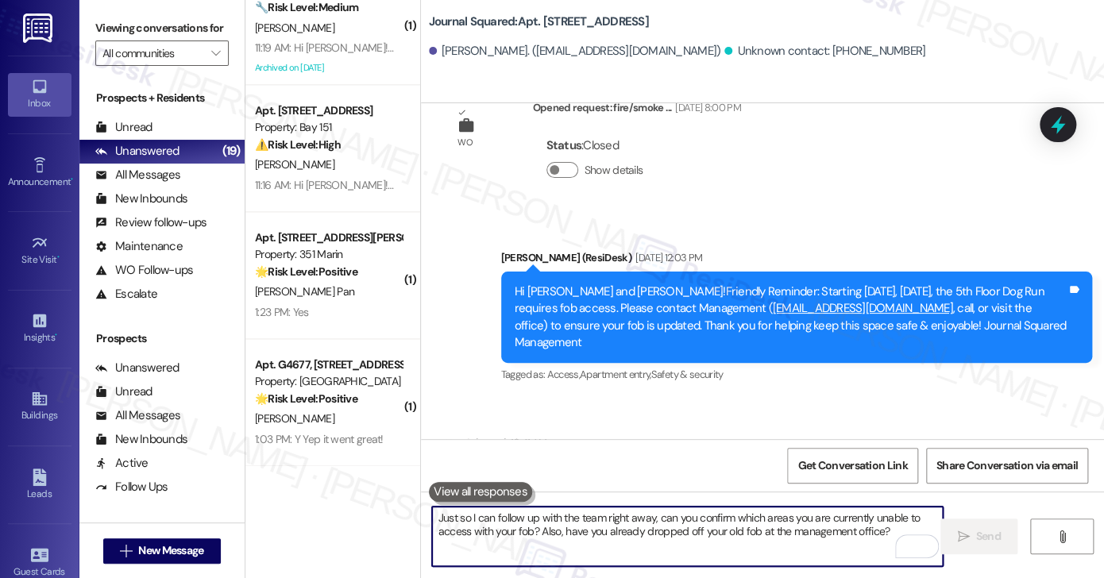
click at [561, 536] on textarea "Just so I can follow up with the team right away, can you confirm which areas y…" at bounding box center [687, 537] width 511 height 60
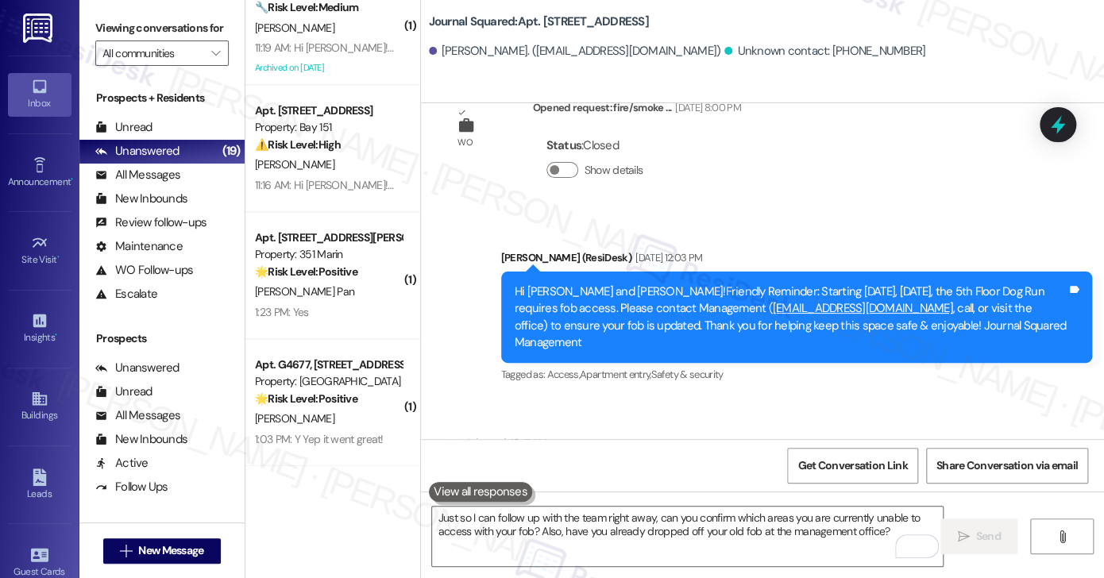
click at [652, 515] on textarea "Just so I can follow up with the team right away, can you confirm which areas y…" at bounding box center [687, 537] width 511 height 60
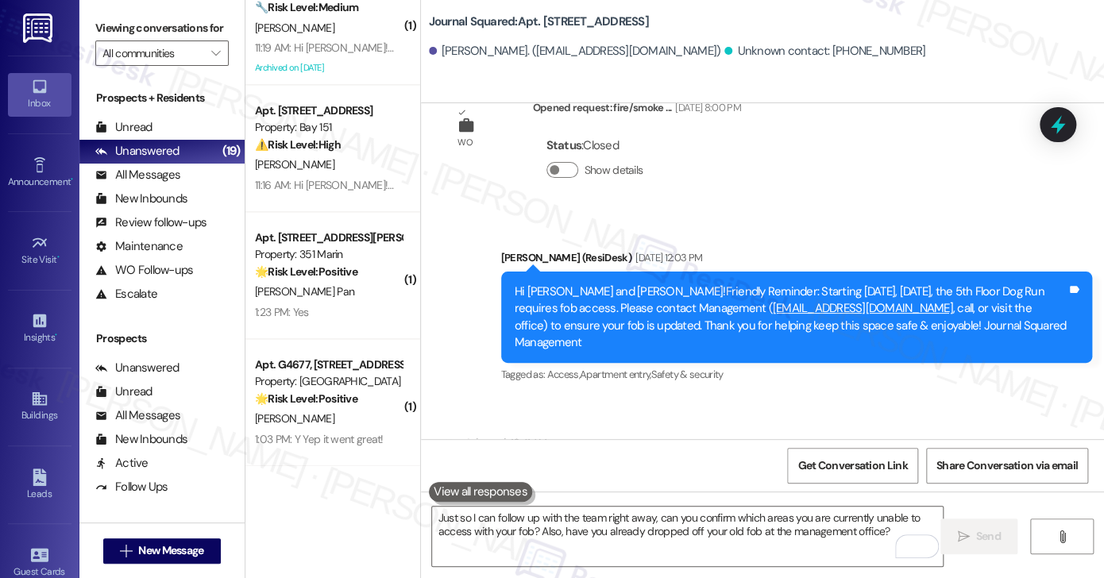
click at [164, 15] on div "Viewing conversations for All communities " at bounding box center [161, 41] width 165 height 82
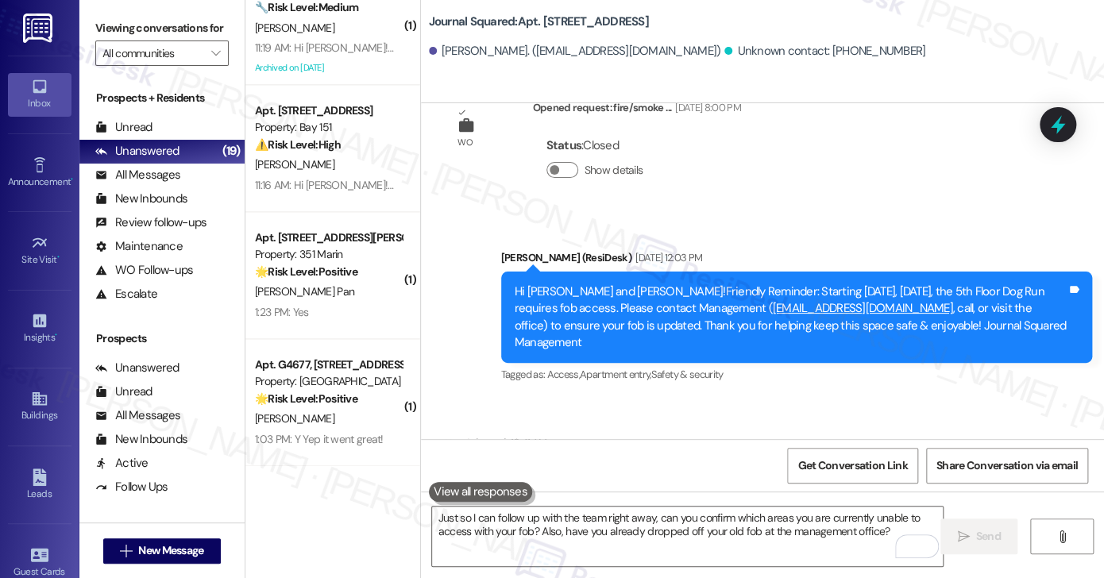
click at [136, 29] on label "Viewing conversations for" at bounding box center [161, 28] width 133 height 25
click at [506, 552] on textarea "Just so I can follow up with the team right away, can you confirm which areas y…" at bounding box center [687, 537] width 511 height 60
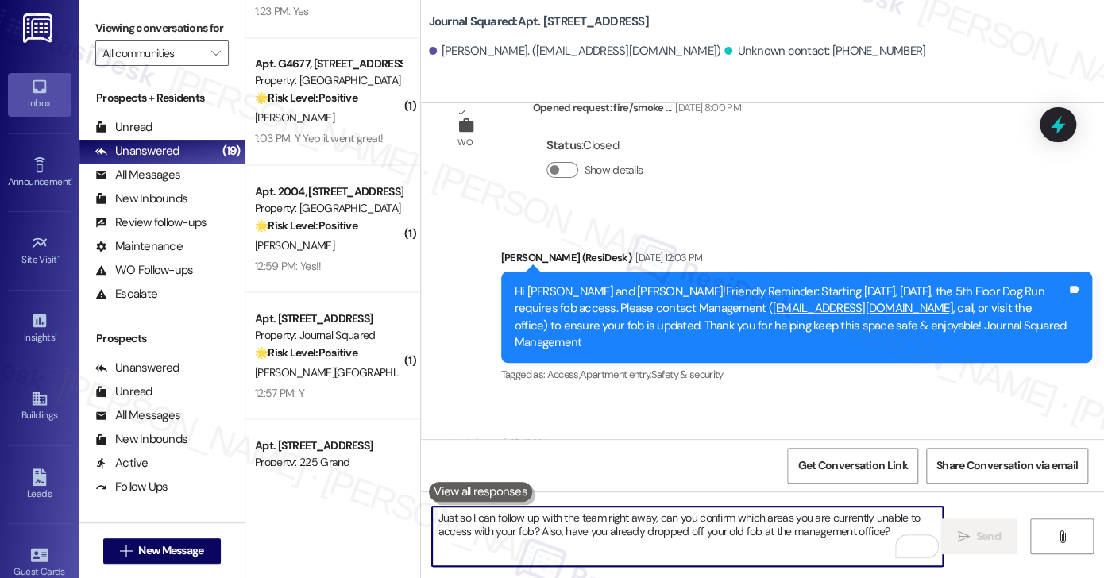
scroll to position [1249, 0]
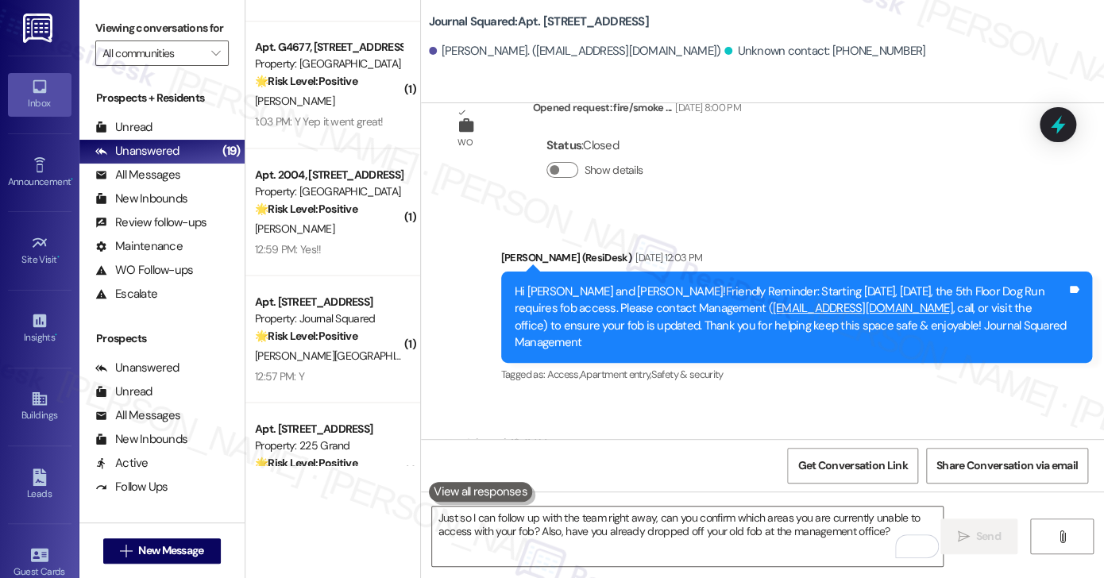
click at [143, 24] on label "Viewing conversations for" at bounding box center [161, 28] width 133 height 25
click at [25, 168] on link "Announcement •" at bounding box center [40, 173] width 64 height 43
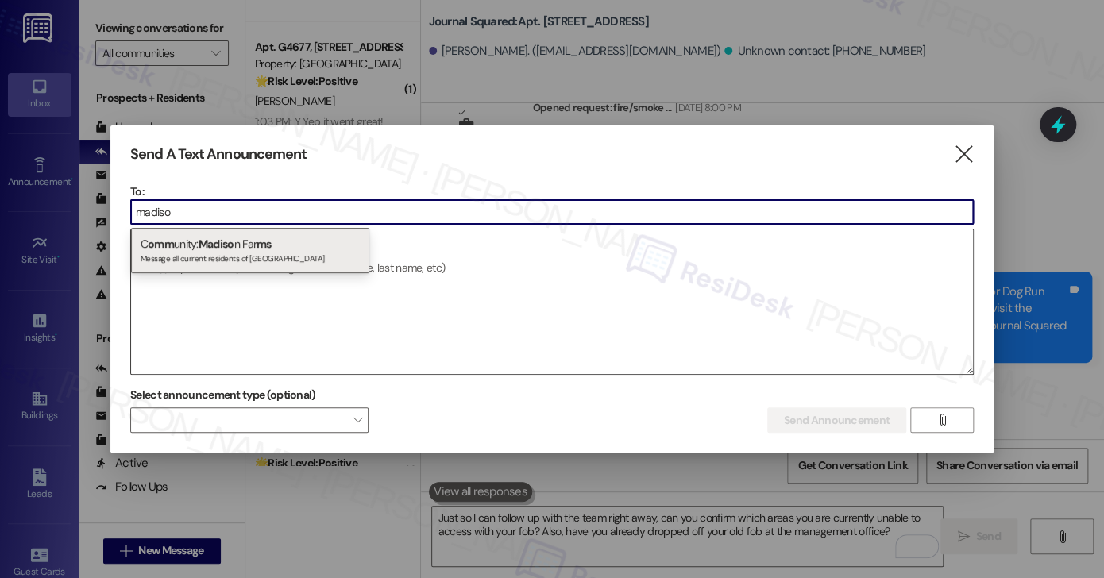
type input "madiso"
click at [217, 244] on span "Madiso" at bounding box center [217, 244] width 36 height 14
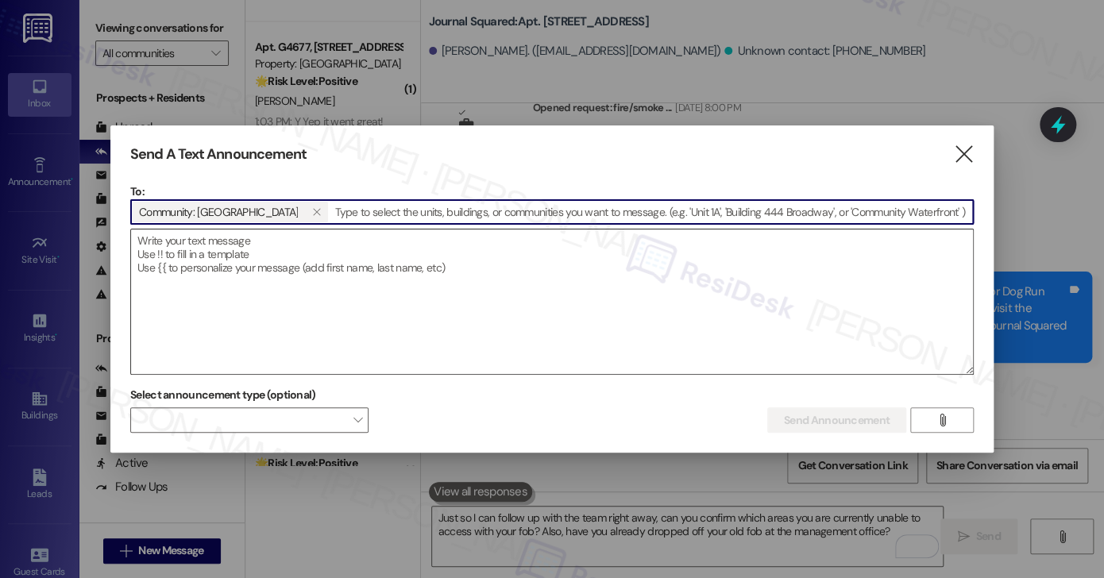
click at [189, 265] on textarea at bounding box center [552, 302] width 842 height 145
paste textarea "Hi {{first_name}}! 🎉 We hope you're enjoying life at {{property}}! We'd love to…"
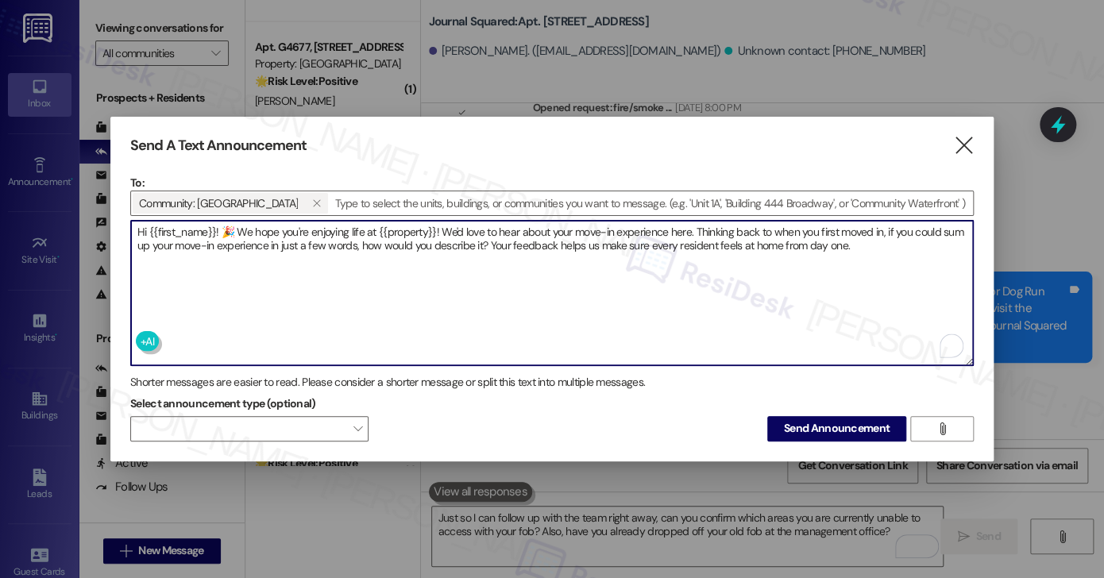
click at [672, 236] on textarea "Hi {{first_name}}! 🎉 We hope you're enjoying life at {{property}}! We'd love to…" at bounding box center [552, 293] width 842 height 145
click at [737, 254] on textarea "Hi {{first_name}}! 🎉 We hope you're enjoying life at {{property}}! We'd love to…" at bounding box center [552, 293] width 842 height 145
click at [317, 241] on textarea "Hi {{first_name}}! 🎉 We hope you're enjoying life at {{property}}! We'd love to…" at bounding box center [552, 293] width 842 height 145
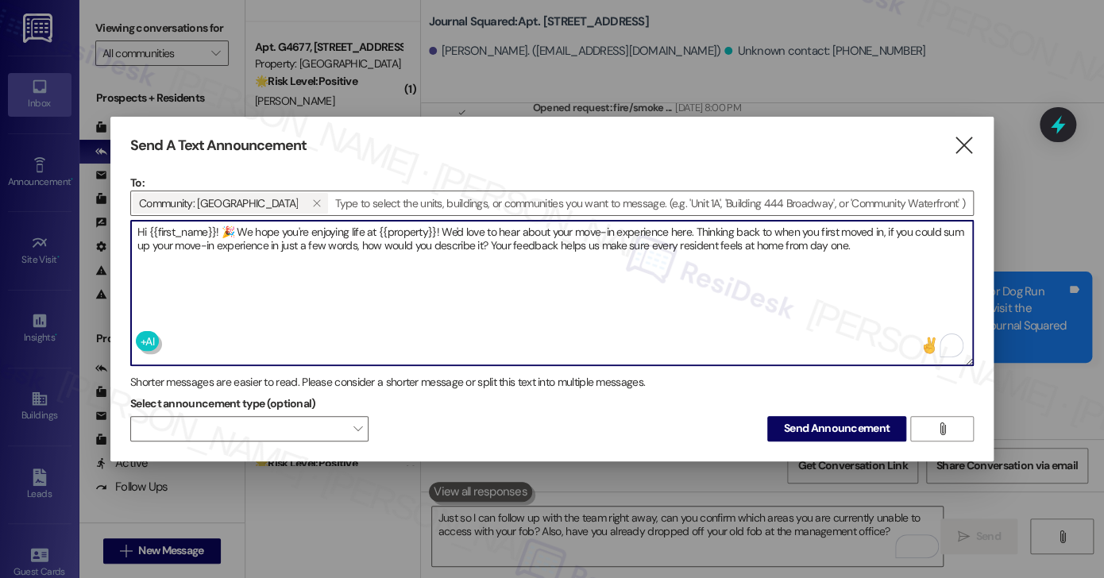
click at [317, 241] on textarea "Hi {{first_name}}! 🎉 We hope you're enjoying life at {{property}}! We'd love to…" at bounding box center [552, 293] width 842 height 145
click at [501, 241] on textarea "Hi {{first_name}}! 🎉 We hope you're enjoying life at {{property}}! We'd love to…" at bounding box center [552, 293] width 842 height 145
type textarea "Hi {{first_name}}! 🎉 We hope you're enjoying life at {{property}}! We'd love to…"
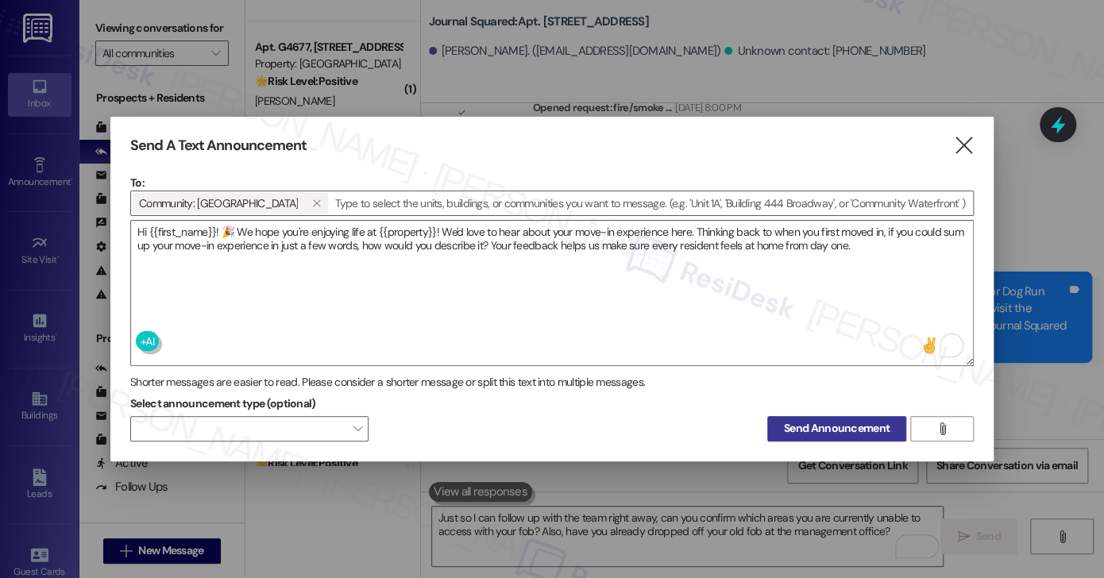
click at [804, 429] on span "Send Announcement" at bounding box center [837, 428] width 106 height 17
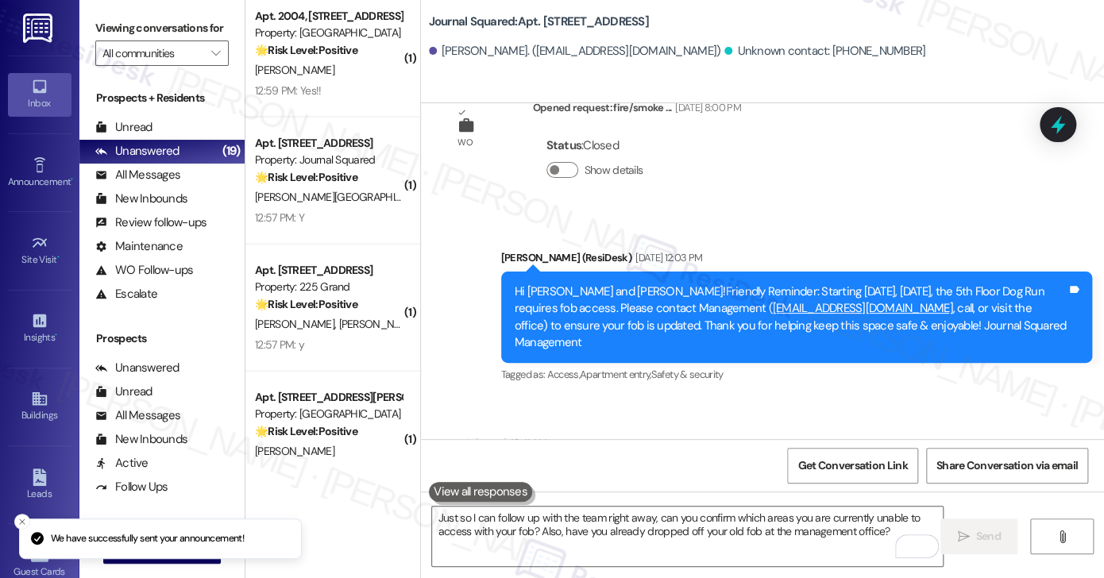
scroll to position [1567, 0]
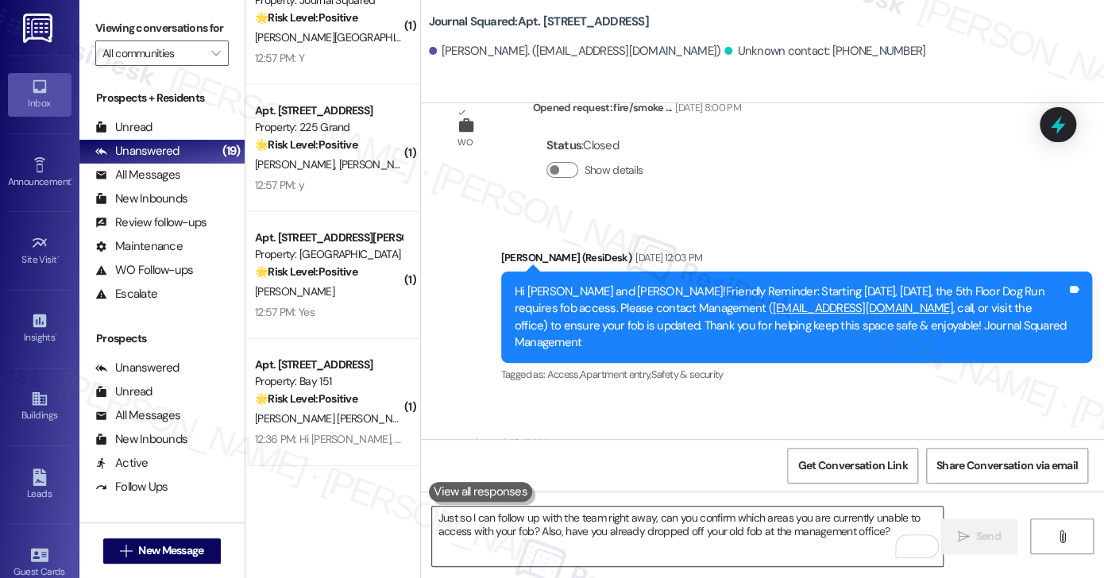
click at [581, 527] on textarea "Just so I can follow up with the team right away, can you confirm which areas y…" at bounding box center [687, 537] width 511 height 60
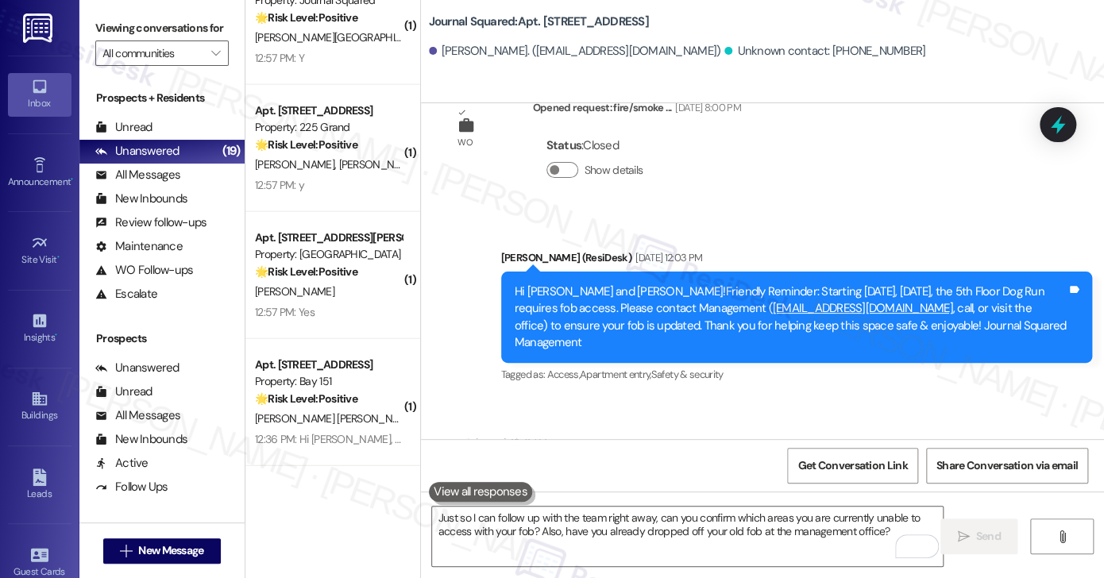
drag, startPoint x: 588, startPoint y: 295, endPoint x: 596, endPoint y: 305, distance: 13.0
click at [664, 517] on textarea "Just so I can follow up with the team right away, can you confirm which areas y…" at bounding box center [687, 537] width 511 height 60
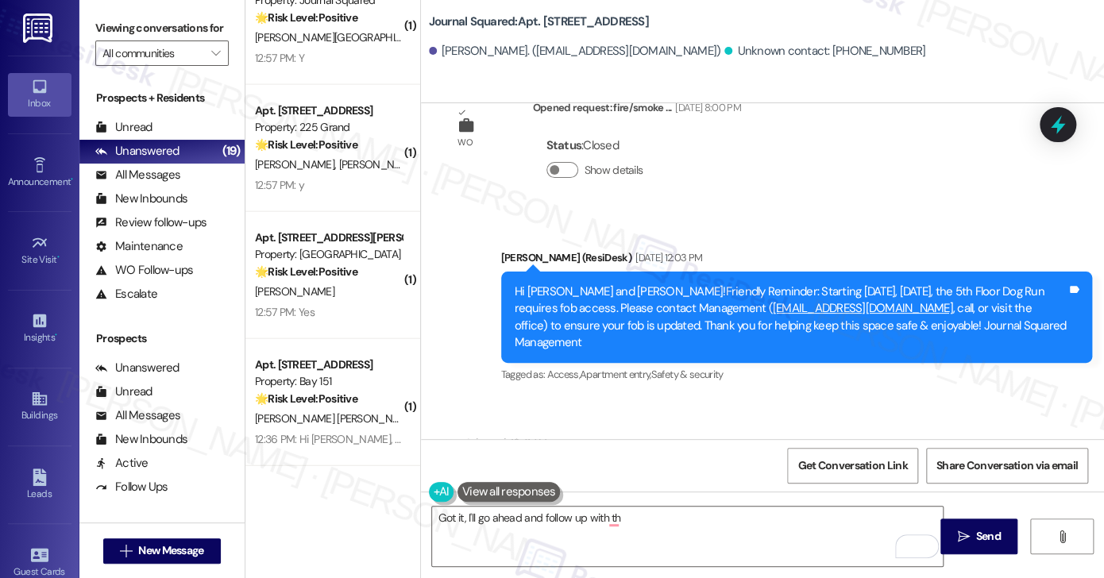
click at [213, 28] on label "Viewing conversations for" at bounding box center [161, 28] width 133 height 25
click at [623, 519] on textarea "Got it, I'll go ahead and follow up with th" at bounding box center [687, 537] width 511 height 60
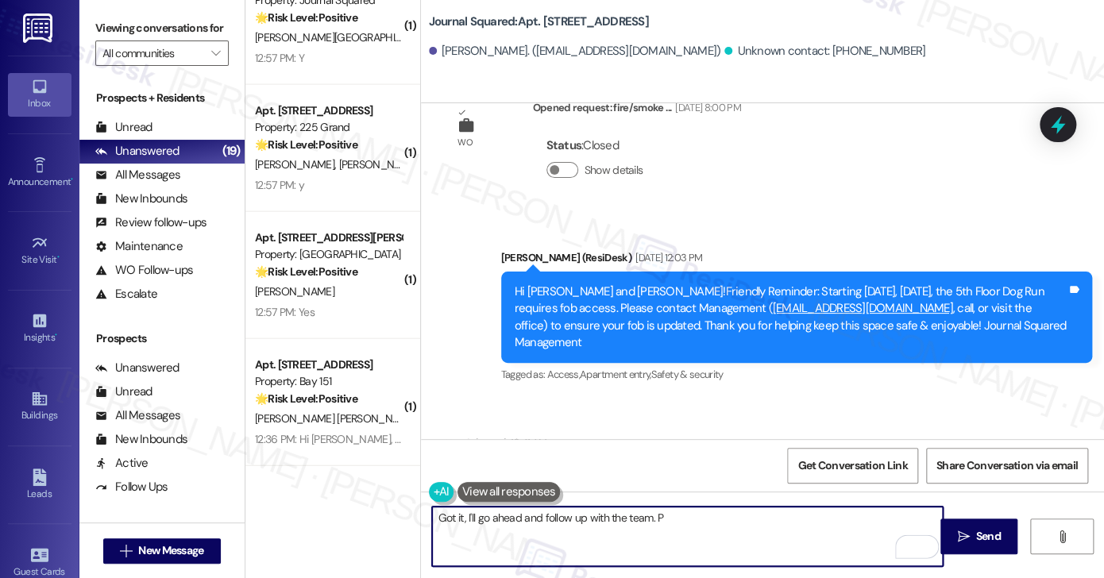
type textarea "Got it, I'll go ahead and follow up with the team. P"
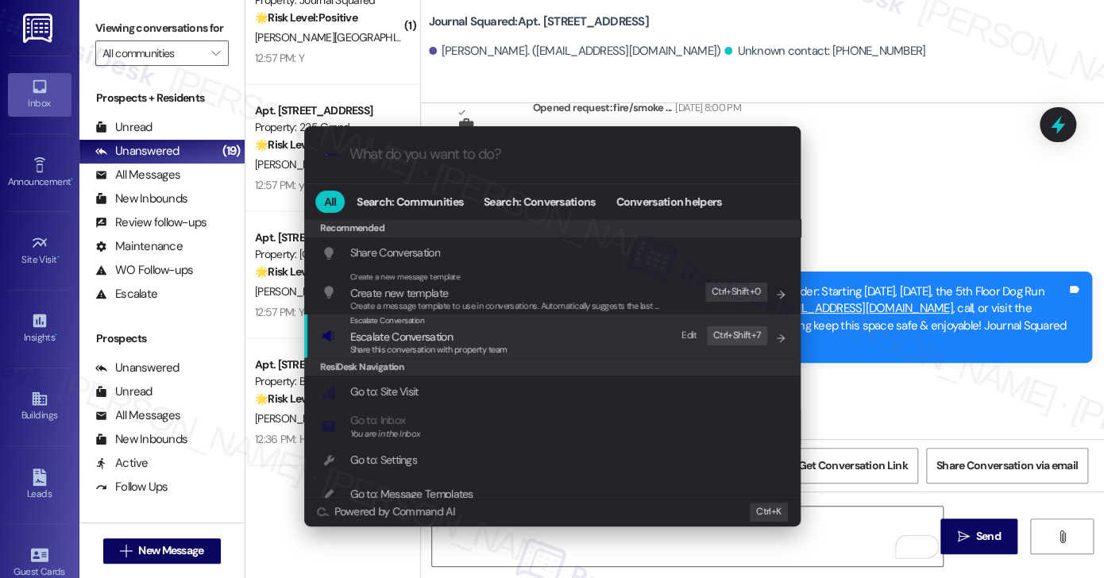
click at [423, 322] on span "Escalate Conversation" at bounding box center [387, 320] width 75 height 10
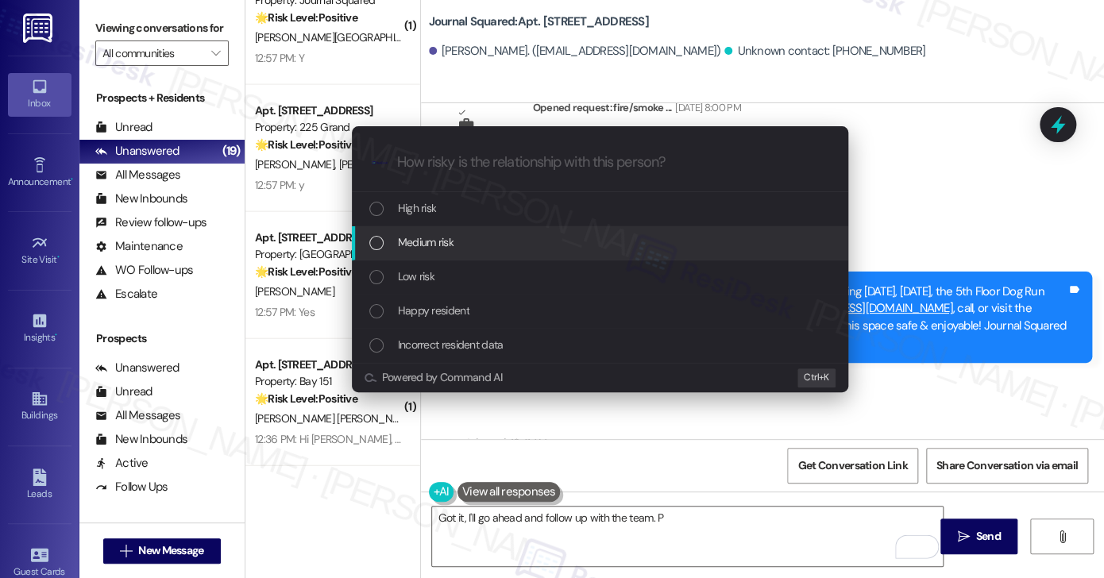
click at [413, 237] on span "Medium risk" at bounding box center [426, 242] width 56 height 17
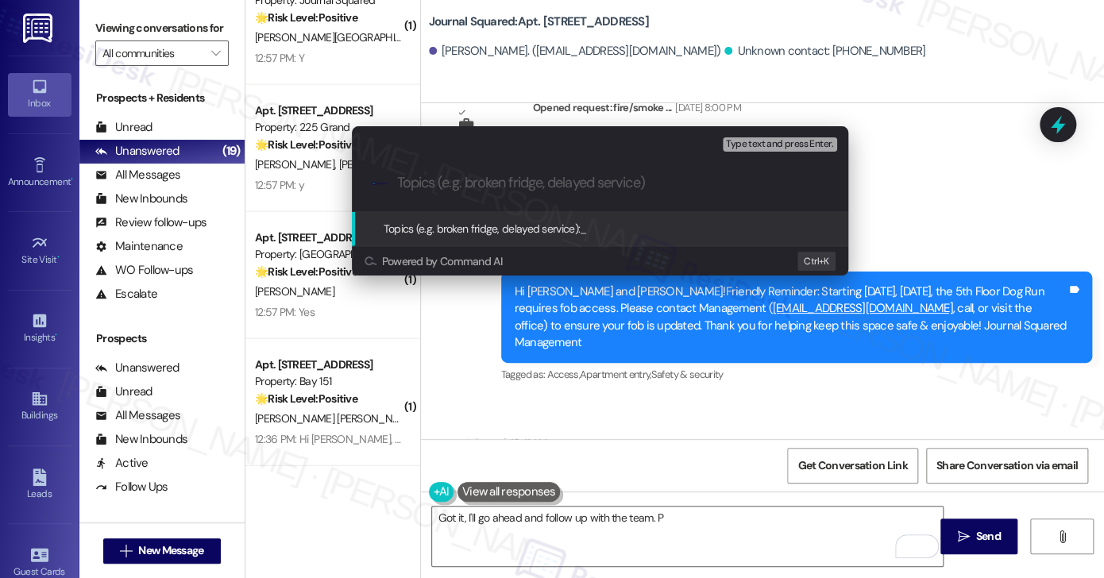
click at [900, 223] on div "Escalate Conversation Medium risk Topics (e.g. broken fridge, delayed service) …" at bounding box center [552, 289] width 1104 height 578
click at [901, 225] on div "Escalate Conversation Low risk Topics (e.g. broken fridge, delayed service) Any…" at bounding box center [552, 289] width 1104 height 578
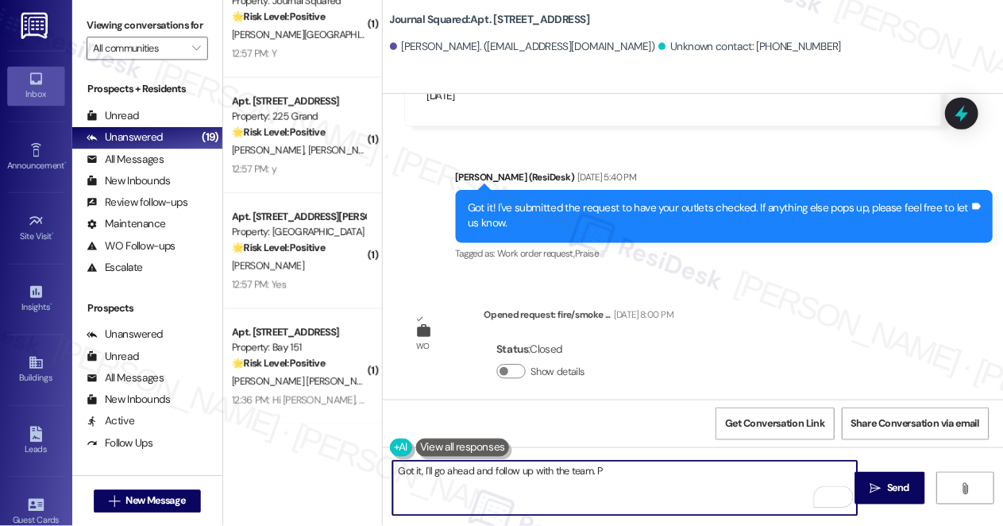
scroll to position [43730, 0]
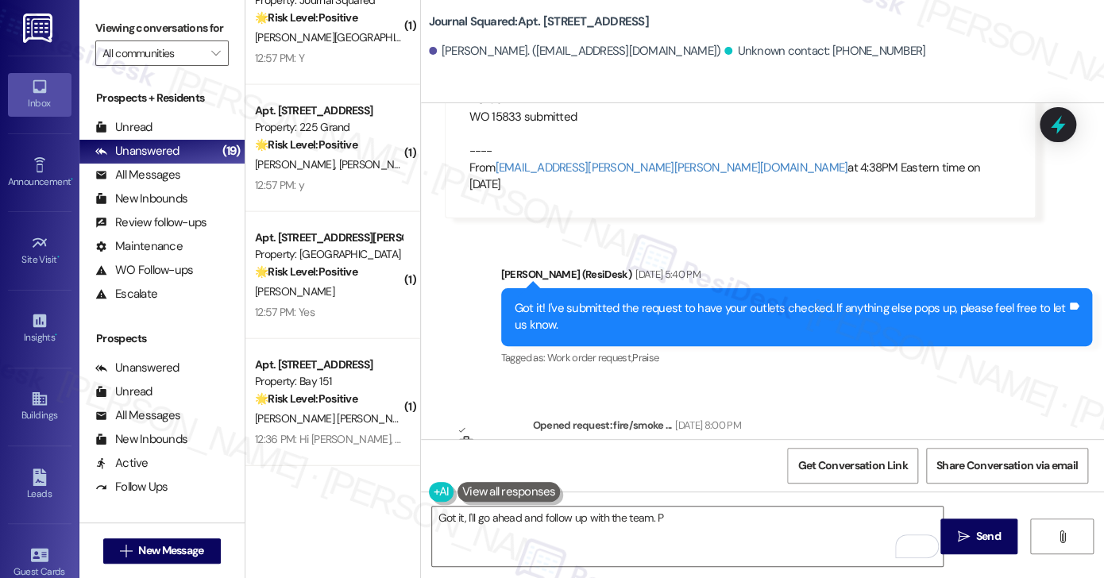
drag, startPoint x: 666, startPoint y: 264, endPoint x: 785, endPoint y: 277, distance: 119.9
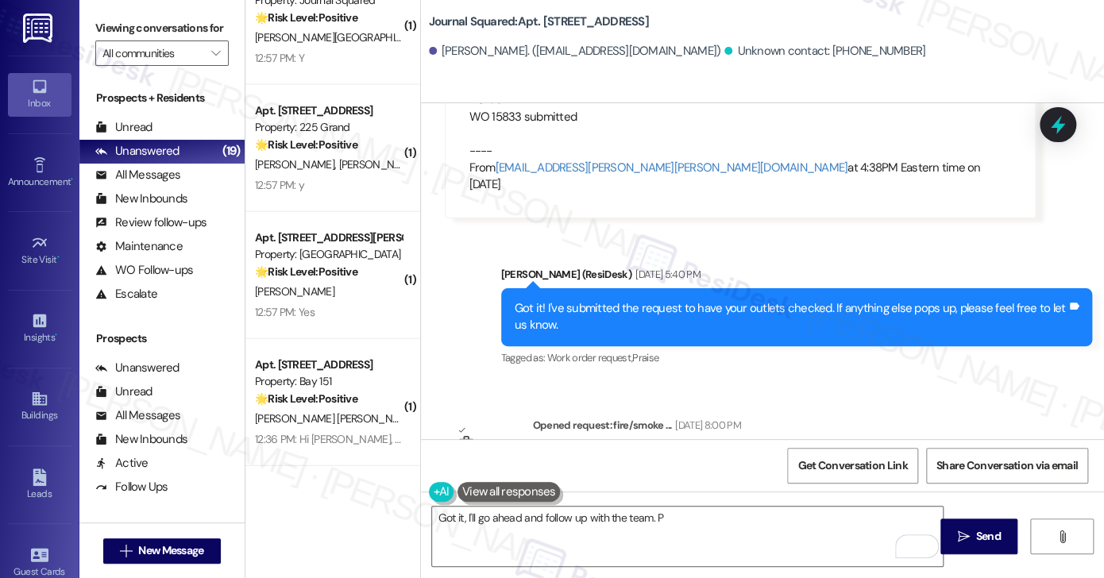
drag, startPoint x: 630, startPoint y: 268, endPoint x: 700, endPoint y: 280, distance: 70.9
copy div "fob access"
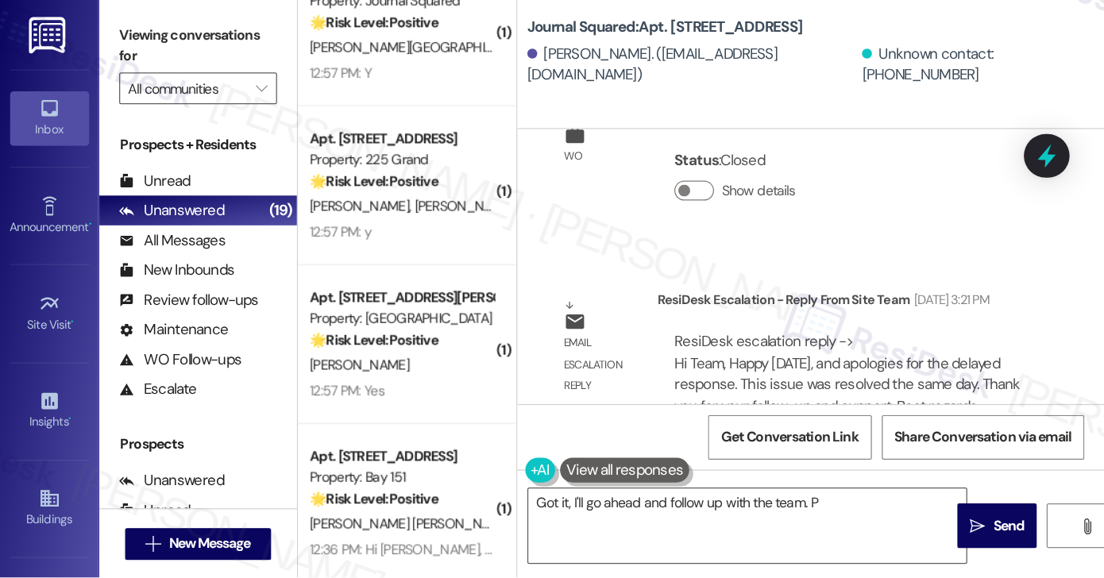
scroll to position [44047, 0]
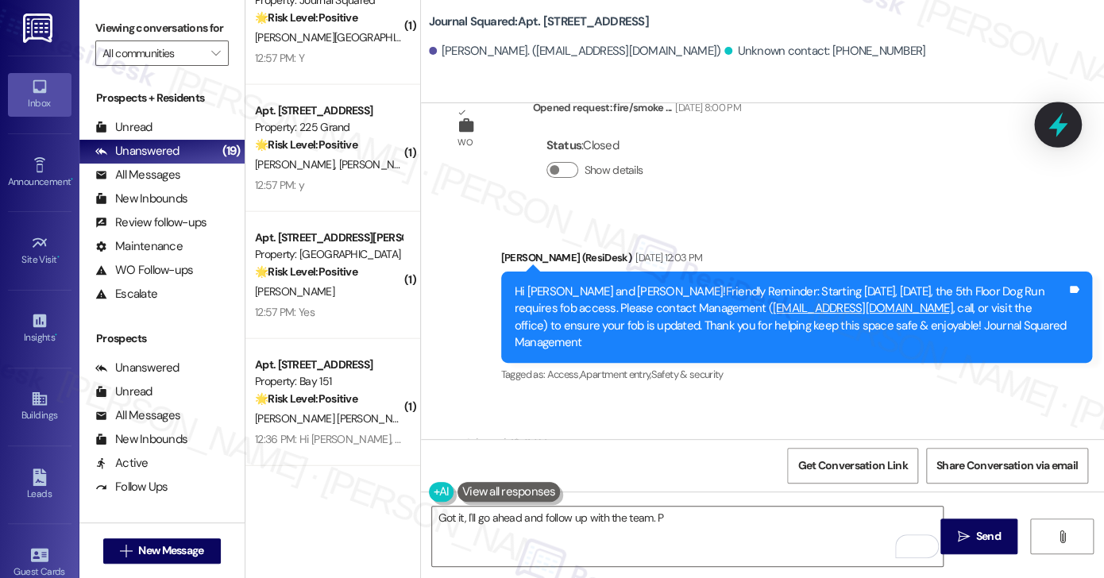
click at [1057, 111] on icon at bounding box center [1057, 124] width 27 height 27
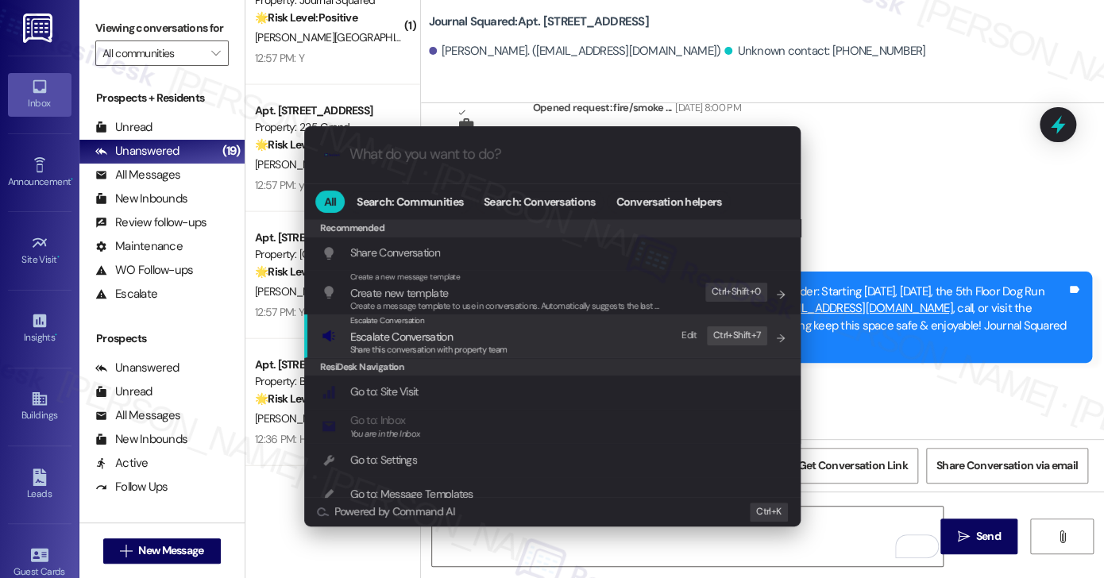
click at [566, 335] on div "Escalate Conversation Escalate Conversation Share this conversation with proper…" at bounding box center [554, 336] width 465 height 43
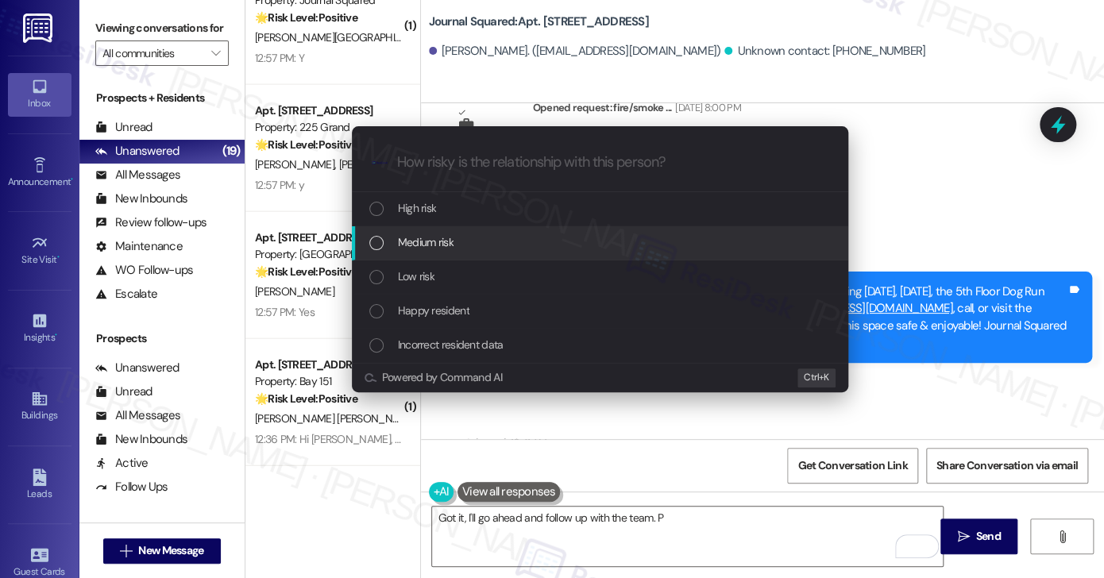
click at [461, 236] on div "Medium risk" at bounding box center [601, 242] width 465 height 17
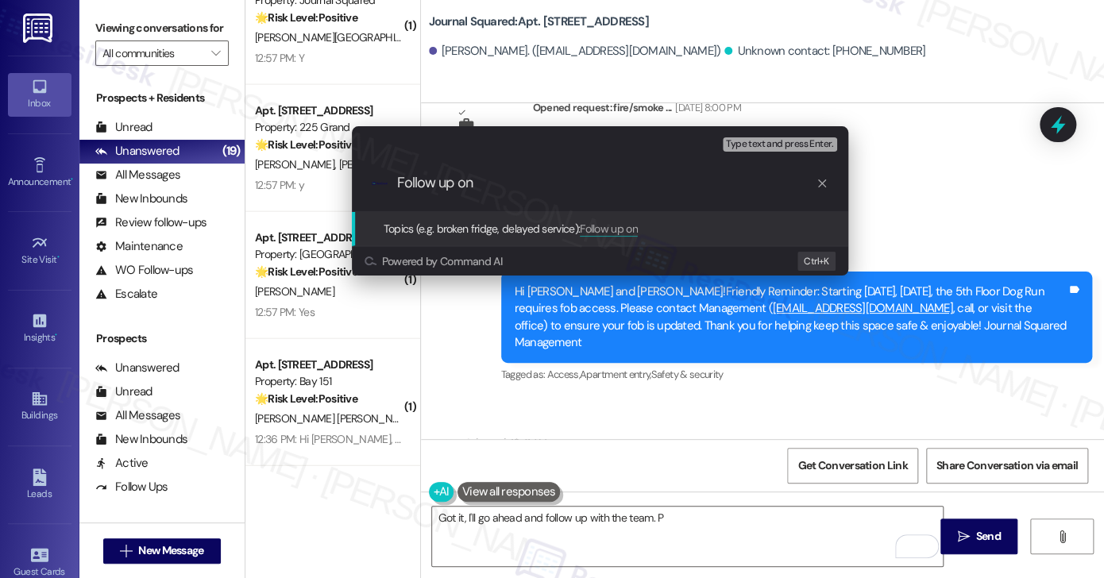
paste input "fob access"
type input "Follow up on fob access for Dog Run"
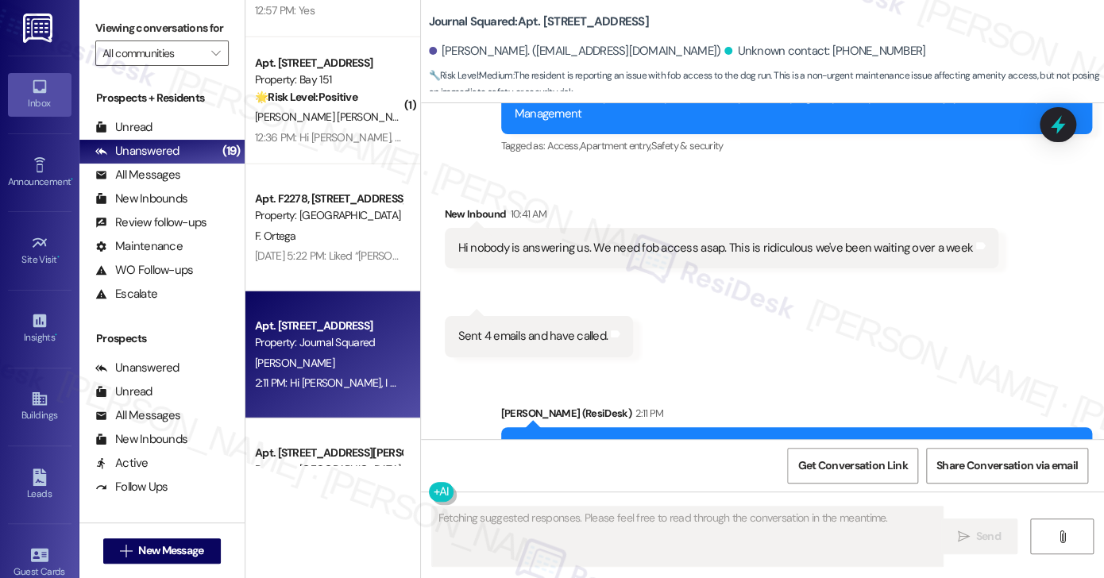
scroll to position [44294, 0]
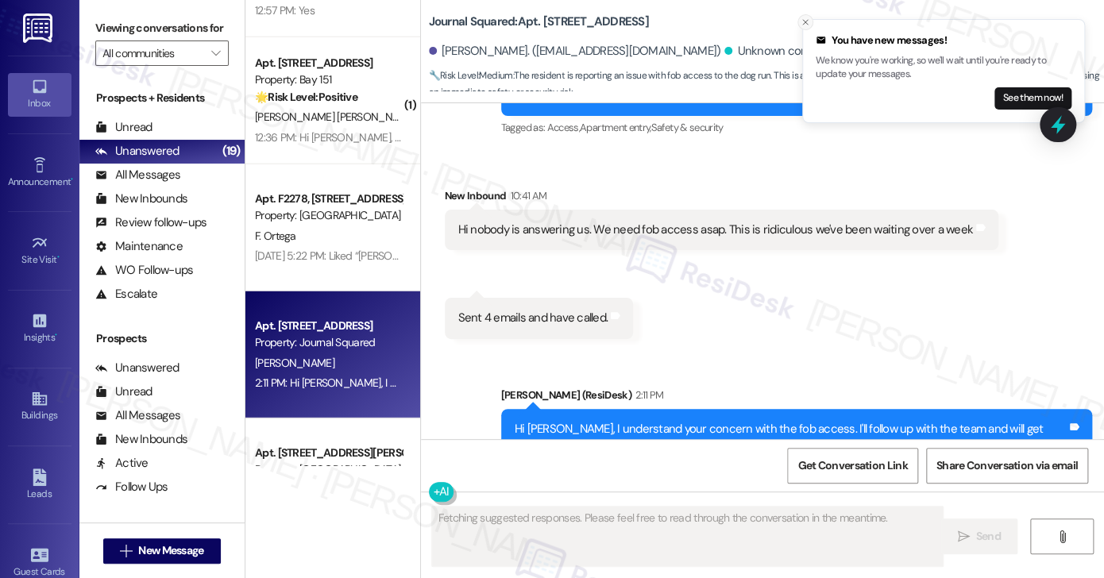
click at [804, 21] on icon "Close toast" at bounding box center [806, 22] width 10 height 10
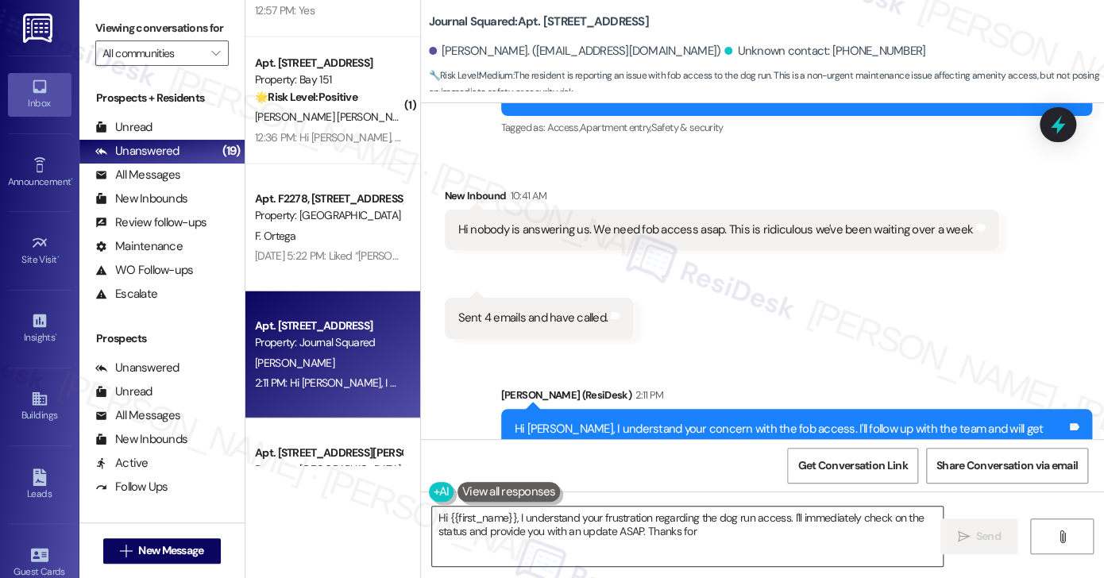
click at [559, 514] on textarea "Hi {{first_name}}, I understand your frustration regarding the dog run access. …" at bounding box center [687, 537] width 511 height 60
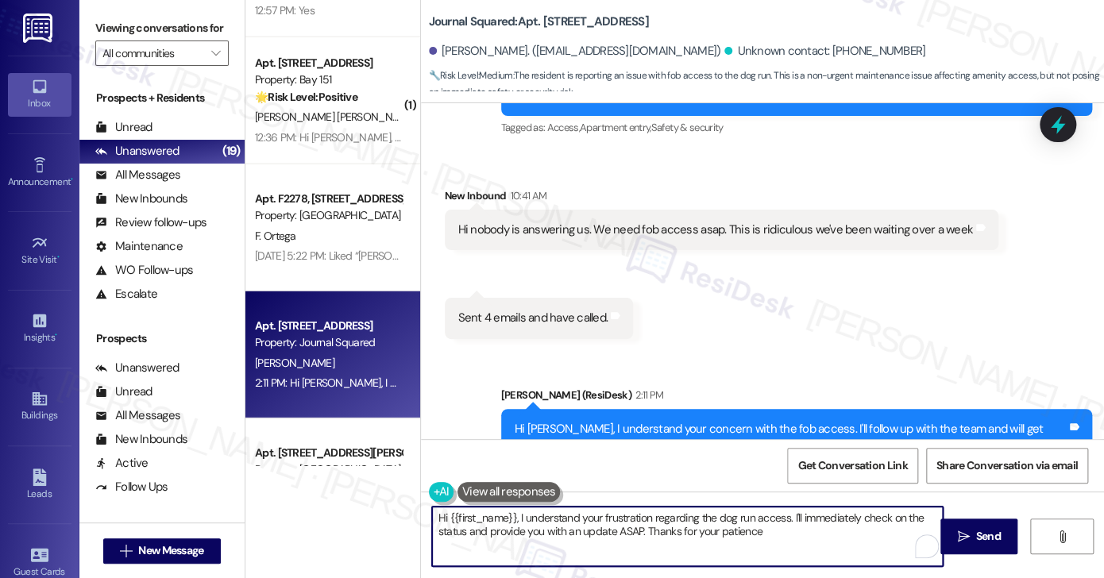
type textarea "Hi {{first_name}}, I understand your frustration regarding the dog run access. …"
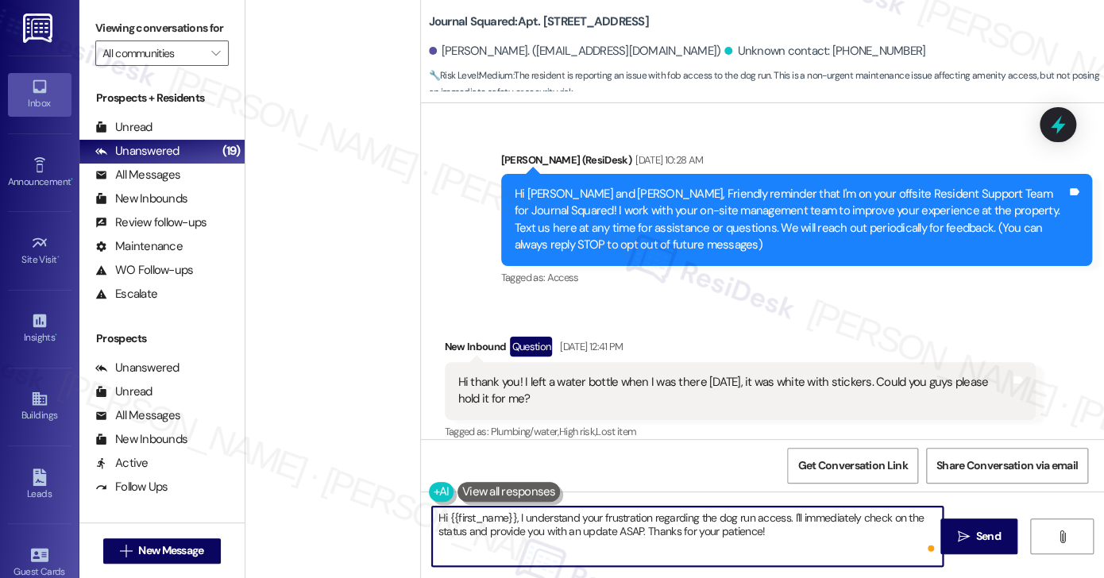
scroll to position [44294, 0]
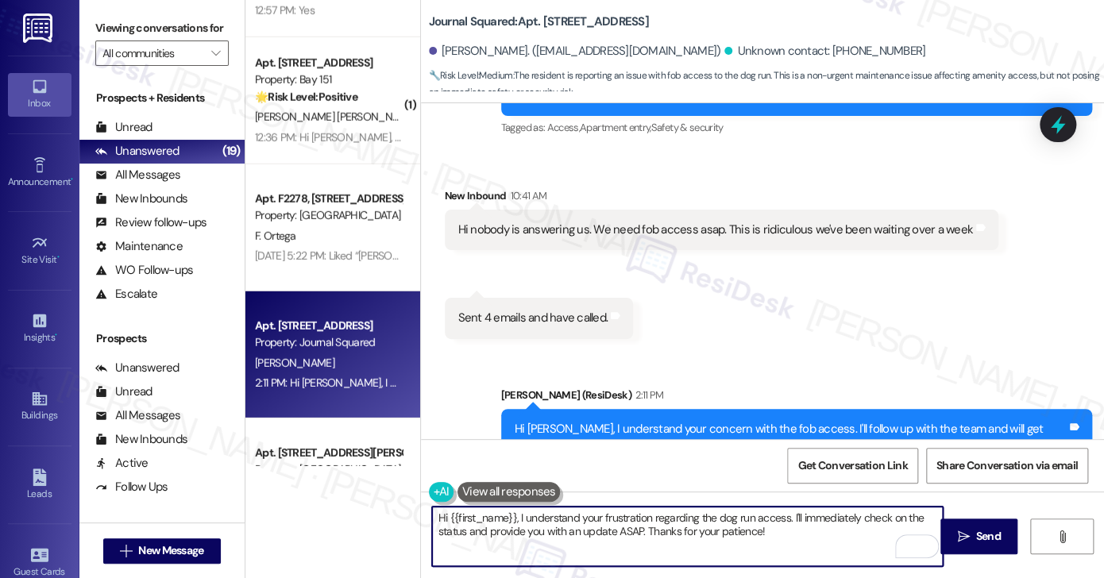
click at [674, 539] on textarea "Hi {{first_name}}, I understand your frustration regarding the dog run access. …" at bounding box center [687, 537] width 511 height 60
click at [675, 539] on textarea "Hi {{first_name}}, I understand your frustration regarding the dog run access. …" at bounding box center [687, 537] width 511 height 60
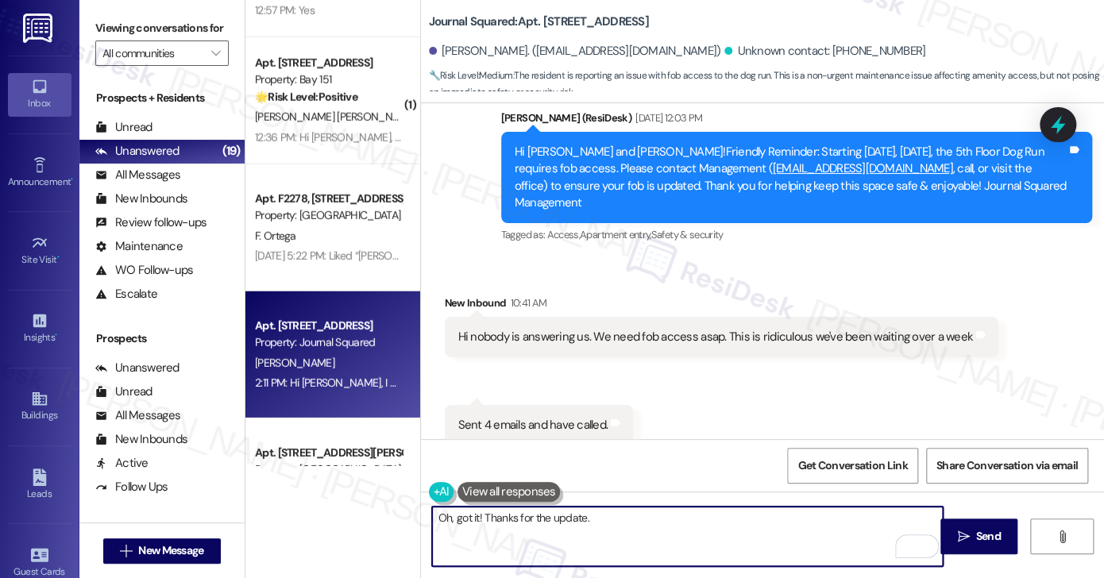
scroll to position [44215, 0]
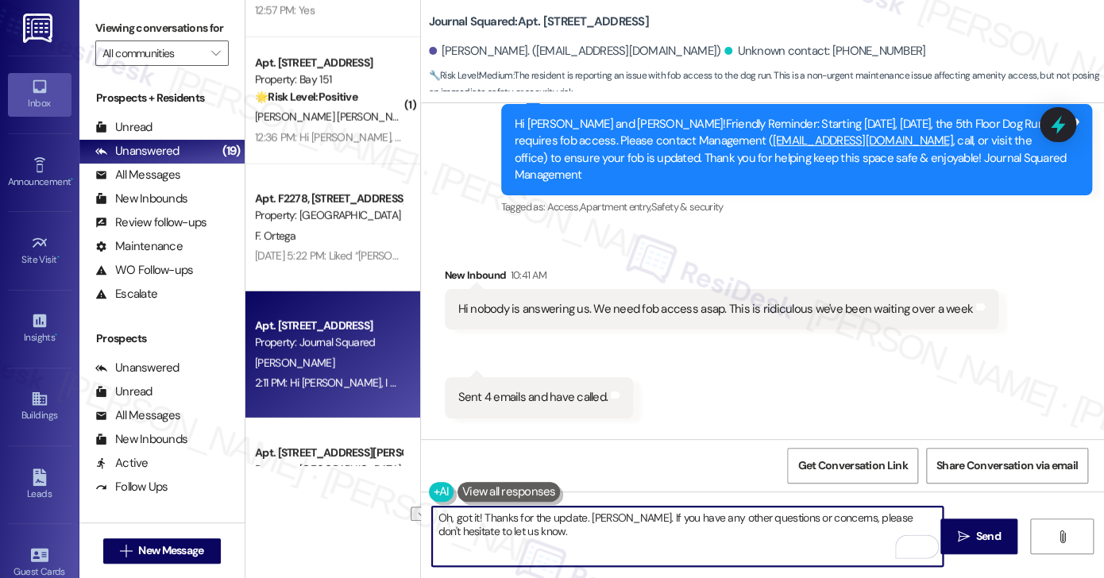
drag, startPoint x: 473, startPoint y: 511, endPoint x: 415, endPoint y: 511, distance: 58.0
click at [421, 511] on div "Oh, got it! Thanks for the update. Paulette. If you have any other questions or…" at bounding box center [763, 551] width 684 height 119
click at [475, 511] on textarea "Oh, got it! Thanks for the update. Paulette. If you have any other questions or…" at bounding box center [687, 537] width 511 height 60
drag, startPoint x: 477, startPoint y: 516, endPoint x: 419, endPoint y: 515, distance: 57.2
click at [423, 515] on div "Oh, got it! Thanks for the update. Paulette. If you have any other questions or…" at bounding box center [679, 536] width 512 height 61
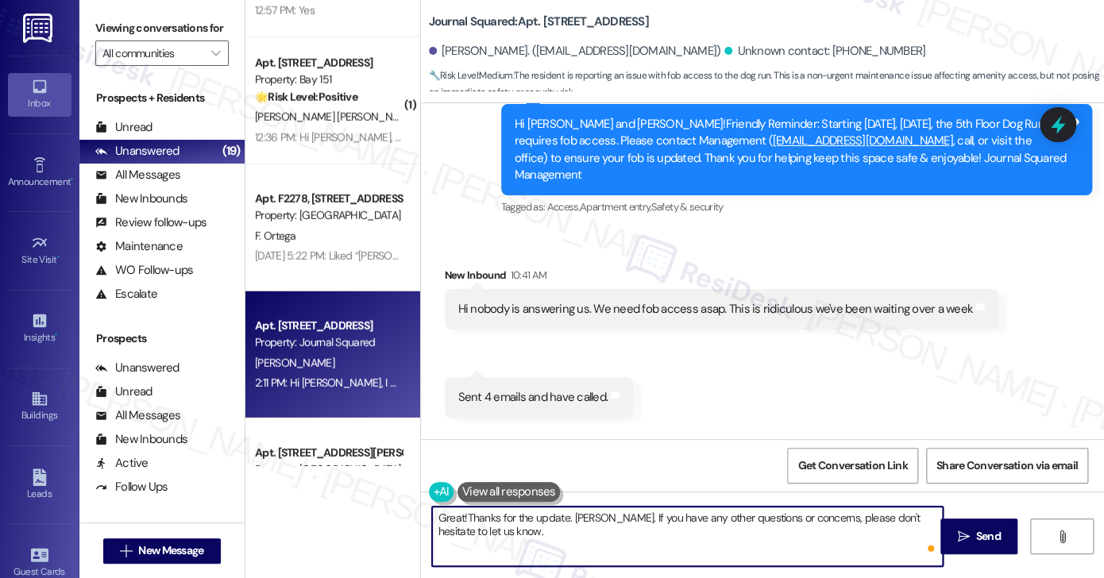
type textarea "Great! Thanks for the update. Paulette. If you have any other questions or conc…"
click at [569, 535] on textarea "Great! Thanks for the update. Paulette. If you have any other questions or conc…" at bounding box center [687, 537] width 511 height 60
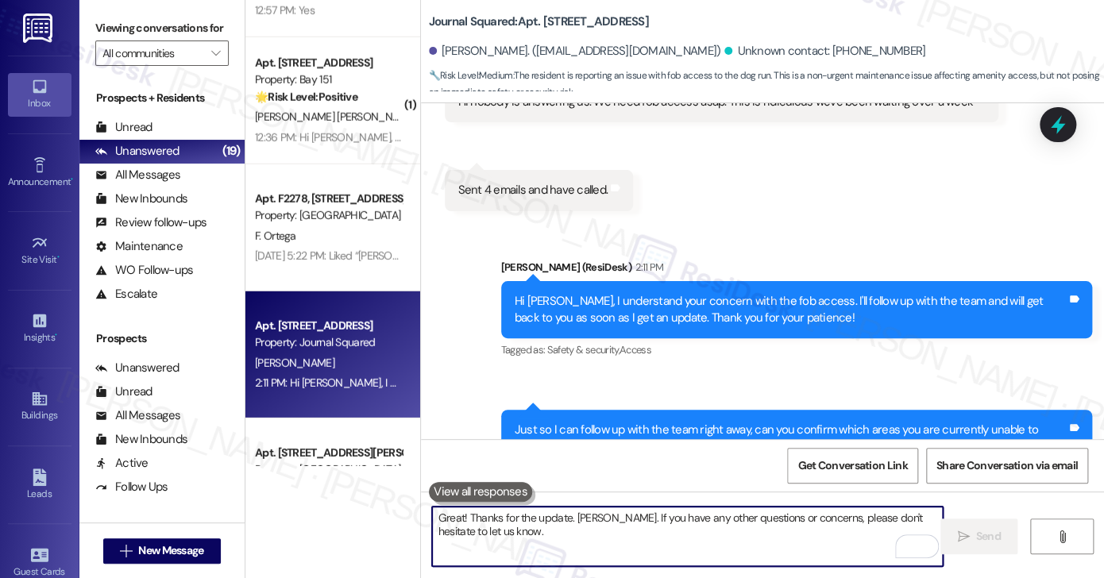
scroll to position [1948, 0]
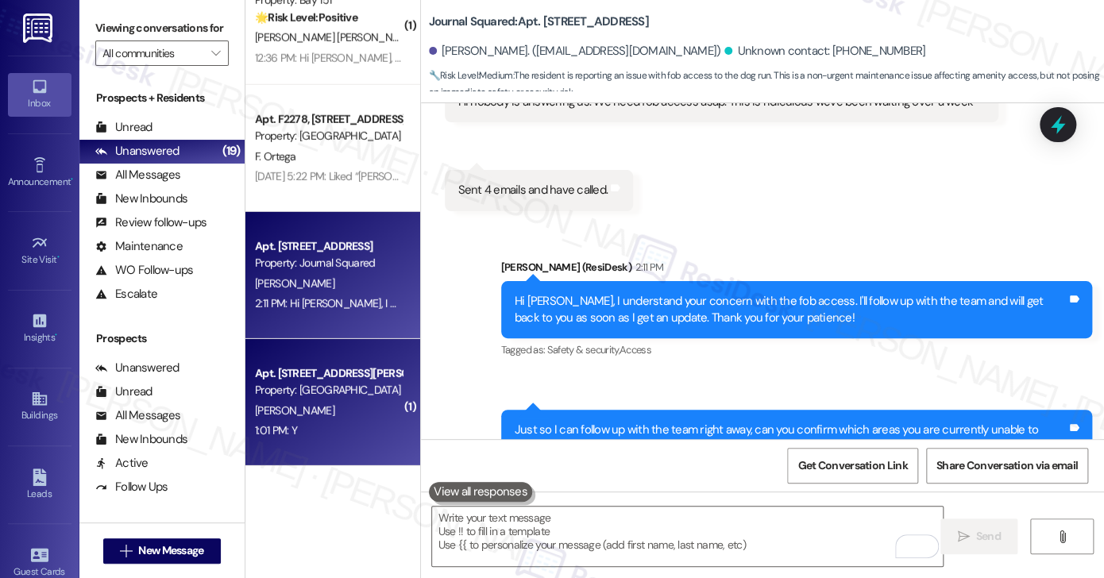
click at [301, 398] on div "Property: [GEOGRAPHIC_DATA]" at bounding box center [328, 390] width 147 height 17
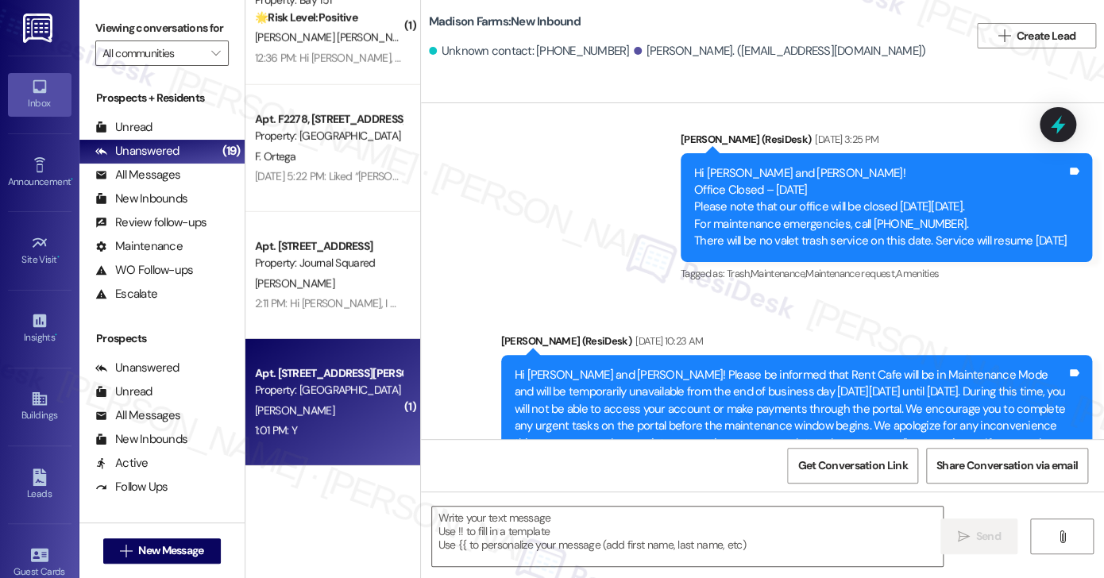
type textarea "Fetching suggested responses. Please feel free to read through the conversation…"
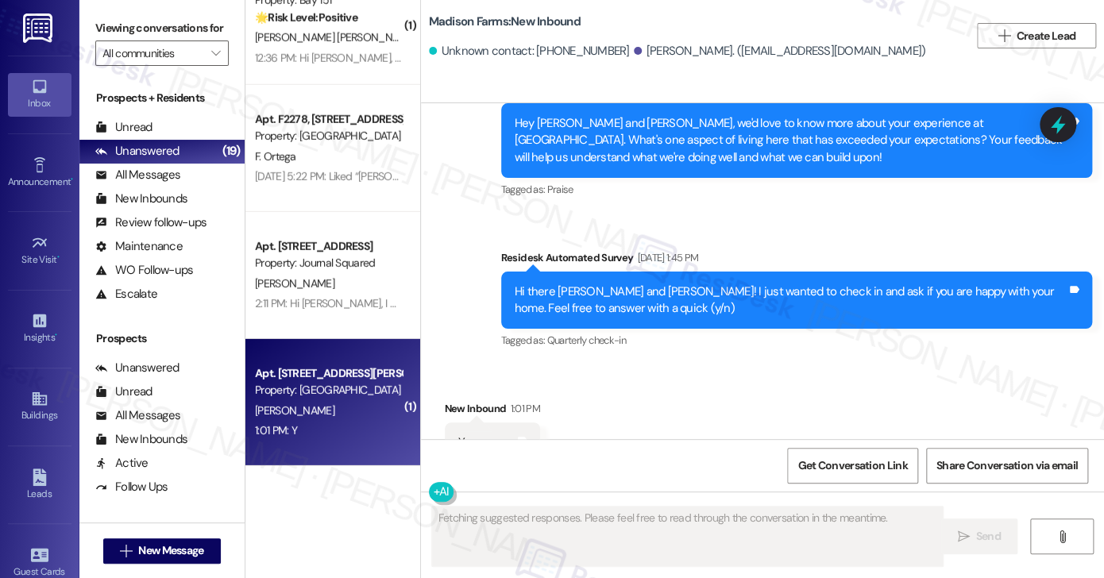
scroll to position [864, 0]
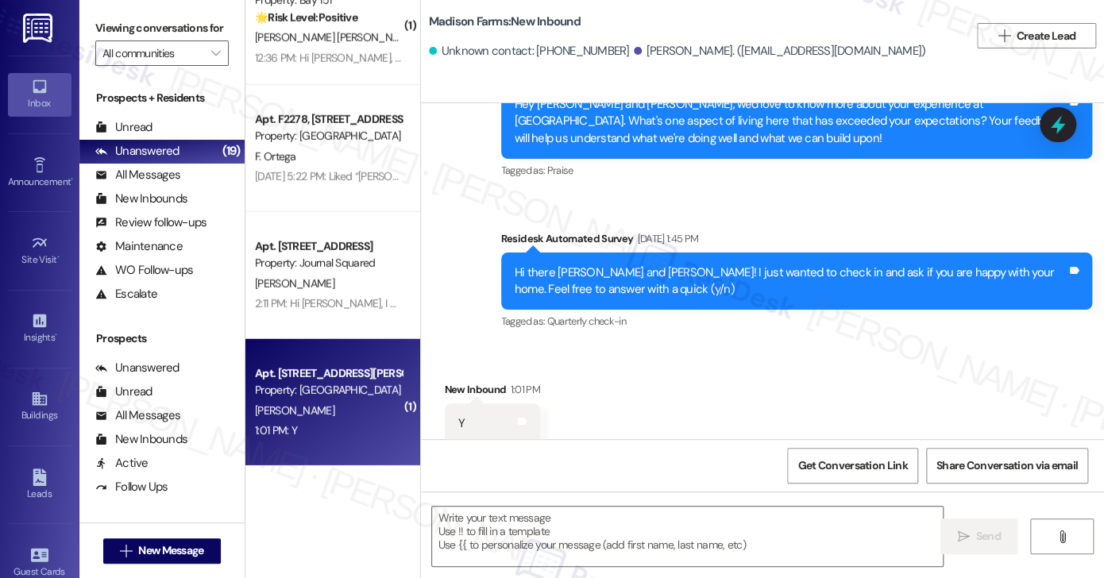
click at [200, 32] on label "Viewing conversations for" at bounding box center [161, 28] width 133 height 25
click at [194, 25] on label "Viewing conversations for" at bounding box center [161, 28] width 133 height 25
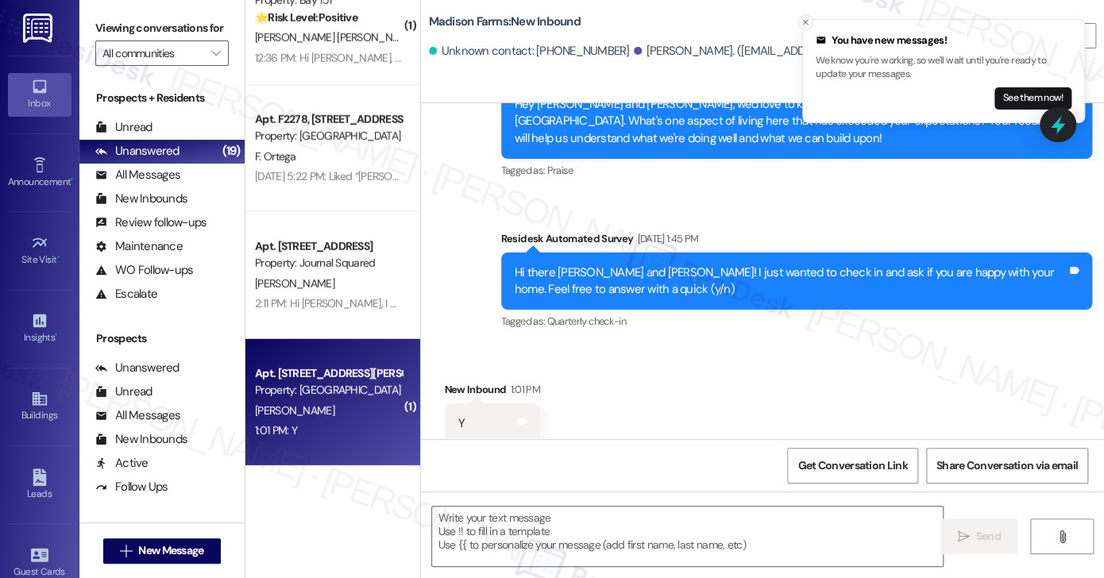
click at [801, 21] on icon "Close toast" at bounding box center [806, 22] width 10 height 10
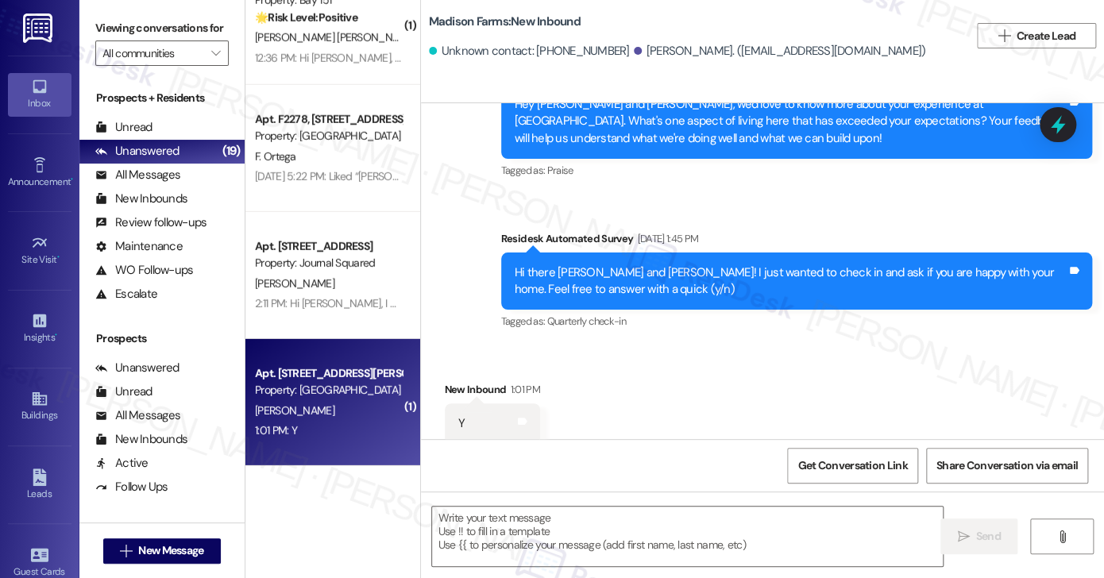
click at [539, 264] on div "Hi there Suehail and Marie! I just wanted to check in and ask if you are happy …" at bounding box center [791, 281] width 552 height 34
click at [578, 264] on div "Hi there Suehail and Marie! I just wanted to check in and ask if you are happy …" at bounding box center [791, 281] width 552 height 34
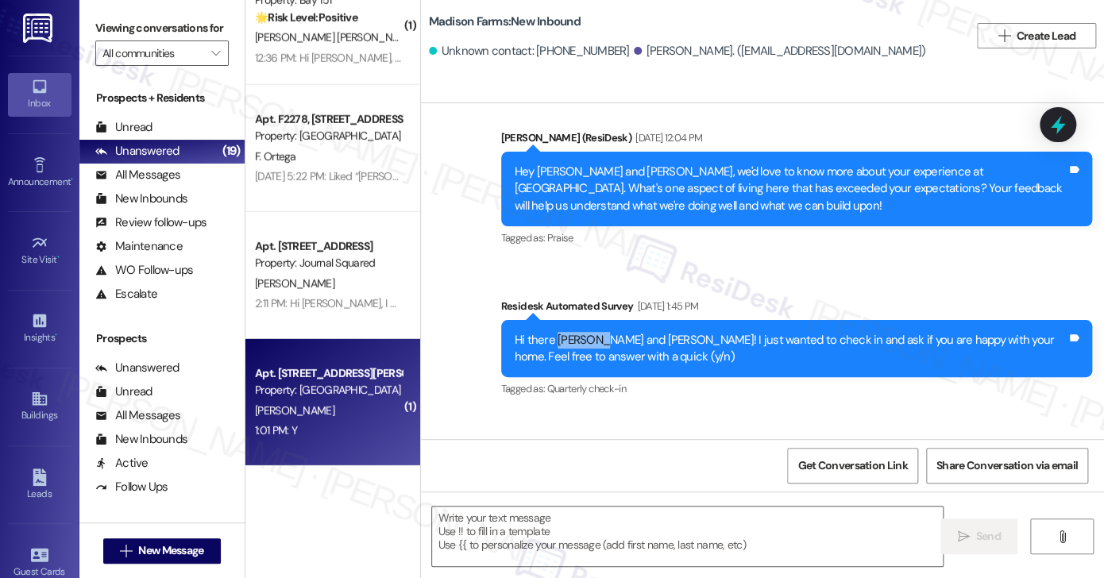
scroll to position [705, 0]
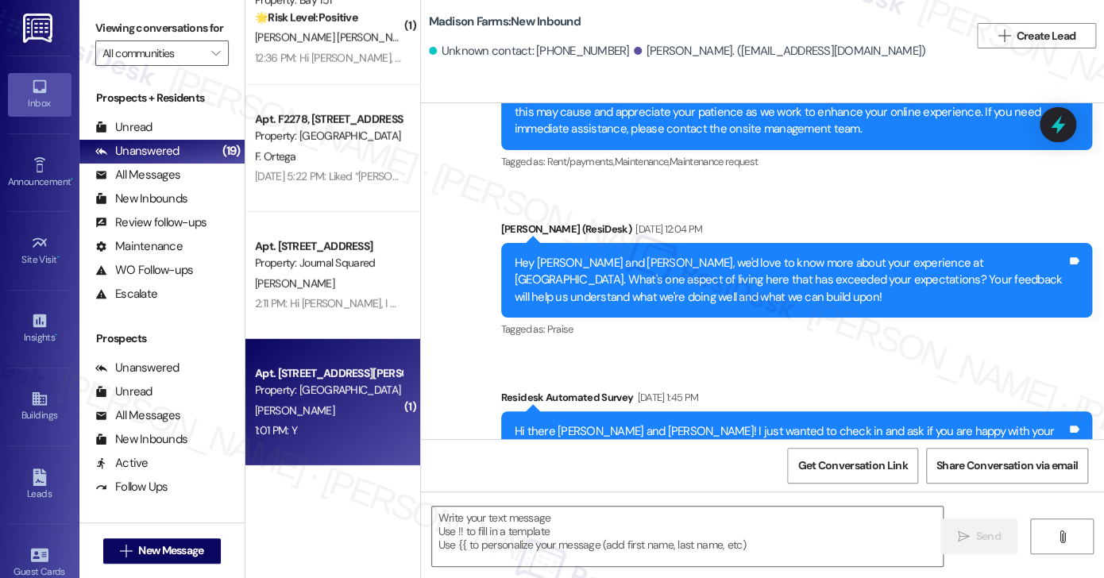
click at [551, 255] on div "Hey Suehail and Marie, we'd love to know more about your experience at Madison …" at bounding box center [791, 280] width 552 height 51
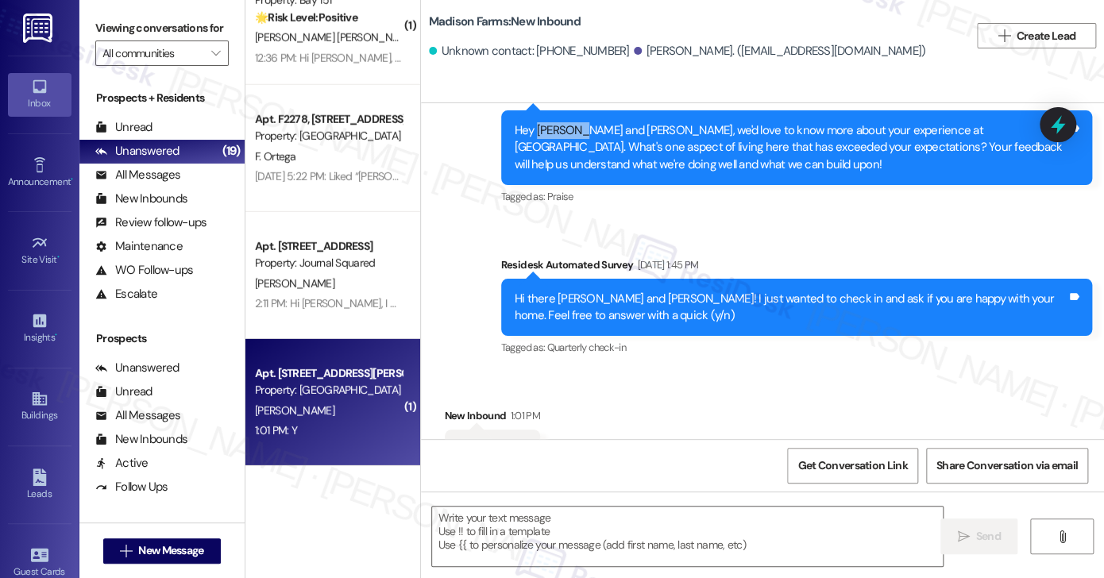
scroll to position [864, 0]
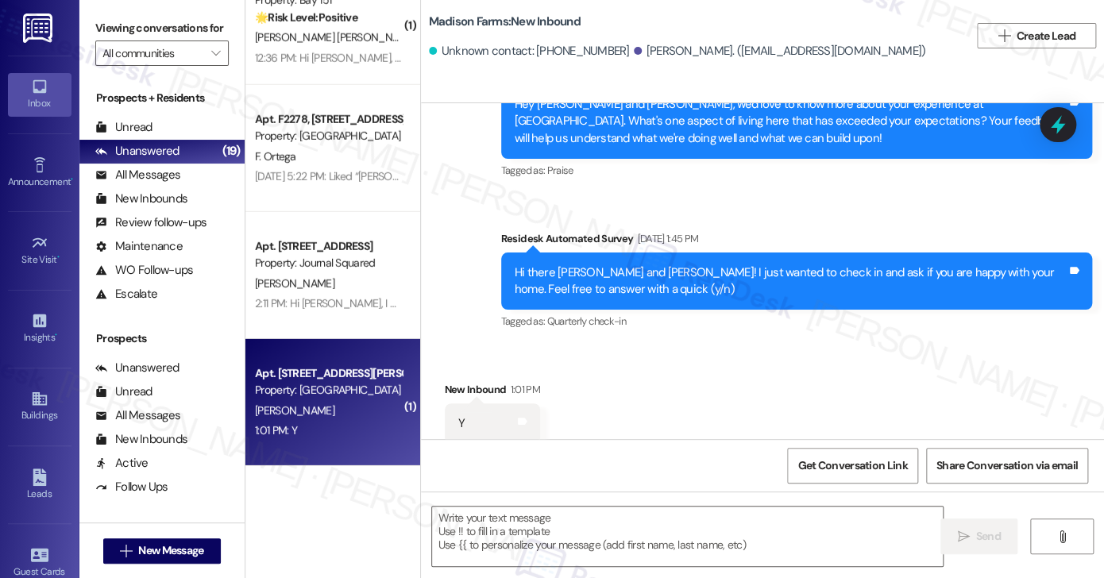
click at [208, 32] on label "Viewing conversations for" at bounding box center [161, 28] width 133 height 25
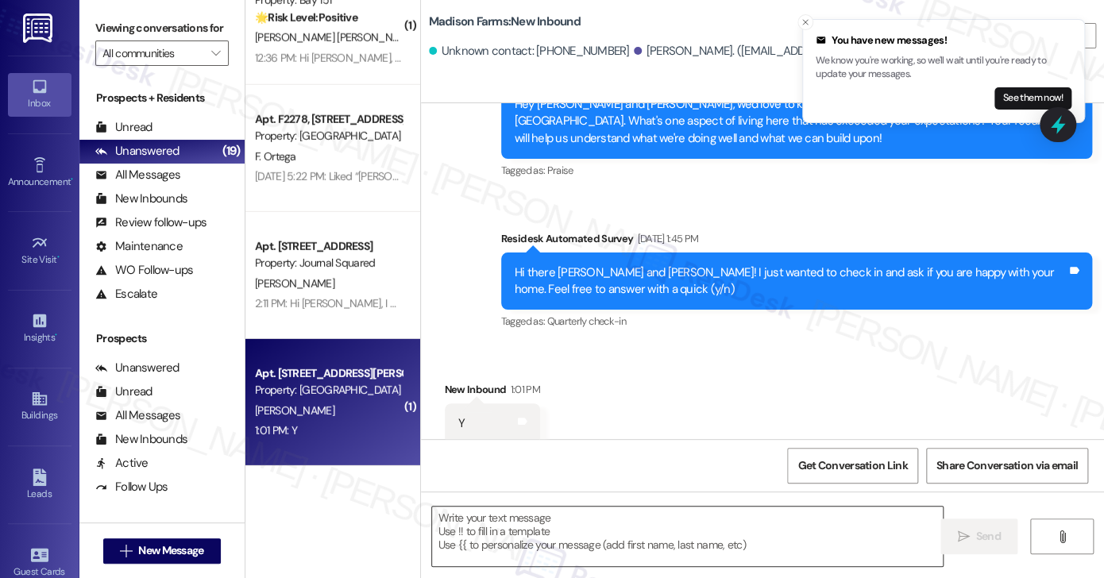
click at [515, 527] on textarea at bounding box center [687, 537] width 511 height 60
paste textarea "Hi {{first_name}}! I'm glad to hear that the latest work order was completed to…"
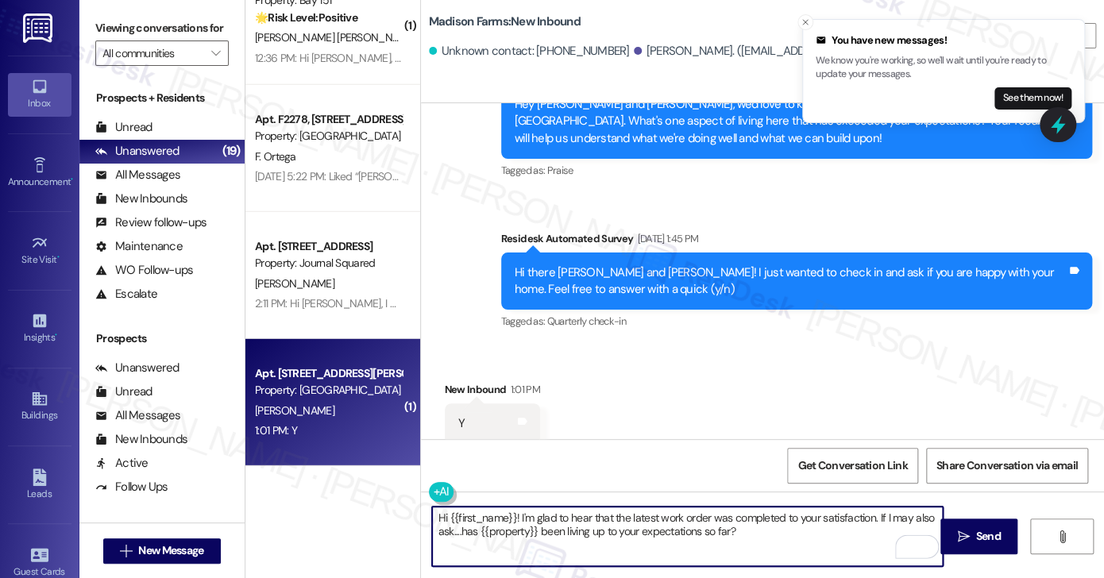
click at [558, 264] on div "Hi there Suehail and Marie! I just wanted to check in and ask if you are happy …" at bounding box center [791, 281] width 552 height 34
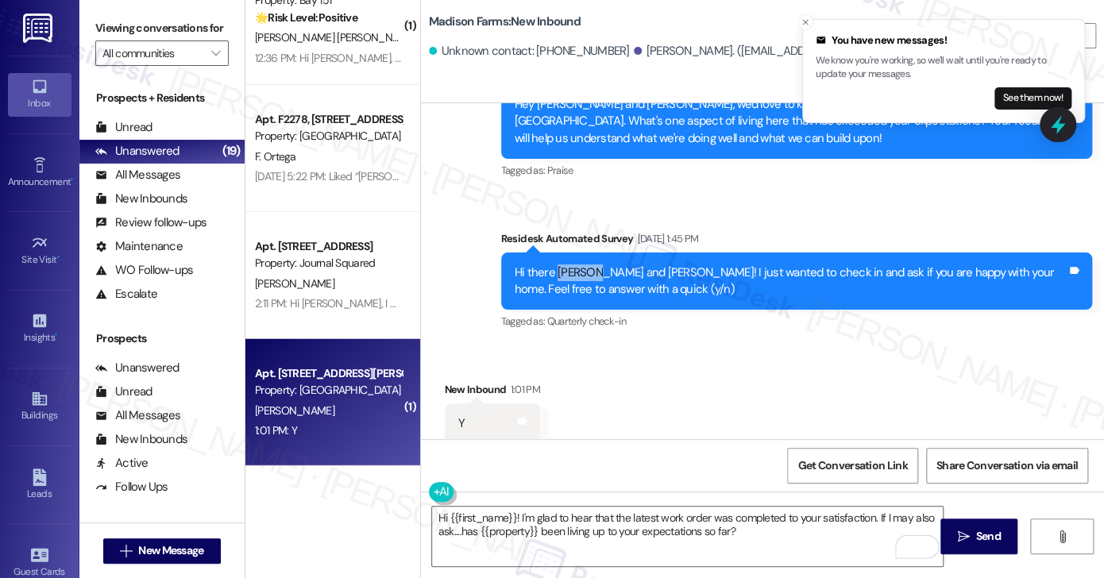
click at [559, 264] on div "Hi there Suehail and Marie! I just wanted to check in and ask if you are happy …" at bounding box center [791, 281] width 552 height 34
copy div "Suehail"
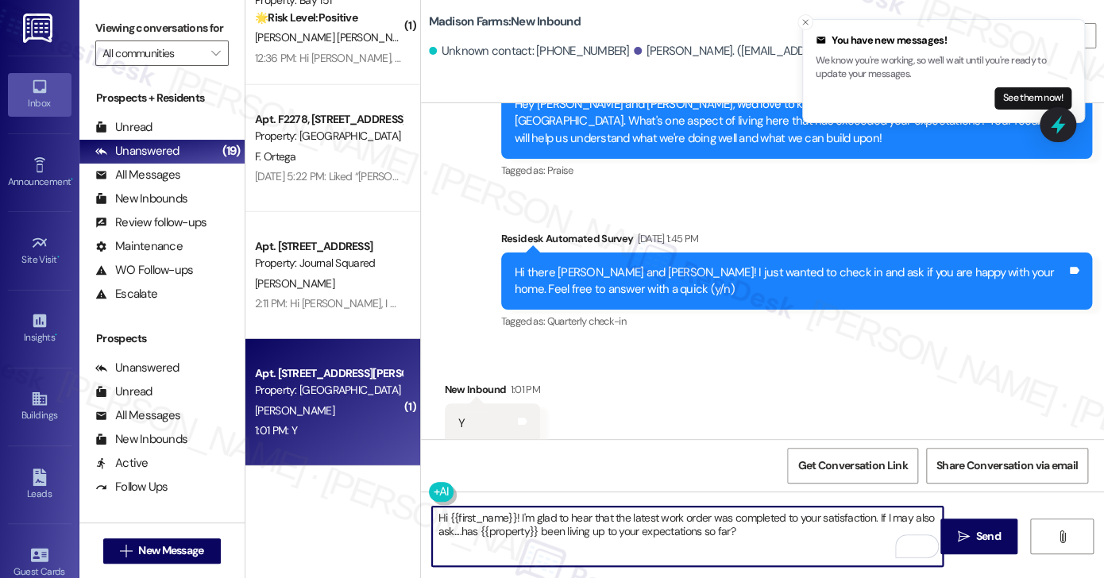
drag, startPoint x: 445, startPoint y: 514, endPoint x: 508, endPoint y: 503, distance: 63.7
click at [511, 503] on div "Hi {{first_name}}! I'm glad to hear that the latest work order was completed to…" at bounding box center [763, 551] width 684 height 119
paste textarea "Suehail"
drag, startPoint x: 761, startPoint y: 528, endPoint x: 810, endPoint y: 512, distance: 51.7
click at [761, 528] on textarea "Hi Suehail! I'm glad to hear that the latest work order was completed to your s…" at bounding box center [687, 537] width 511 height 60
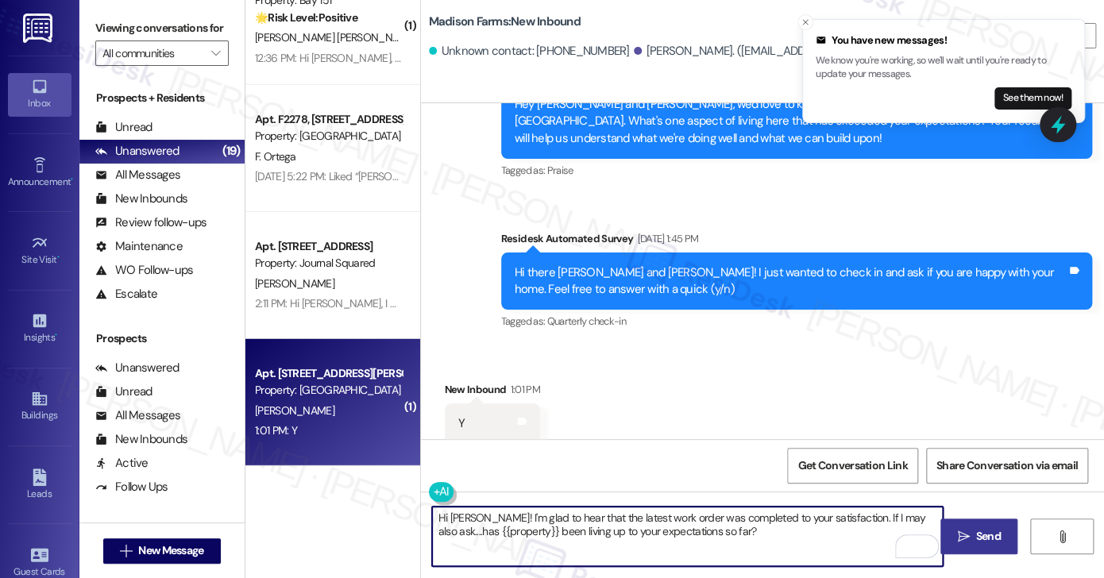
type textarea "Hi Suehail! I'm glad to hear that the latest work order was completed to your s…"
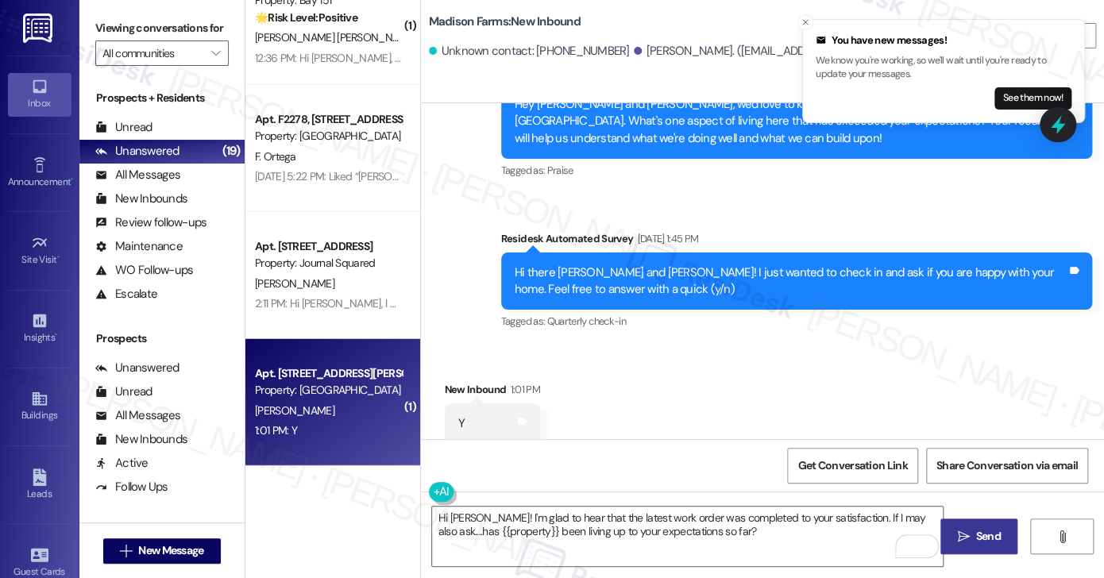
click at [967, 533] on icon "" at bounding box center [963, 537] width 12 height 13
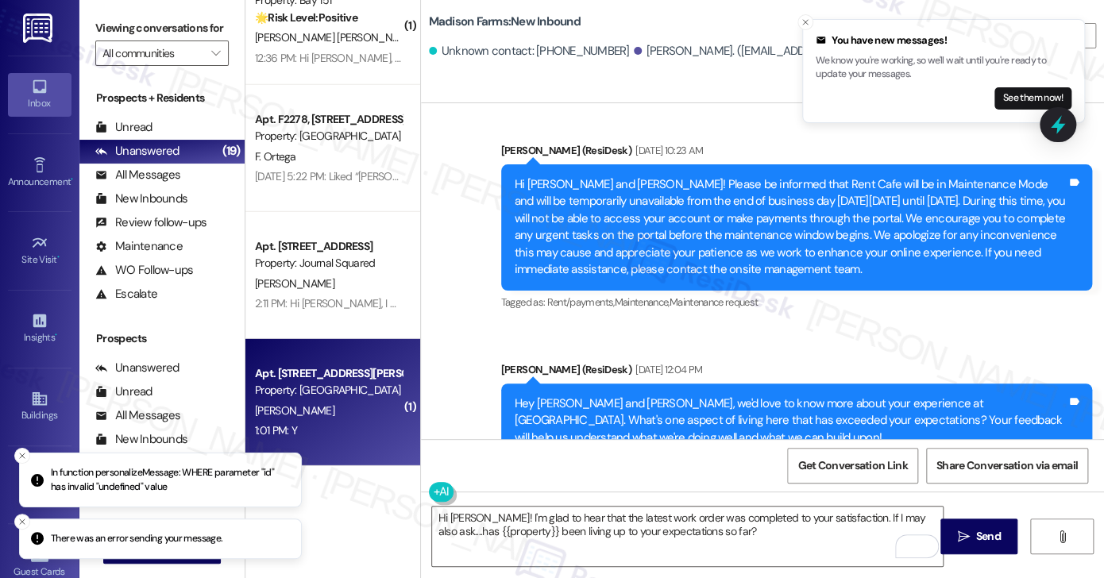
scroll to position [546, 0]
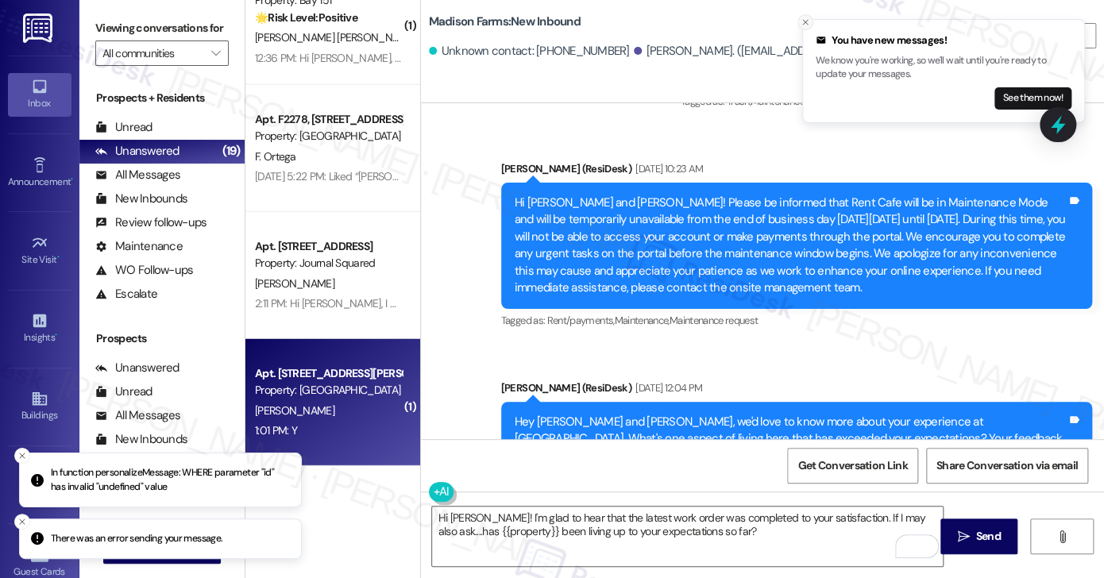
click at [804, 21] on icon "Close toast" at bounding box center [806, 22] width 10 height 10
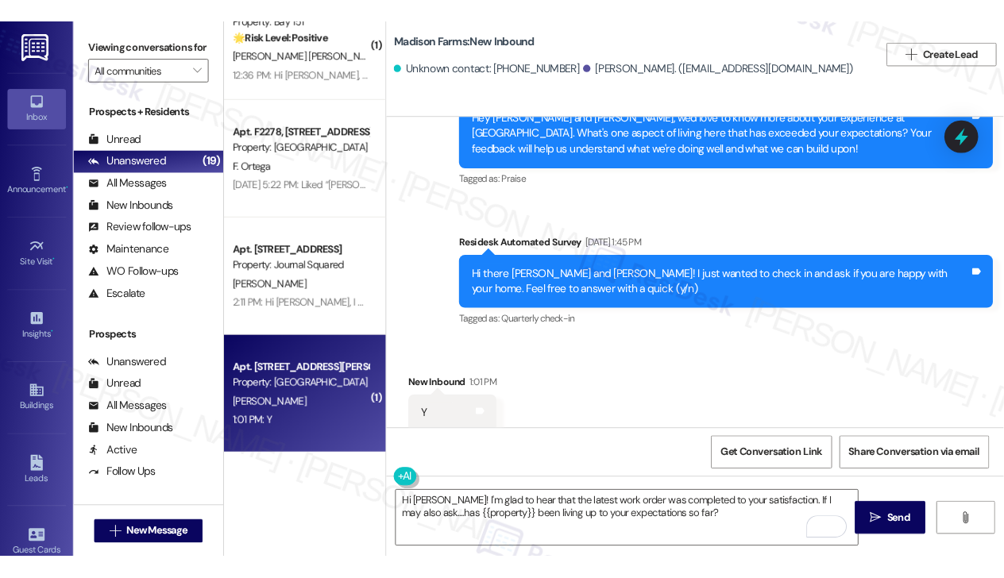
scroll to position [882, 0]
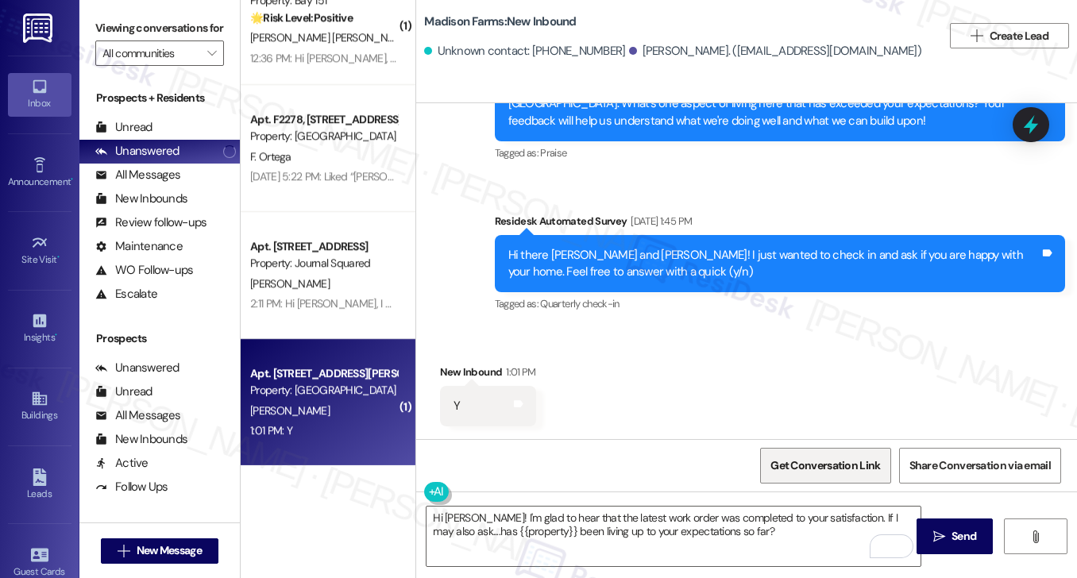
click at [805, 460] on span "Get Conversation Link" at bounding box center [825, 465] width 110 height 17
click at [197, 23] on label "Viewing conversations for" at bounding box center [159, 28] width 129 height 25
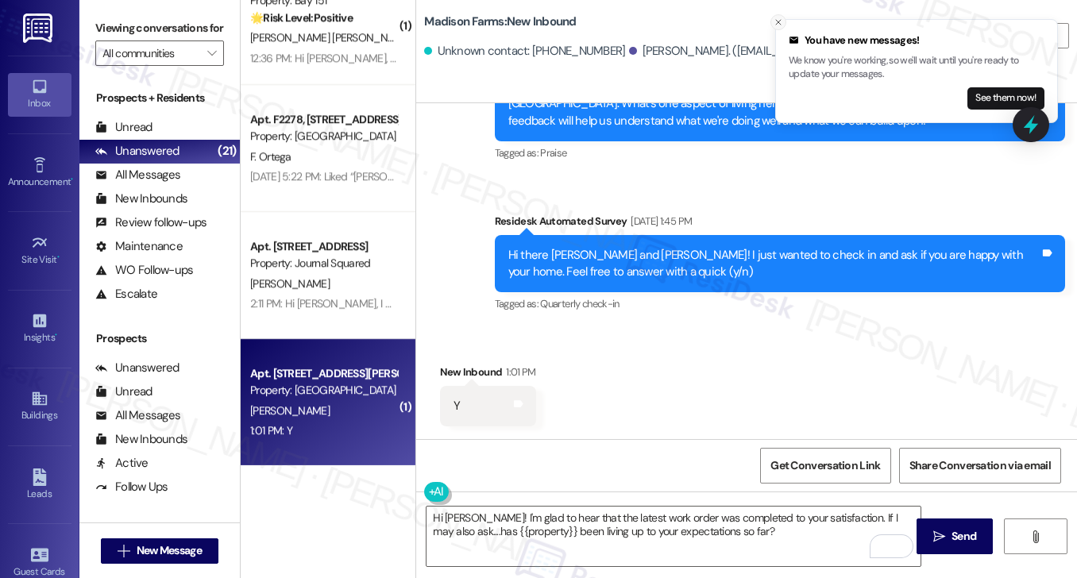
click at [776, 18] on icon "Close toast" at bounding box center [779, 22] width 10 height 10
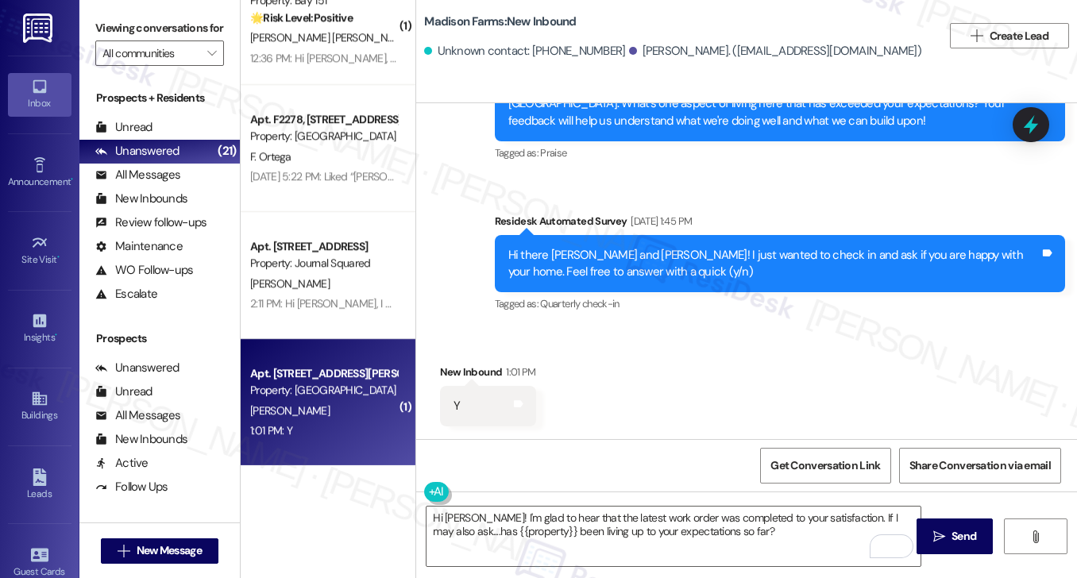
click at [215, 26] on label "Viewing conversations for" at bounding box center [159, 28] width 129 height 25
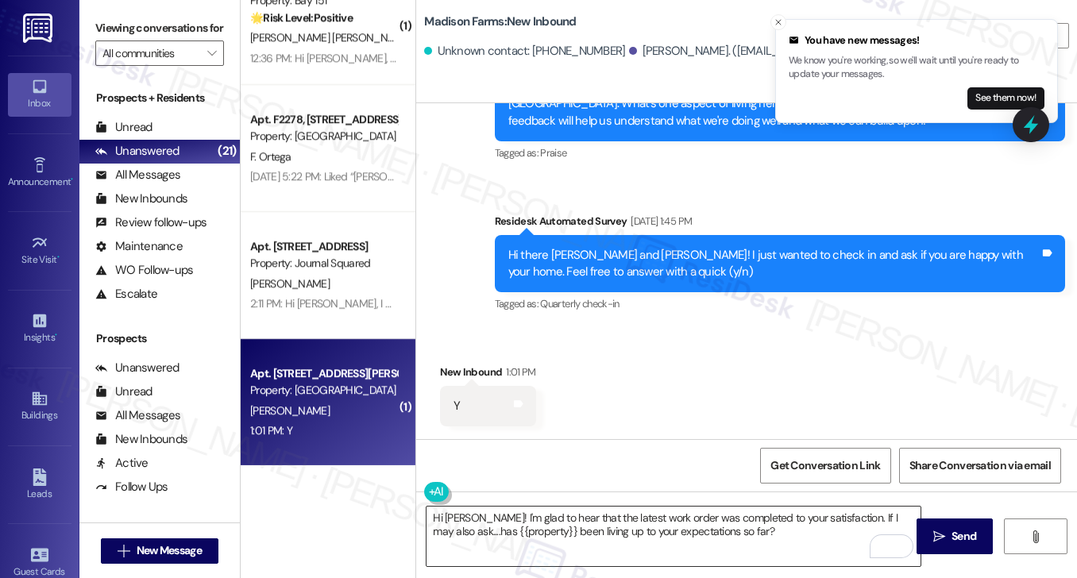
click at [590, 524] on textarea "Hi Suehail! I'm glad to hear that the latest work order was completed to your s…" at bounding box center [674, 537] width 494 height 60
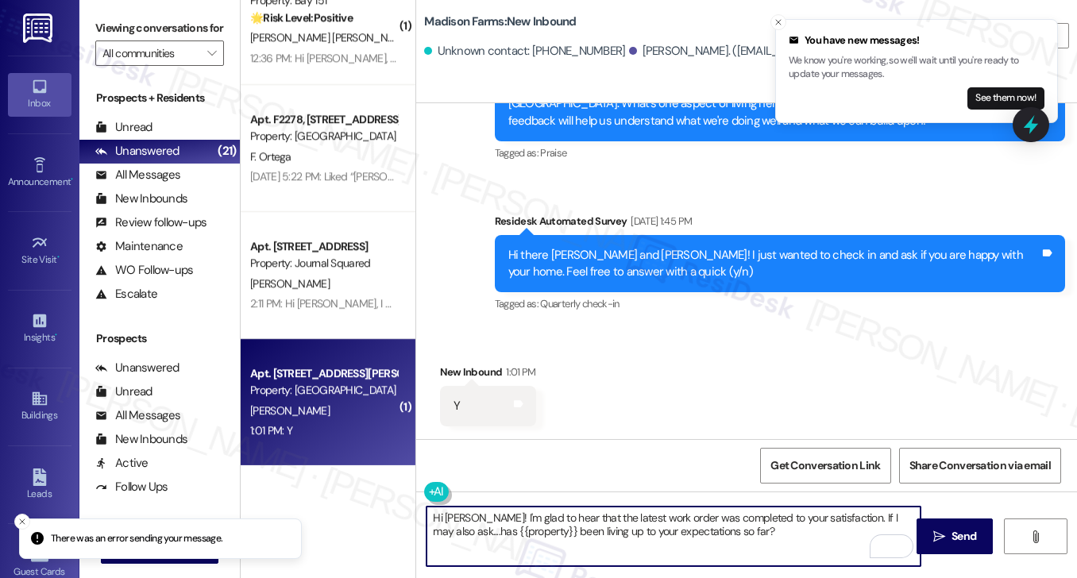
click at [590, 524] on textarea "Hi Suehail! I'm glad to hear that the latest work order was completed to your s…" at bounding box center [674, 537] width 494 height 60
click at [622, 261] on div "Hi there Suehail and Marie! I just wanted to check in and ask if you are happy …" at bounding box center [773, 264] width 531 height 34
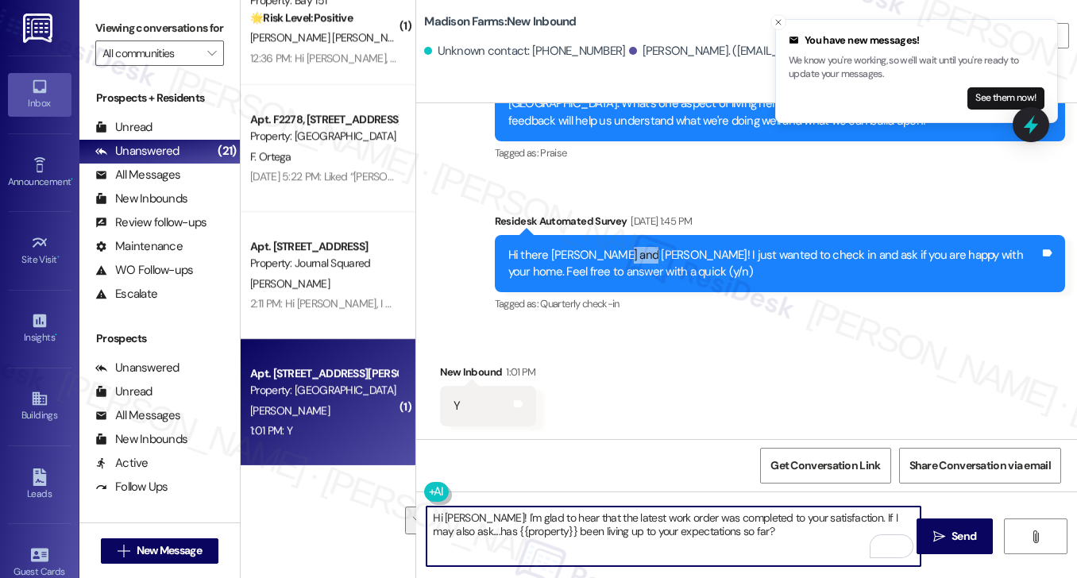
click at [622, 261] on div "Hi there Suehail and Marie! I just wanted to check in and ask if you are happy …" at bounding box center [773, 264] width 531 height 34
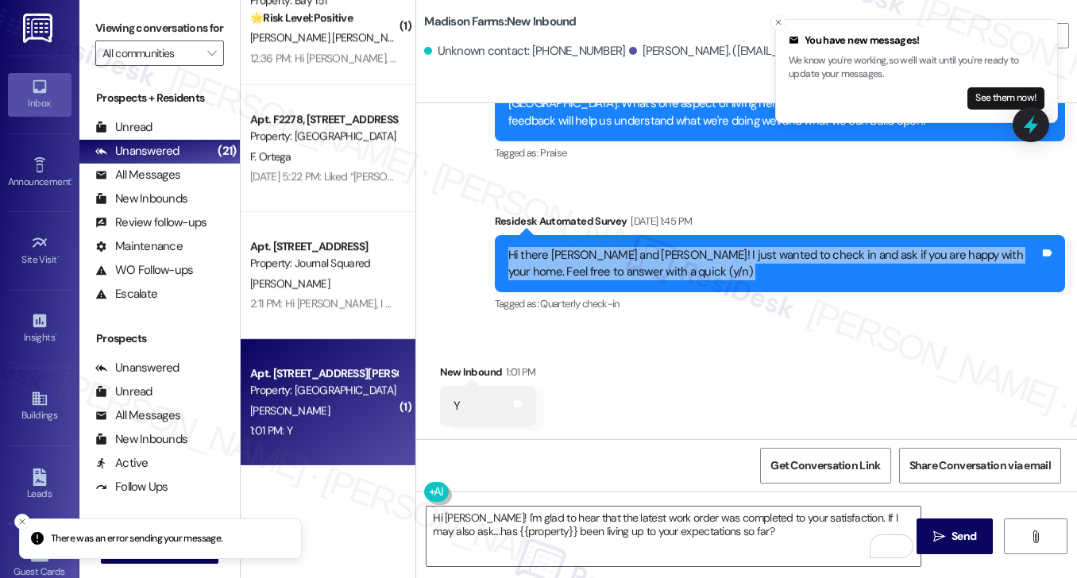
click at [622, 261] on div "Hi there Suehail and Marie! I just wanted to check in and ask if you are happy …" at bounding box center [773, 264] width 531 height 34
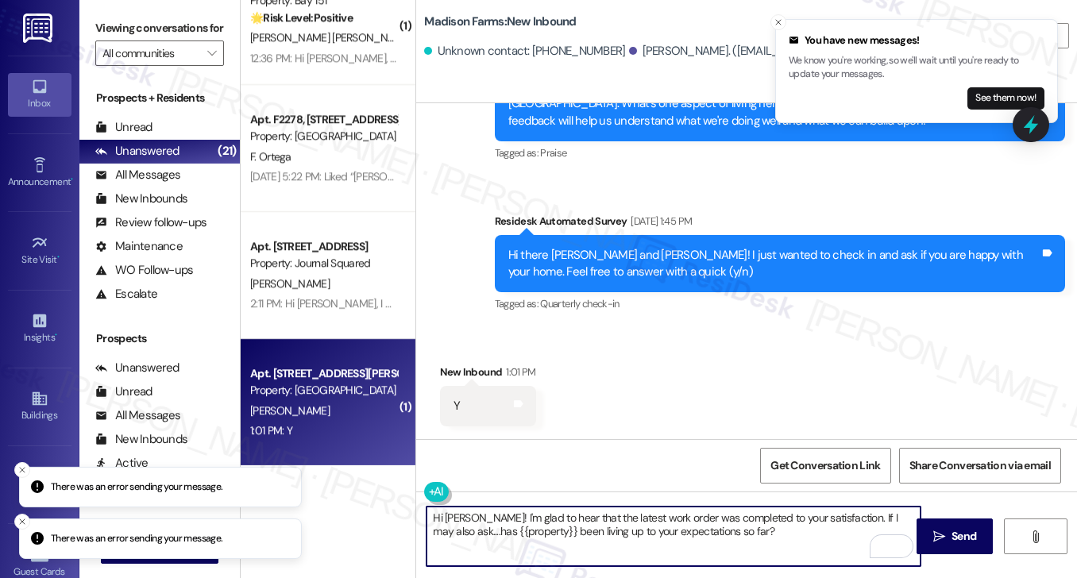
click at [486, 513] on textarea "Hi Suehail! I'm glad to hear that the latest work order was completed to your s…" at bounding box center [674, 537] width 494 height 60
click at [602, 522] on textarea "Hi Suehail! I'm glad to hear that the latest work order was completed to your s…" at bounding box center [674, 537] width 494 height 60
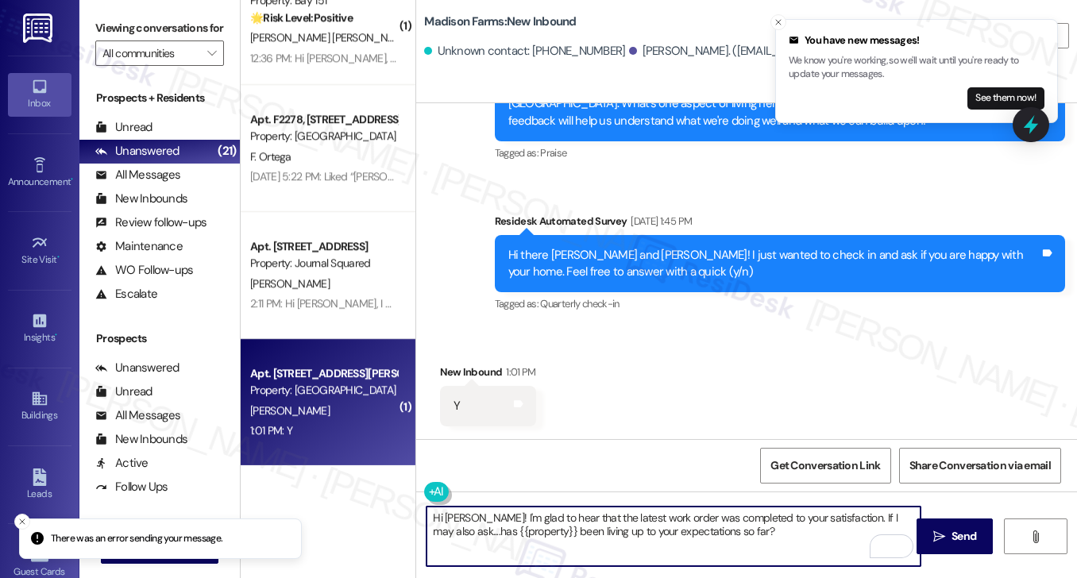
click at [600, 523] on textarea "Hi Suehail! I'm glad to hear that the latest work order was completed to your s…" at bounding box center [674, 537] width 494 height 60
click at [711, 529] on textarea "Hi Suehail! I'm glad to hear that the latest work order was completed to your s…" at bounding box center [674, 537] width 494 height 60
click at [739, 530] on textarea "Hi Suehail! I'm glad to hear that the latest work order was completed to your s…" at bounding box center [674, 537] width 494 height 60
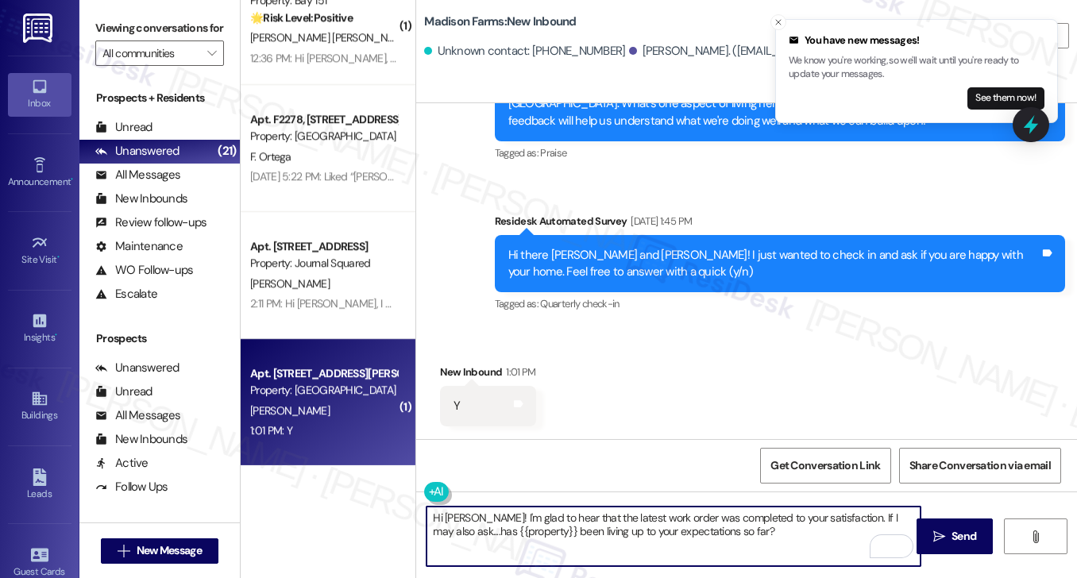
click at [585, 249] on div "Hi there Suehail and Marie! I just wanted to check in and ask if you are happy …" at bounding box center [773, 264] width 531 height 34
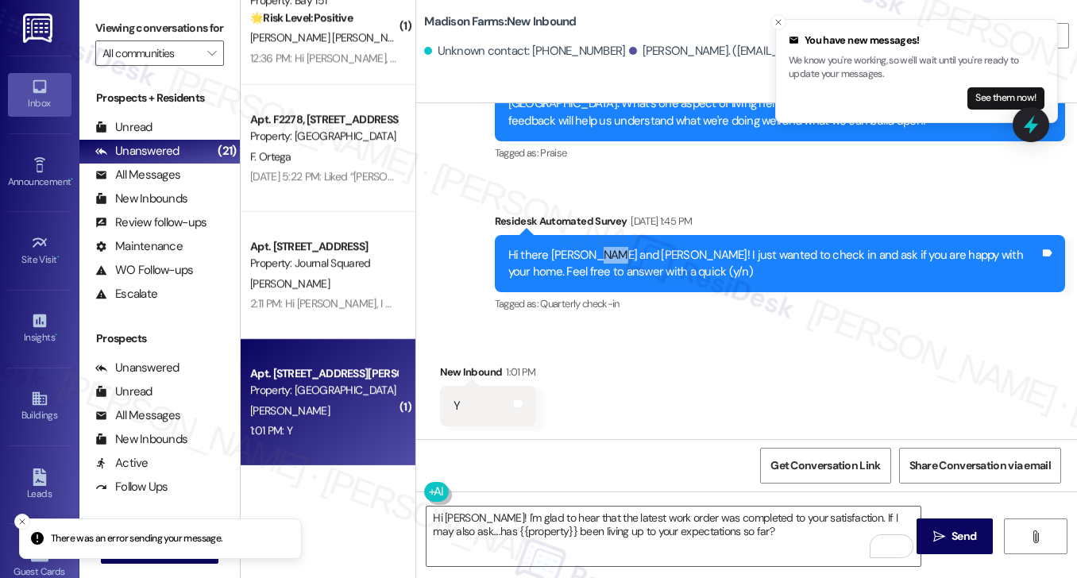
click at [585, 249] on div "Hi there Suehail and Marie! I just wanted to check in and ask if you are happy …" at bounding box center [773, 264] width 531 height 34
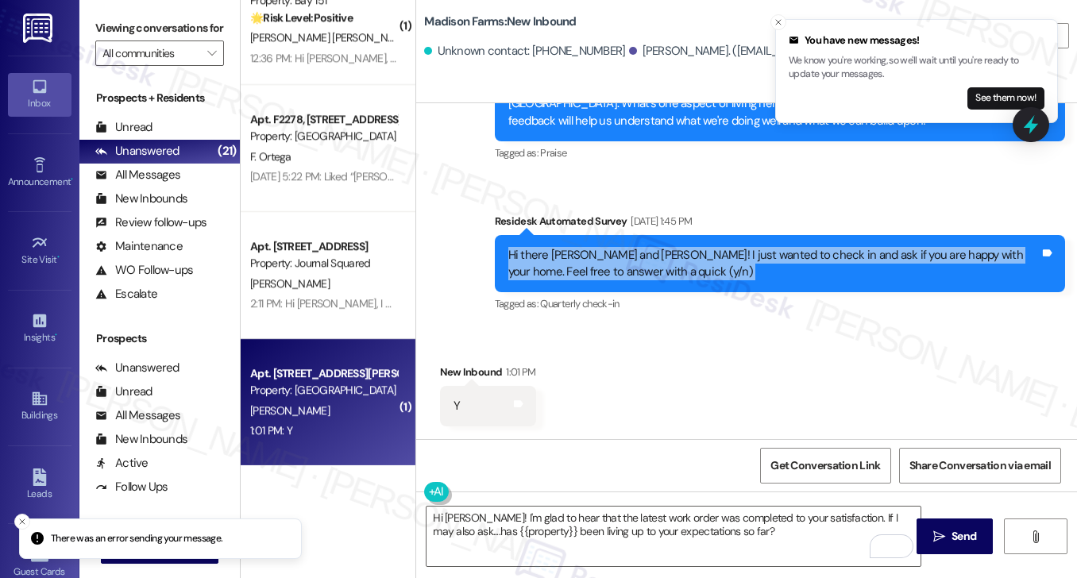
click at [585, 249] on div "Hi there Suehail and Marie! I just wanted to check in and ask if you are happy …" at bounding box center [773, 264] width 531 height 34
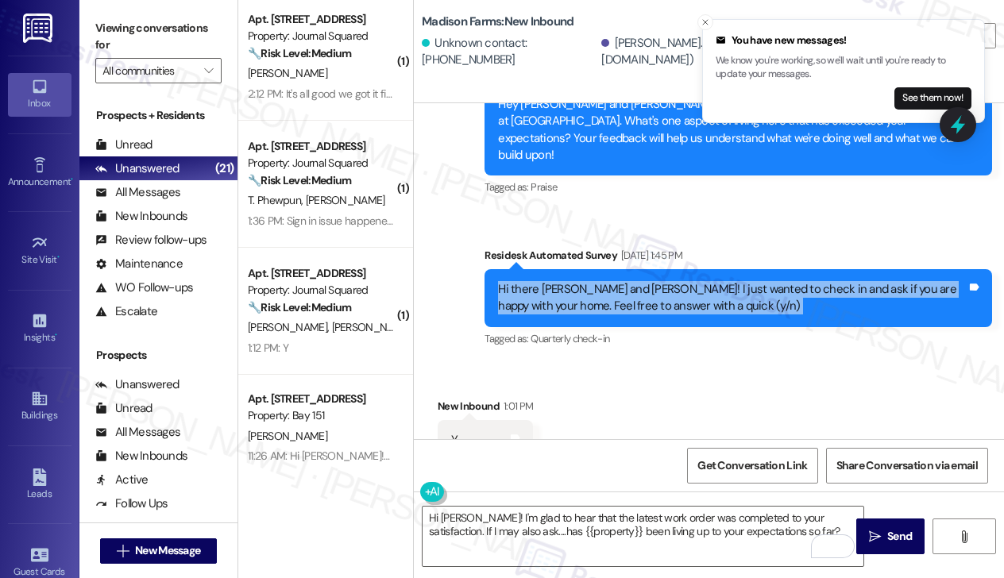
scroll to position [0, 0]
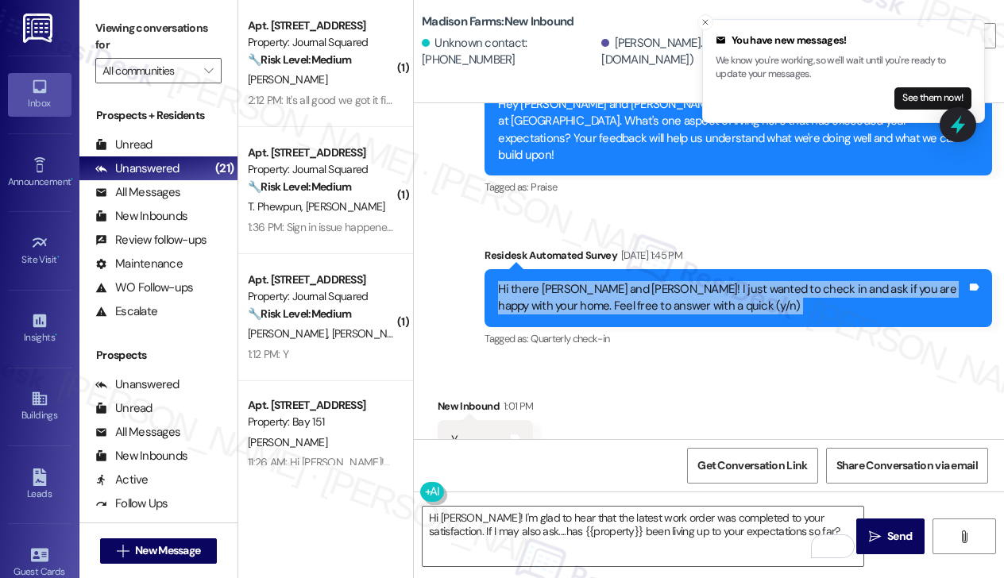
click at [562, 281] on div "Hi there Suehail and Marie! I just wanted to check in and ask if you are happy …" at bounding box center [732, 298] width 469 height 34
drag, startPoint x: 39, startPoint y: 392, endPoint x: 53, endPoint y: 377, distance: 20.8
click at [39, 392] on icon at bounding box center [39, 398] width 17 height 17
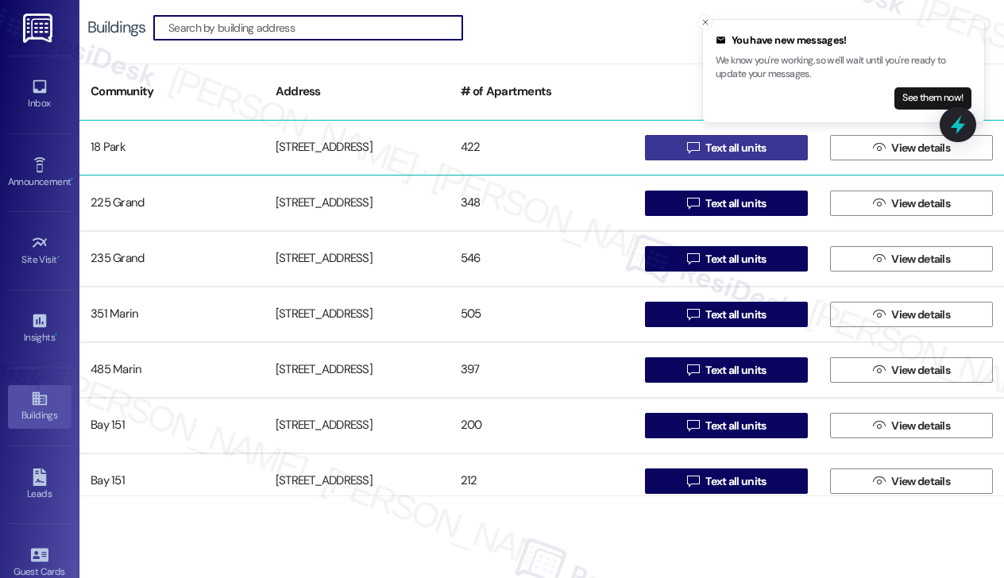
click at [684, 152] on span " Text all units" at bounding box center [727, 148] width 86 height 24
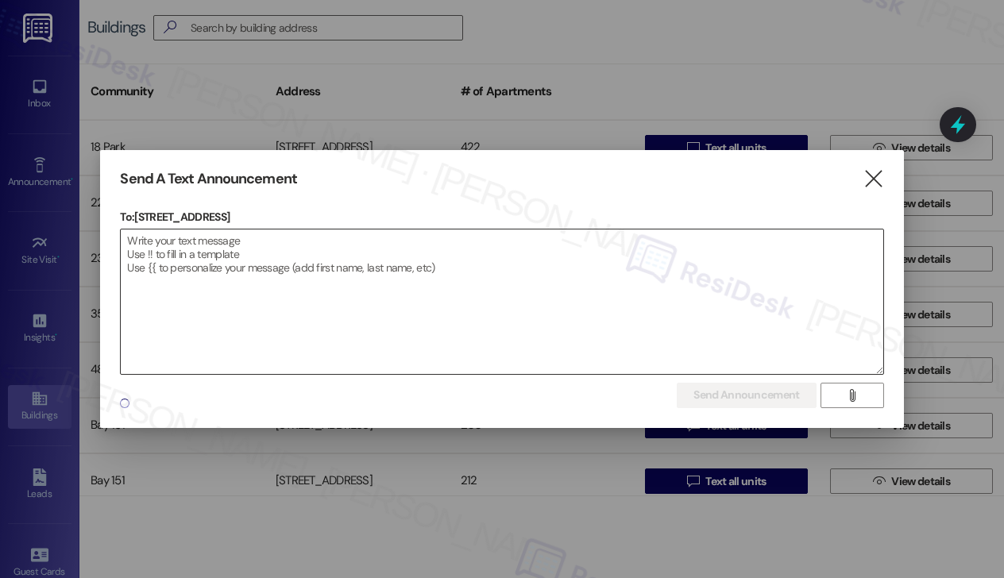
click at [247, 269] on textarea at bounding box center [502, 302] width 762 height 145
click at [246, 238] on textarea at bounding box center [502, 302] width 762 height 145
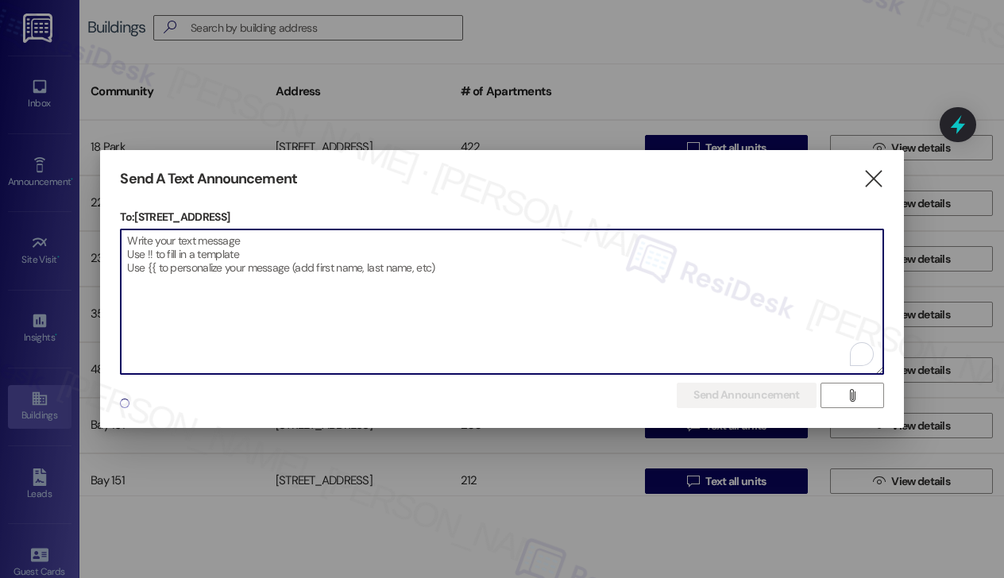
paste textarea "Hi {{first_name}}! 🎉 We hope you're enjoying life at {{property}}! We'd love to…"
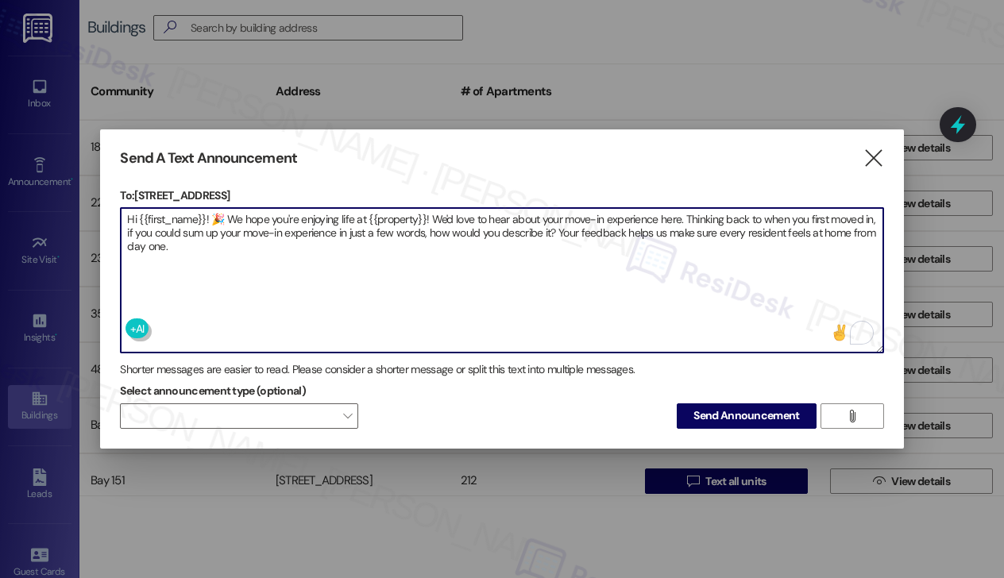
click at [249, 217] on textarea "Hi {{first_name}}! 🎉 We hope you're enjoying life at {{property}}! We'd love to…" at bounding box center [502, 280] width 762 height 145
click at [217, 251] on textarea "Hi {{first_name}}! 🎉 We hope you're enjoying life at {{property}}! We'd love to…" at bounding box center [502, 280] width 762 height 145
click at [497, 266] on textarea "Hi {{first_name}}! 🎉 We hope you're enjoying life at {{property}}! We'd love to…" at bounding box center [502, 280] width 762 height 145
type textarea "Hi {{first_name}}! 🎉 We hope you're enjoying life at {{property}}! We'd love to…"
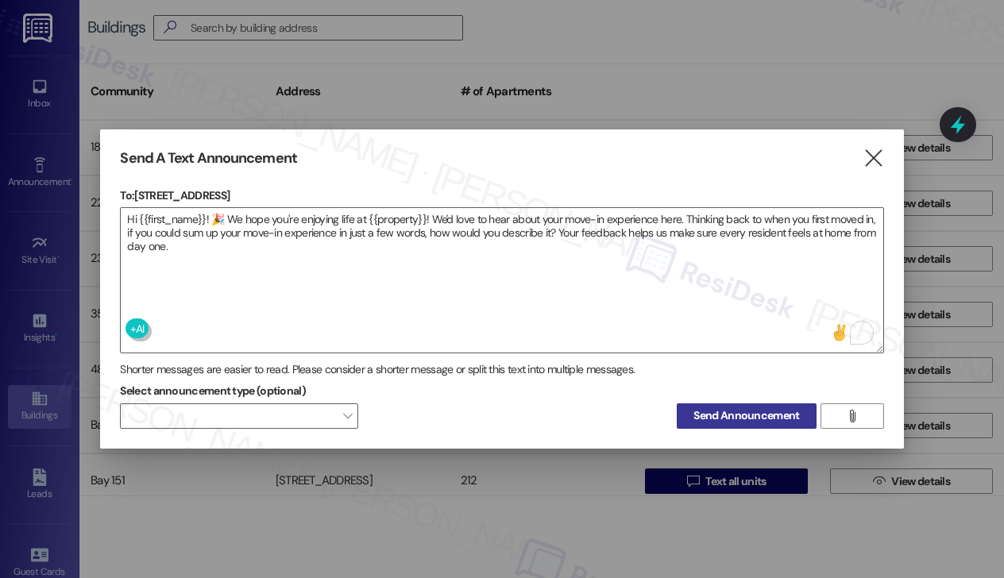
click at [782, 415] on span "Send Announcement" at bounding box center [746, 415] width 106 height 17
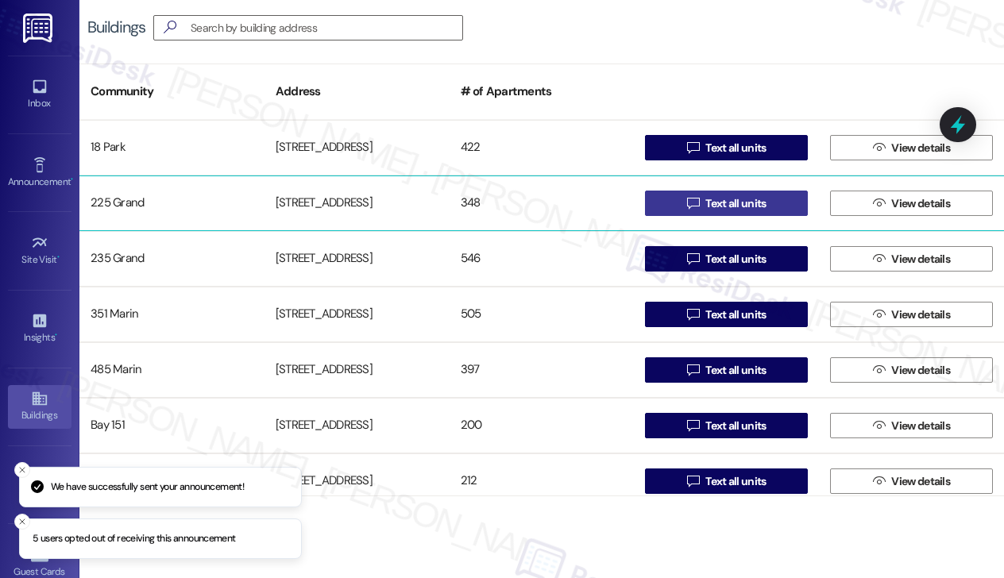
click at [668, 196] on button " Text all units" at bounding box center [726, 203] width 163 height 25
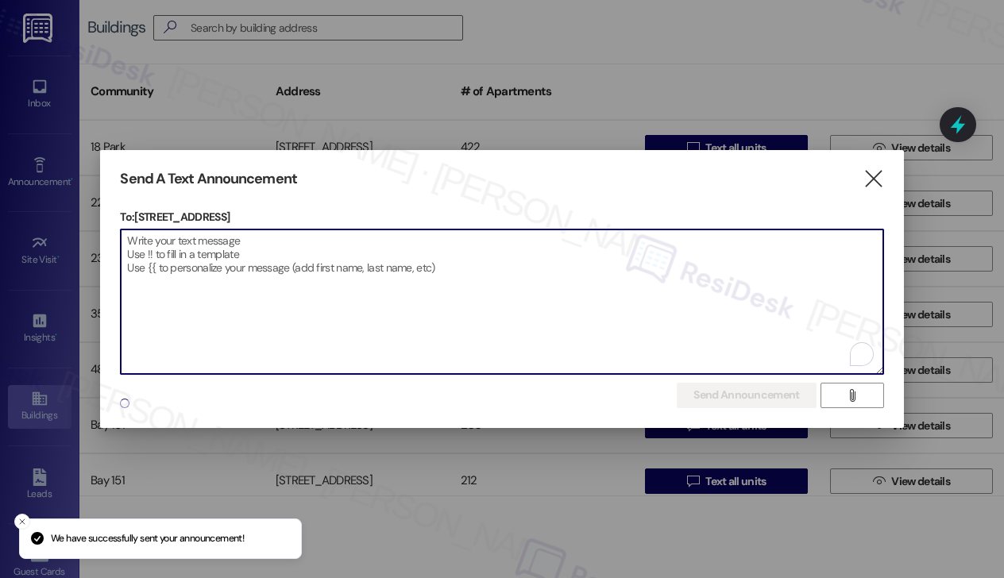
click at [281, 236] on textarea "To enrich screen reader interactions, please activate Accessibility in Grammarl…" at bounding box center [502, 302] width 762 height 145
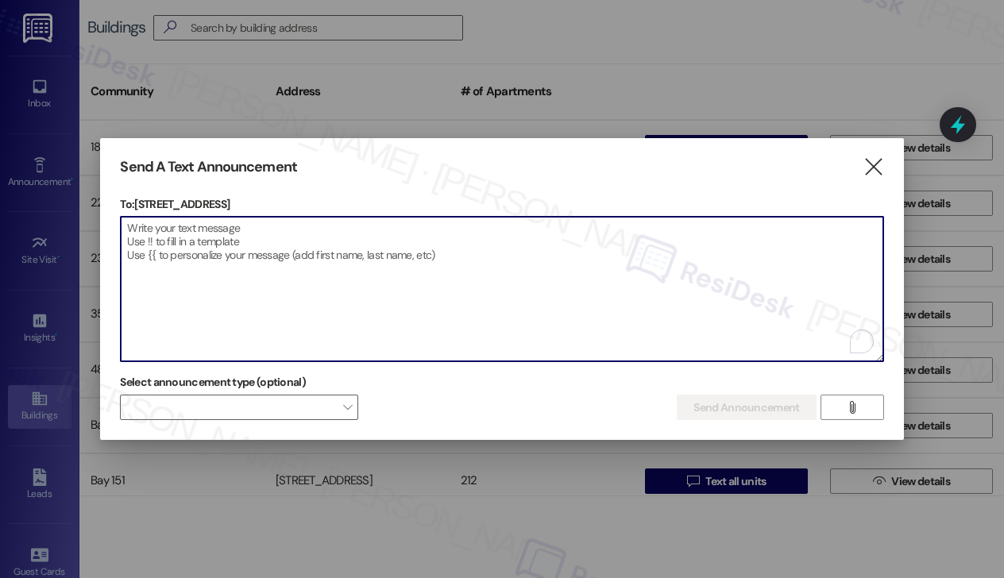
paste textarea "Hi {{first_name}}! 🎉 We hope you're enjoying life at {{property}}! We'd love to…"
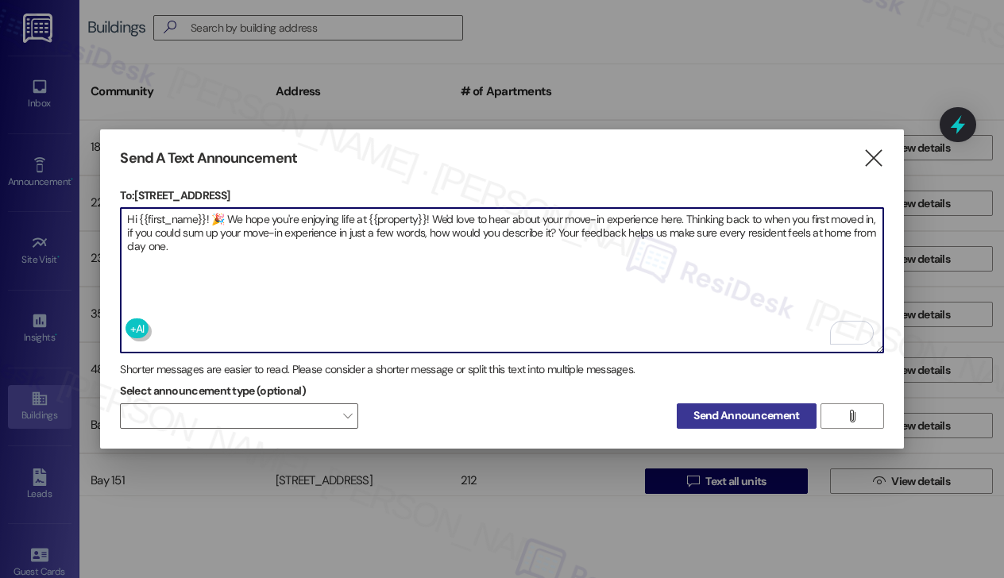
type textarea "Hi {{first_name}}! 🎉 We hope you're enjoying life at {{property}}! We'd love to…"
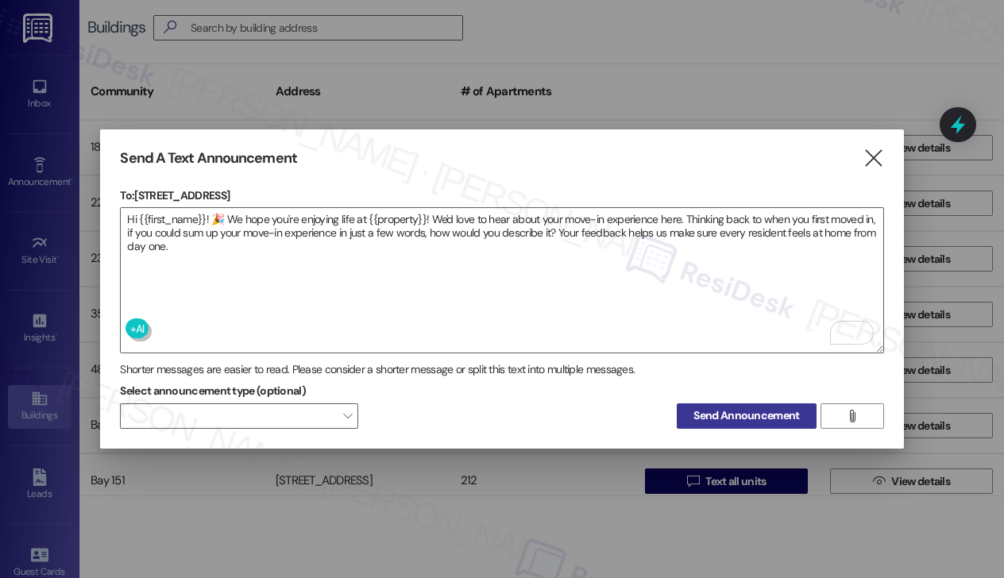
click at [729, 411] on span "Send Announcement" at bounding box center [746, 415] width 106 height 17
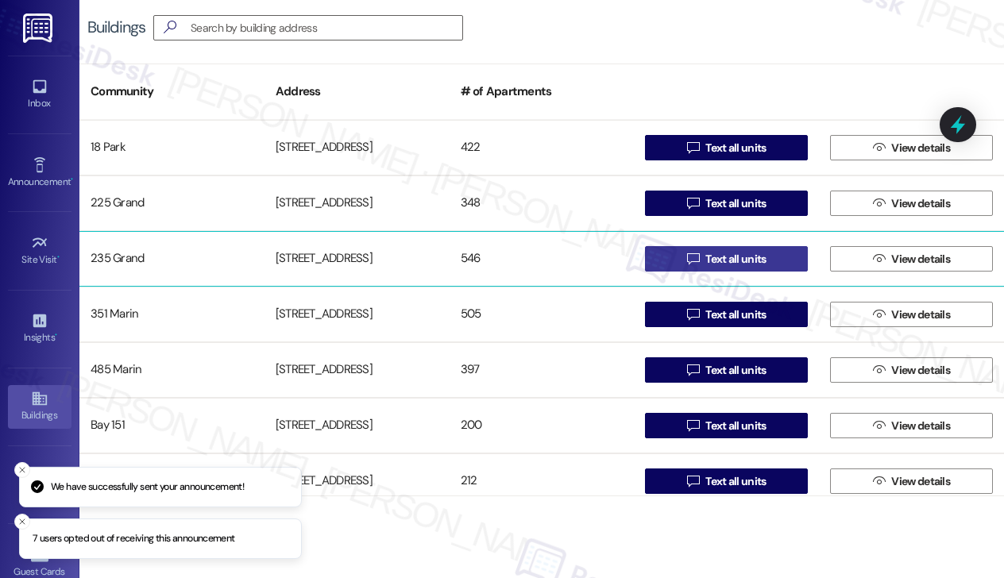
click at [689, 258] on icon "" at bounding box center [693, 259] width 12 height 13
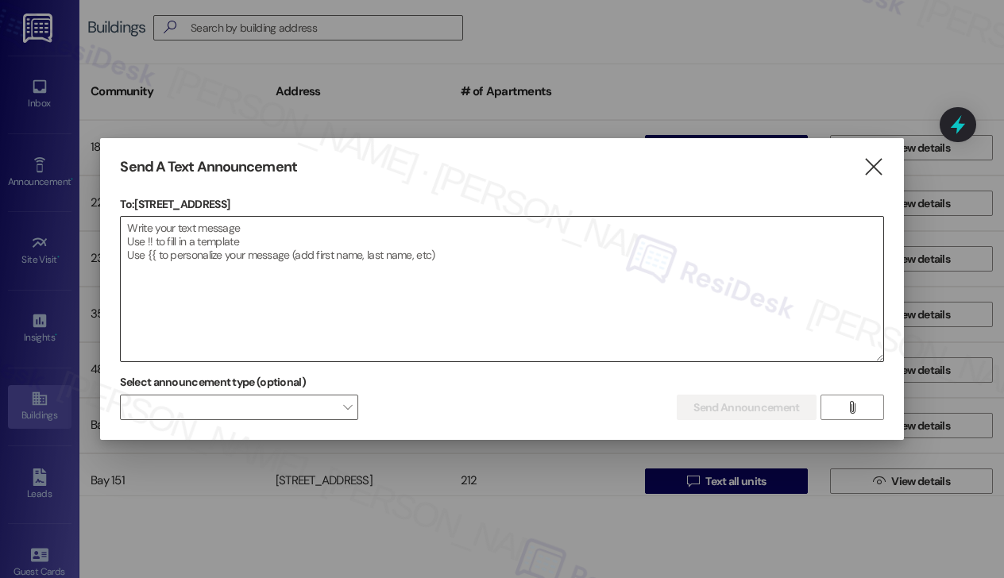
click at [334, 260] on textarea at bounding box center [502, 289] width 762 height 145
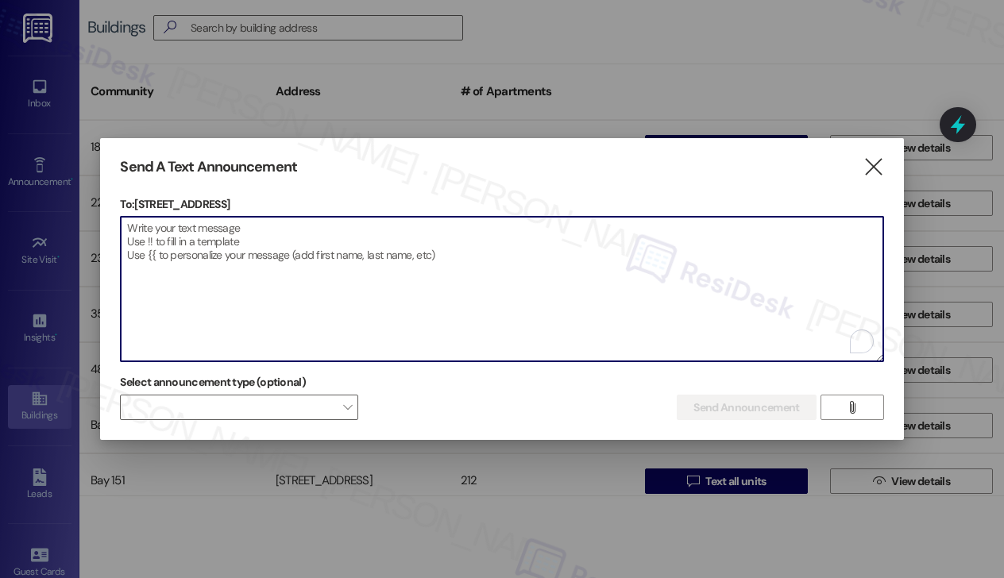
paste textarea "Hi {{first_name}}! 🎉 We hope you're enjoying life at {{property}}! We'd love to…"
type textarea "Hi {{first_name}}! 🎉 We hope you're enjoying life at {{property}}! We'd love to…"
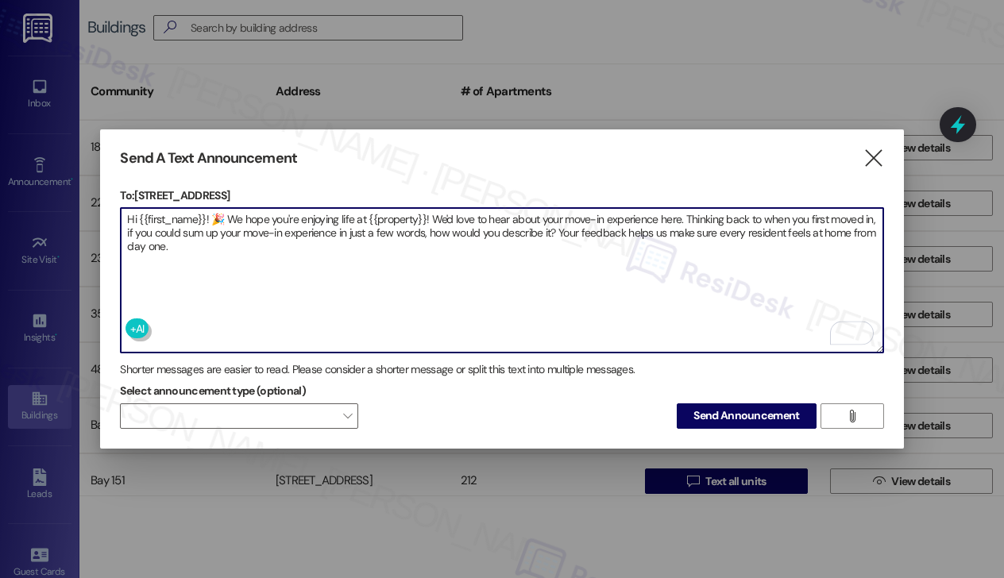
click at [257, 242] on textarea "Hi {{first_name}}! 🎉 We hope you're enjoying life at {{property}}! We'd love to…" at bounding box center [502, 280] width 762 height 145
